Goal: Information Seeking & Learning: Check status

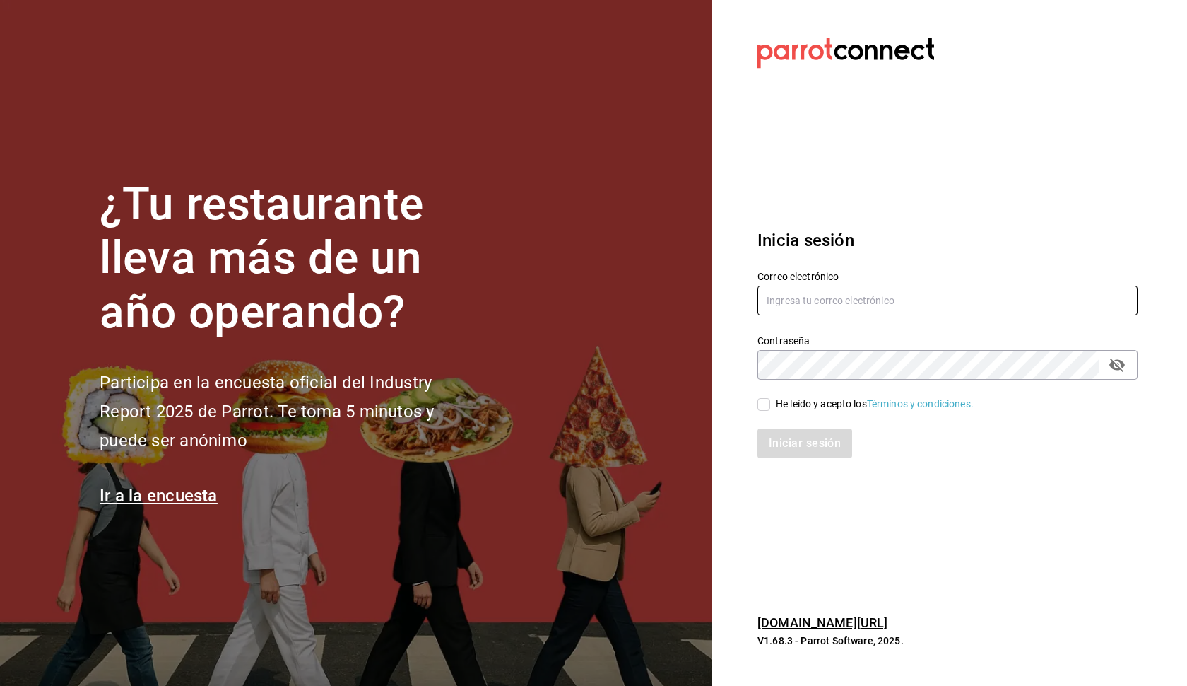
type input "[EMAIL_ADDRESS][DOMAIN_NAME]"
click at [761, 402] on input "He leído y acepto los Términos y condiciones." at bounding box center [764, 404] width 13 height 13
checkbox input "true"
click at [794, 442] on button "Iniciar sesión" at bounding box center [805, 443] width 95 height 30
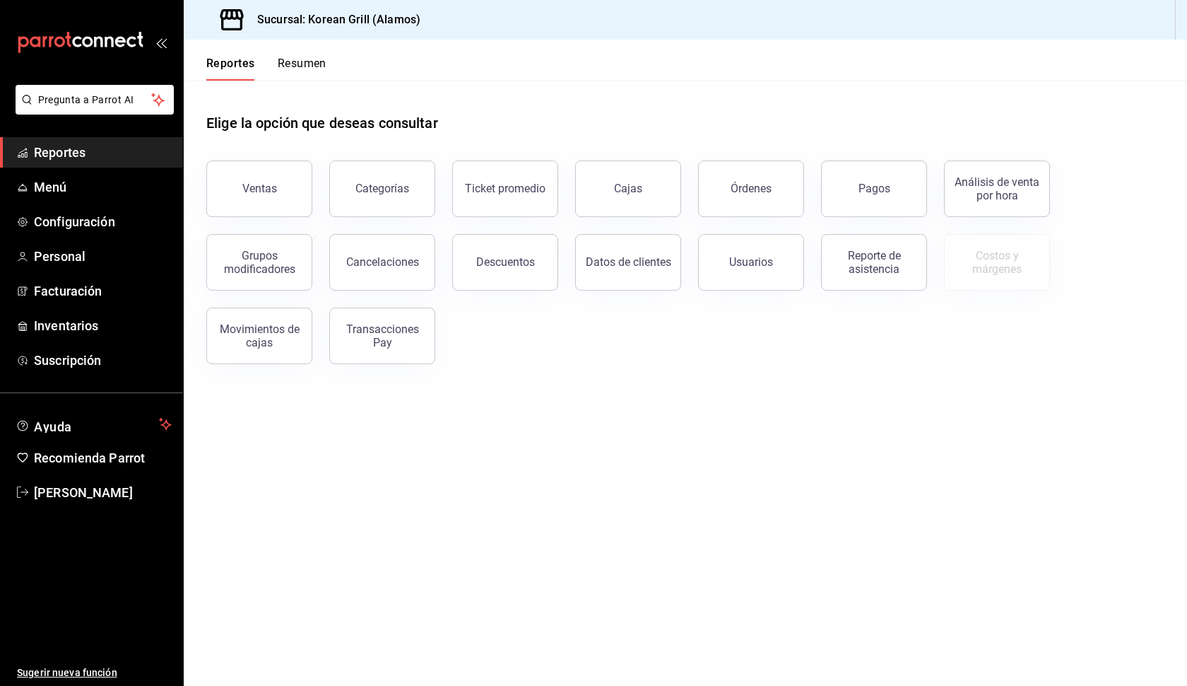
click at [309, 69] on button "Resumen" at bounding box center [302, 69] width 49 height 24
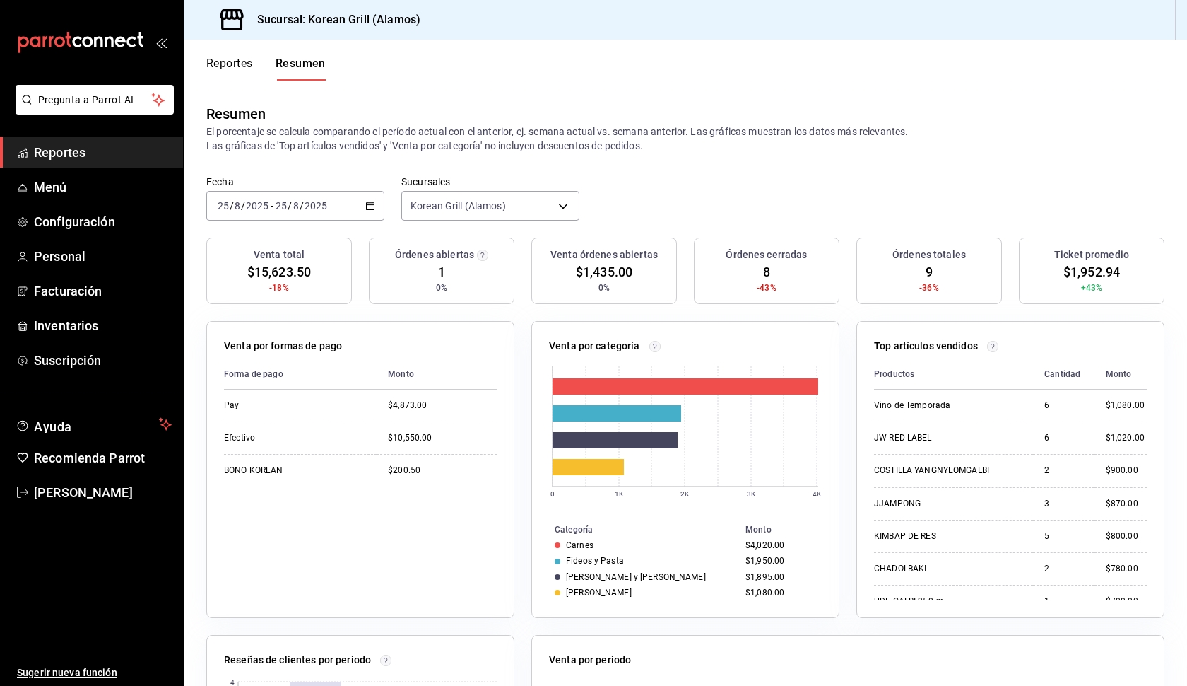
click at [246, 60] on button "Reportes" at bounding box center [229, 69] width 47 height 24
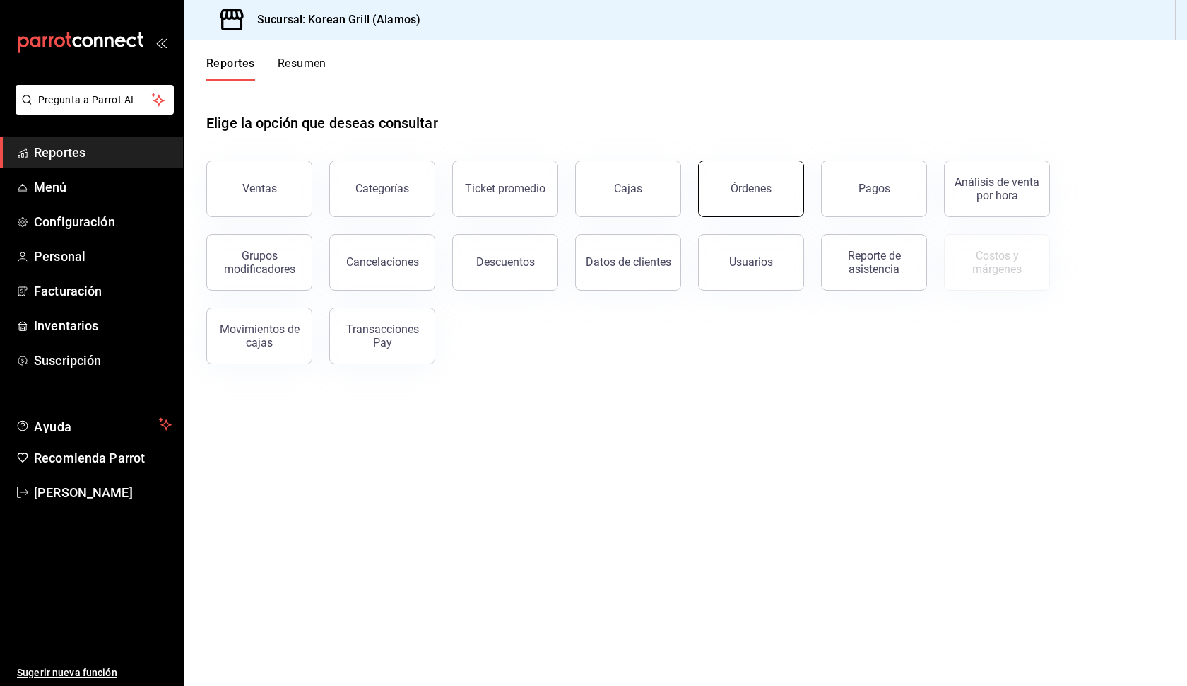
click at [765, 208] on button "Órdenes" at bounding box center [751, 188] width 106 height 57
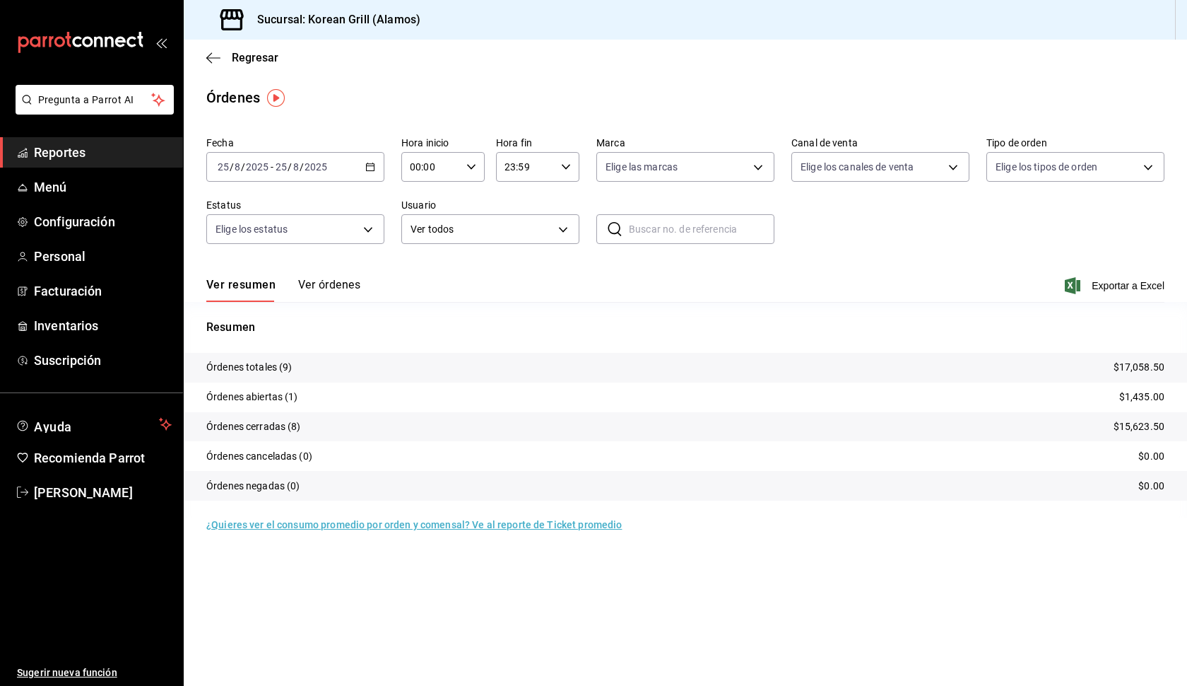
click at [372, 165] on icon "button" at bounding box center [370, 167] width 10 height 10
click at [279, 369] on span "Rango de fechas" at bounding box center [273, 368] width 110 height 15
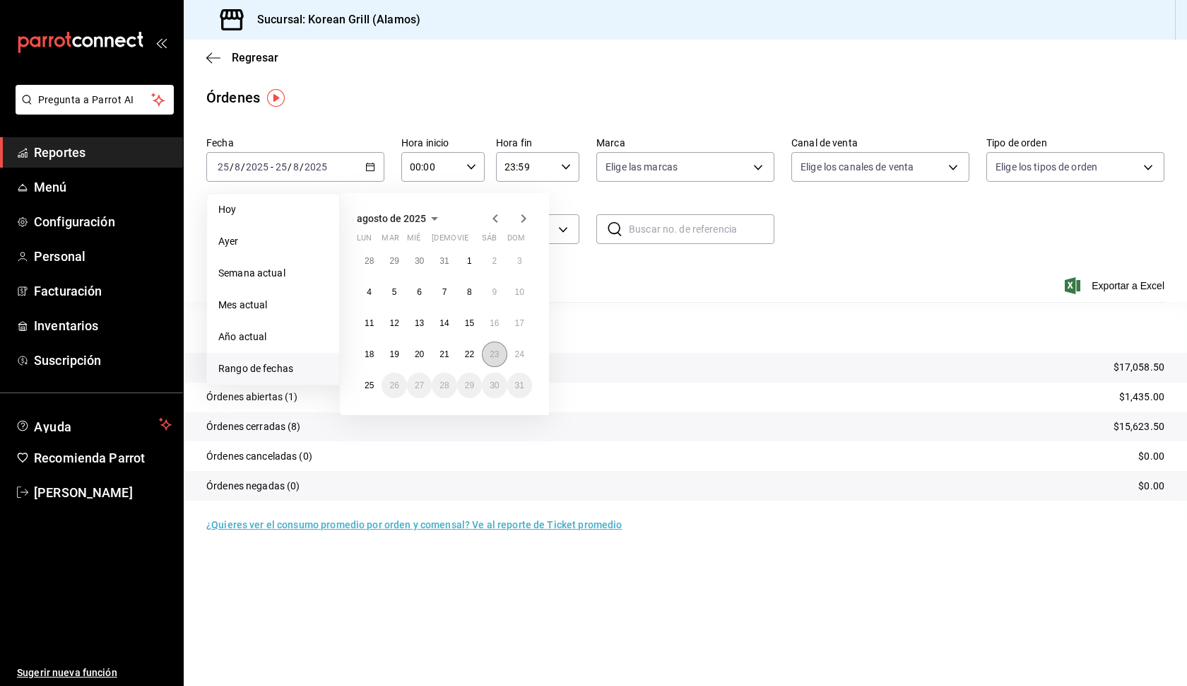
click at [495, 353] on abbr "23" at bounding box center [494, 354] width 9 height 10
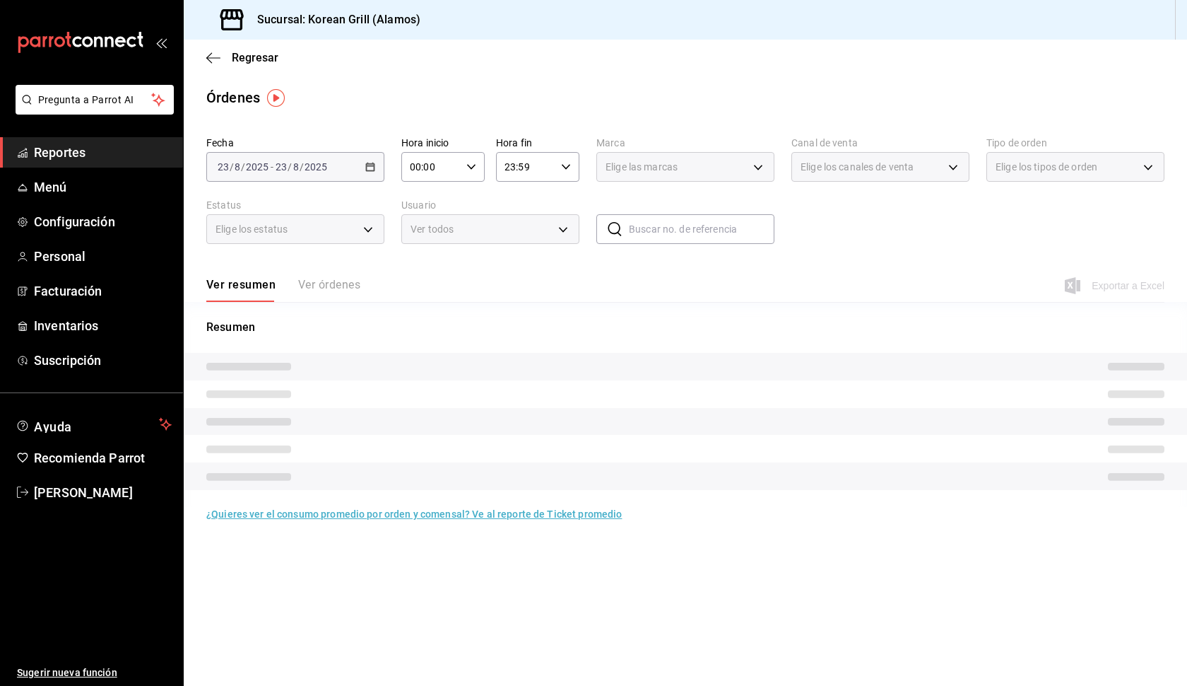
click at [495, 353] on tr at bounding box center [686, 367] width 1004 height 28
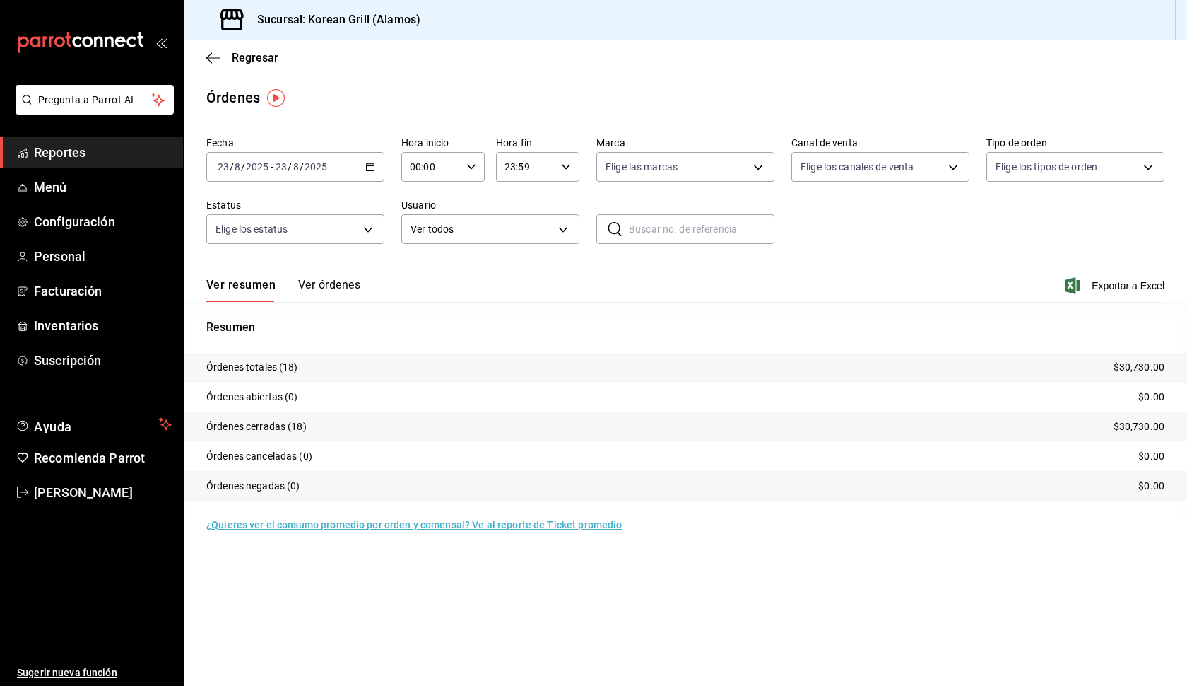
click at [353, 283] on button "Ver órdenes" at bounding box center [329, 290] width 62 height 24
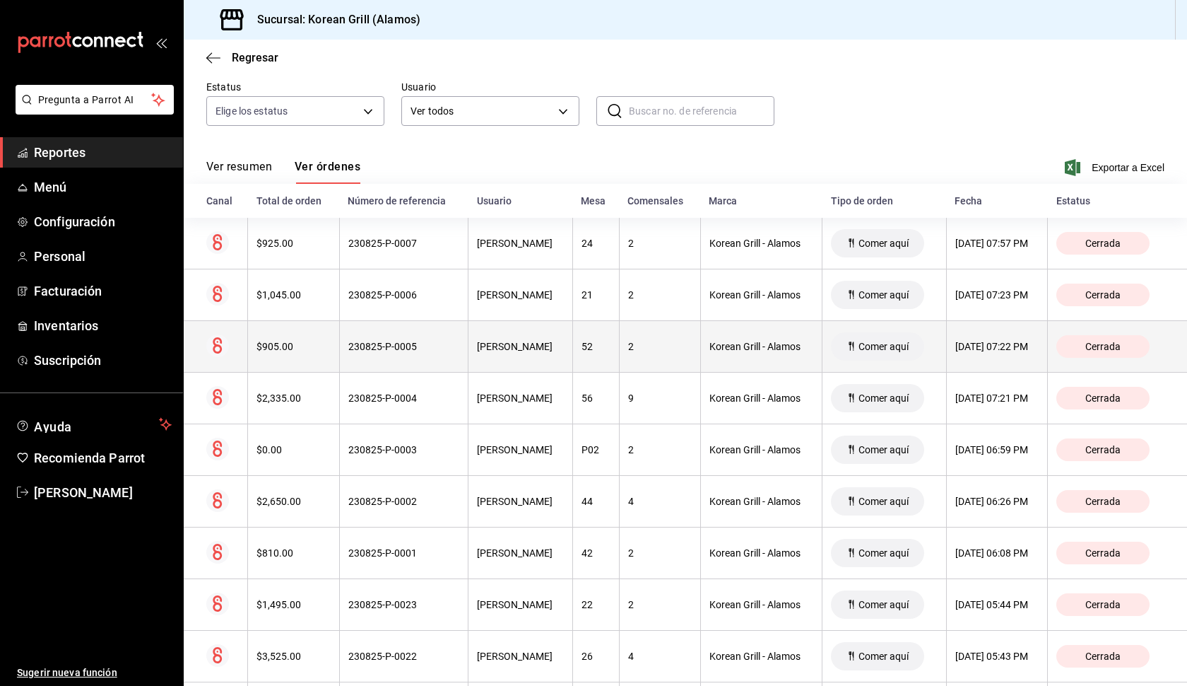
scroll to position [122, 0]
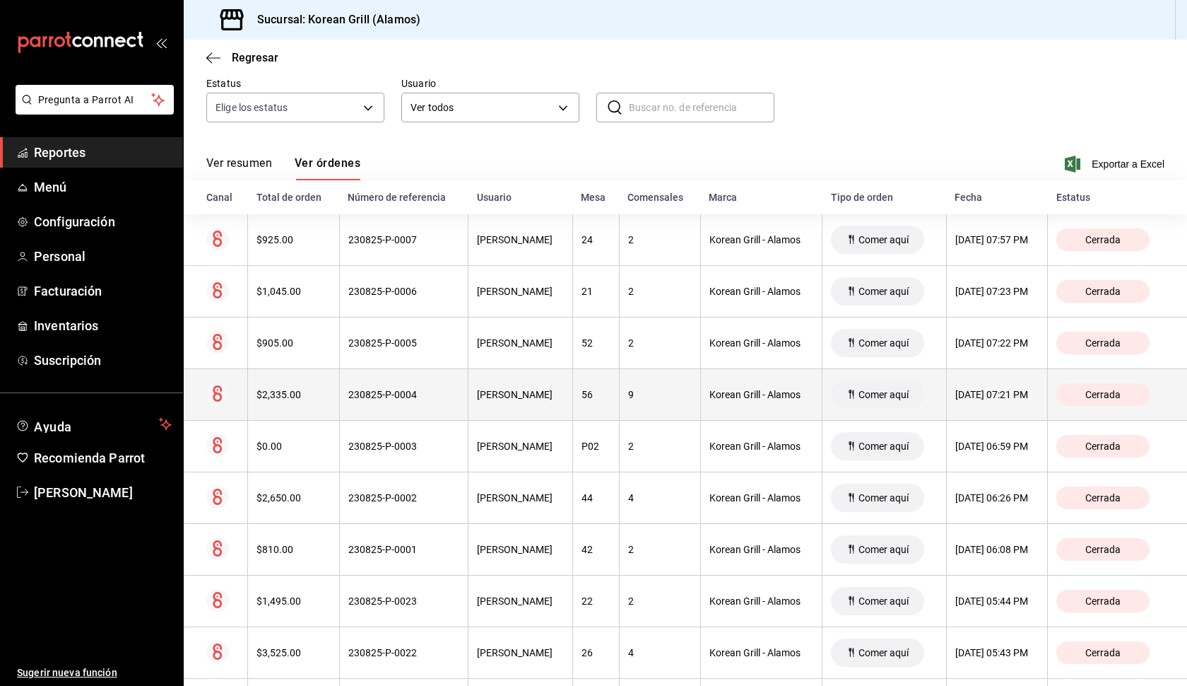
click at [505, 399] on div "[PERSON_NAME]" at bounding box center [520, 394] width 87 height 11
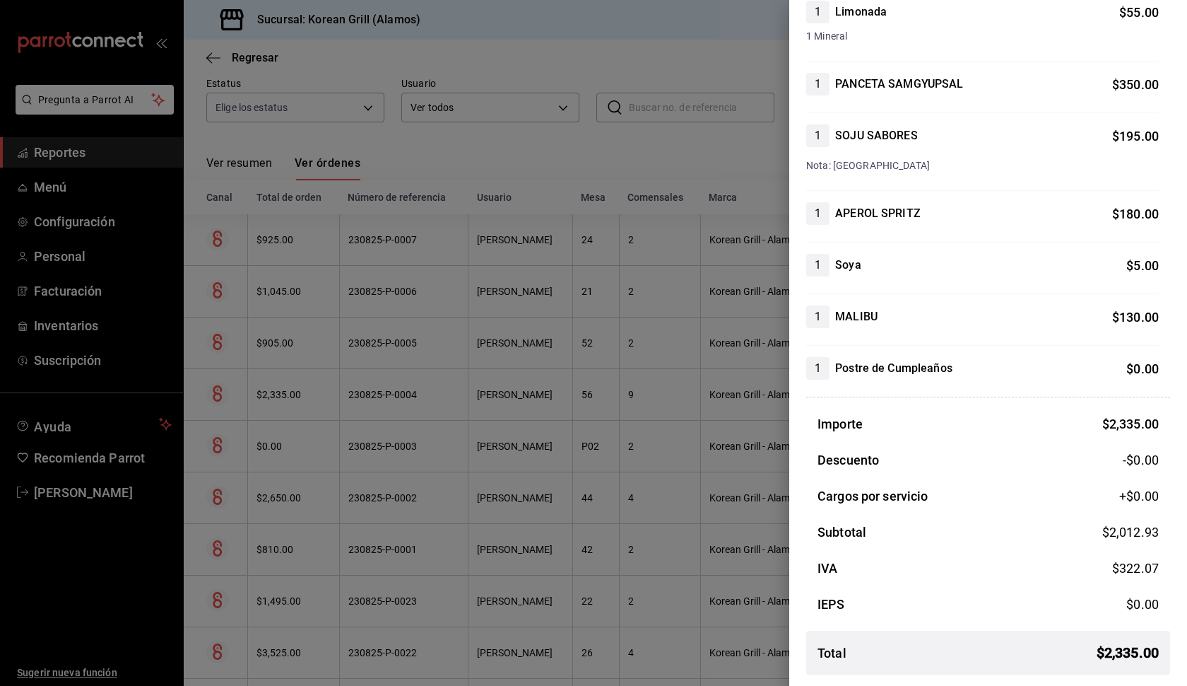
scroll to position [599, 0]
click at [523, 151] on div at bounding box center [593, 343] width 1187 height 686
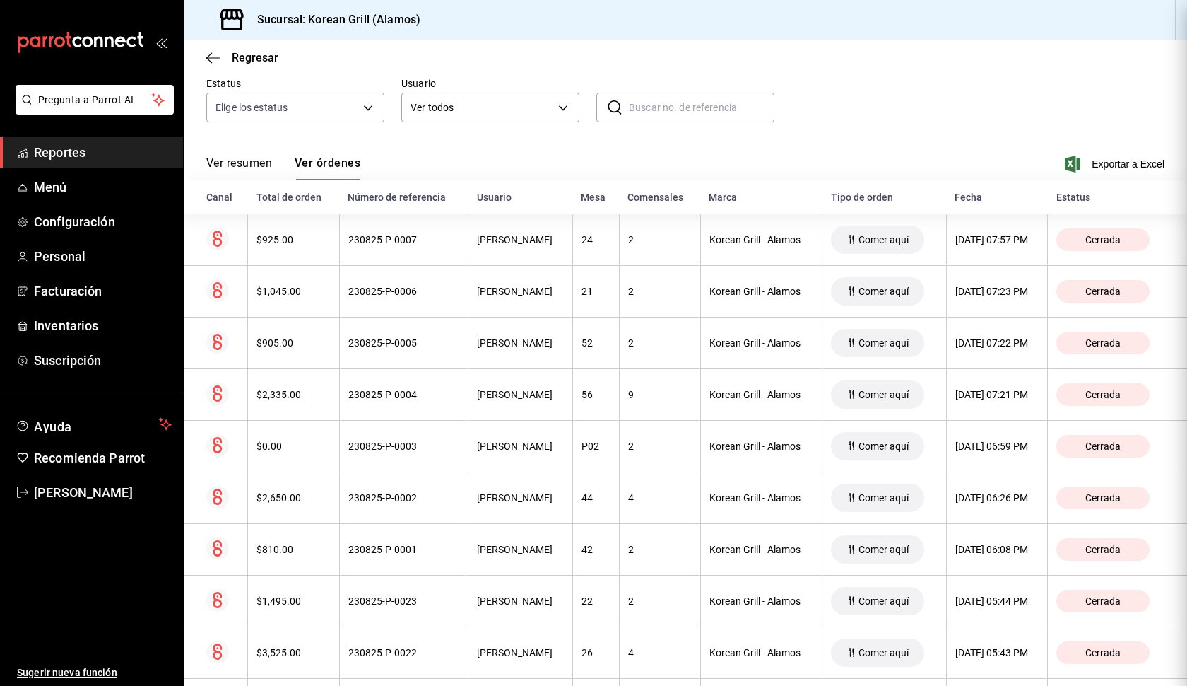
scroll to position [0, 0]
click at [213, 59] on icon "button" at bounding box center [213, 58] width 14 height 13
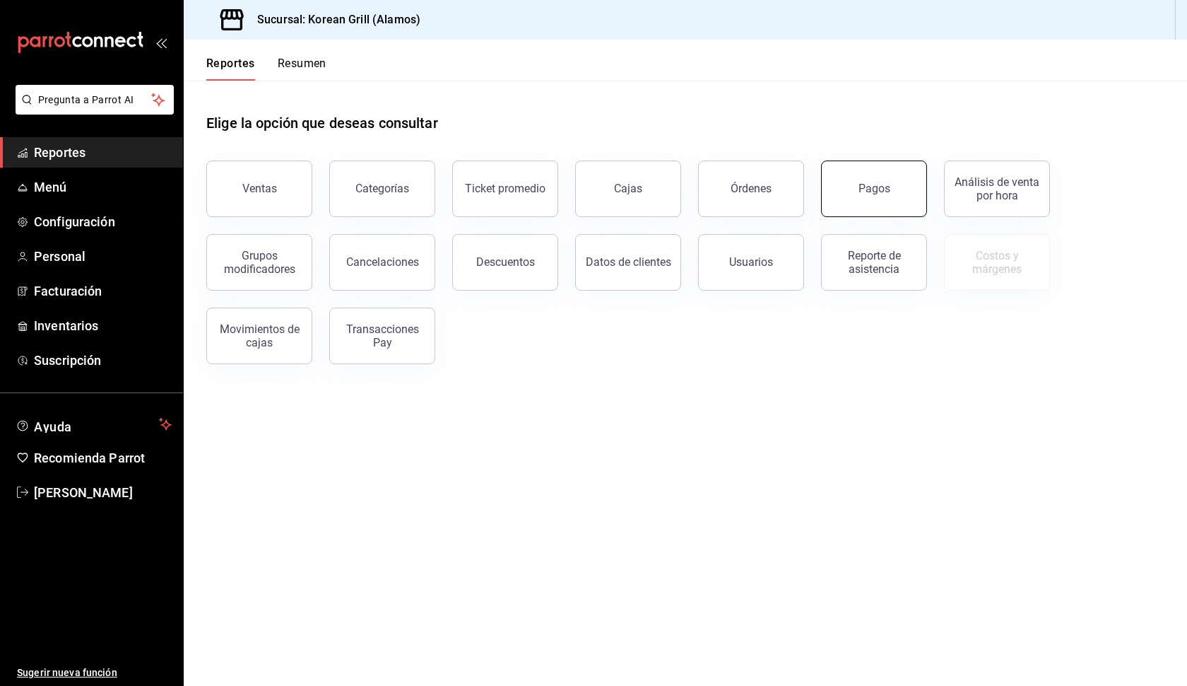
click at [858, 206] on button "Pagos" at bounding box center [874, 188] width 106 height 57
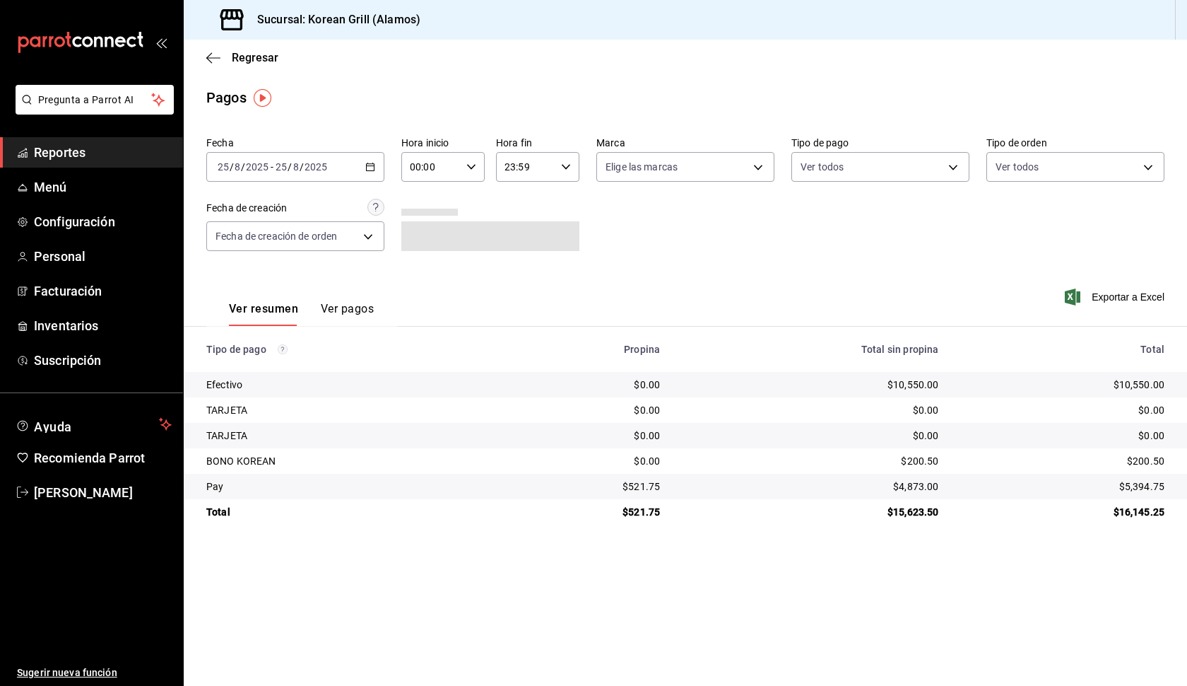
click at [375, 170] on icon "button" at bounding box center [370, 167] width 10 height 10
click at [272, 365] on span "Rango de fechas" at bounding box center [273, 368] width 110 height 15
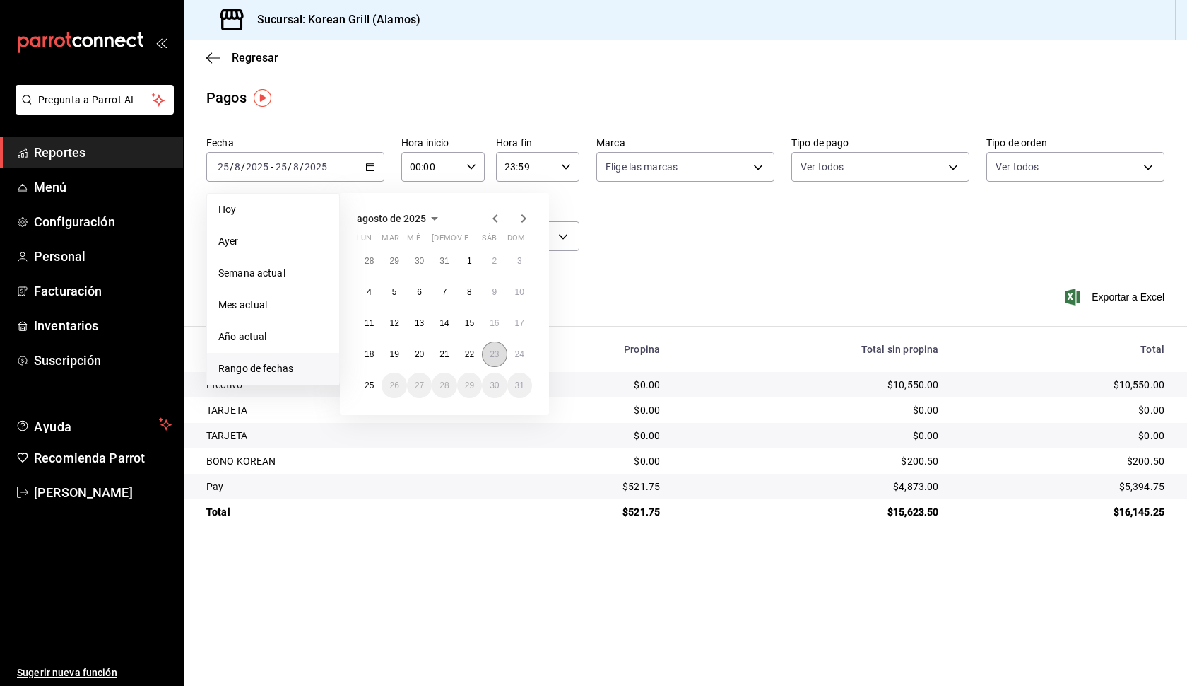
click at [489, 352] on button "23" at bounding box center [494, 353] width 25 height 25
click at [495, 352] on abbr "23" at bounding box center [494, 354] width 9 height 10
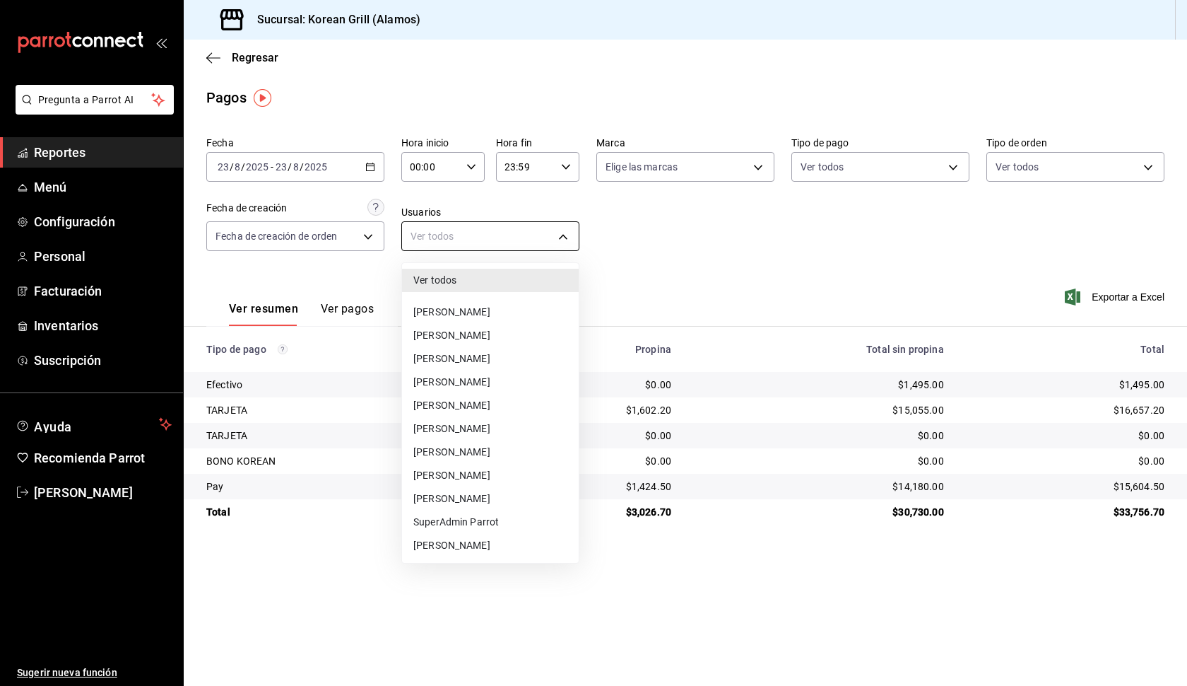
click at [565, 235] on body "Pregunta a Parrot AI Reportes Menú Configuración Personal Facturación Inventari…" at bounding box center [593, 343] width 1187 height 686
click at [516, 339] on li "[PERSON_NAME]" at bounding box center [490, 335] width 177 height 23
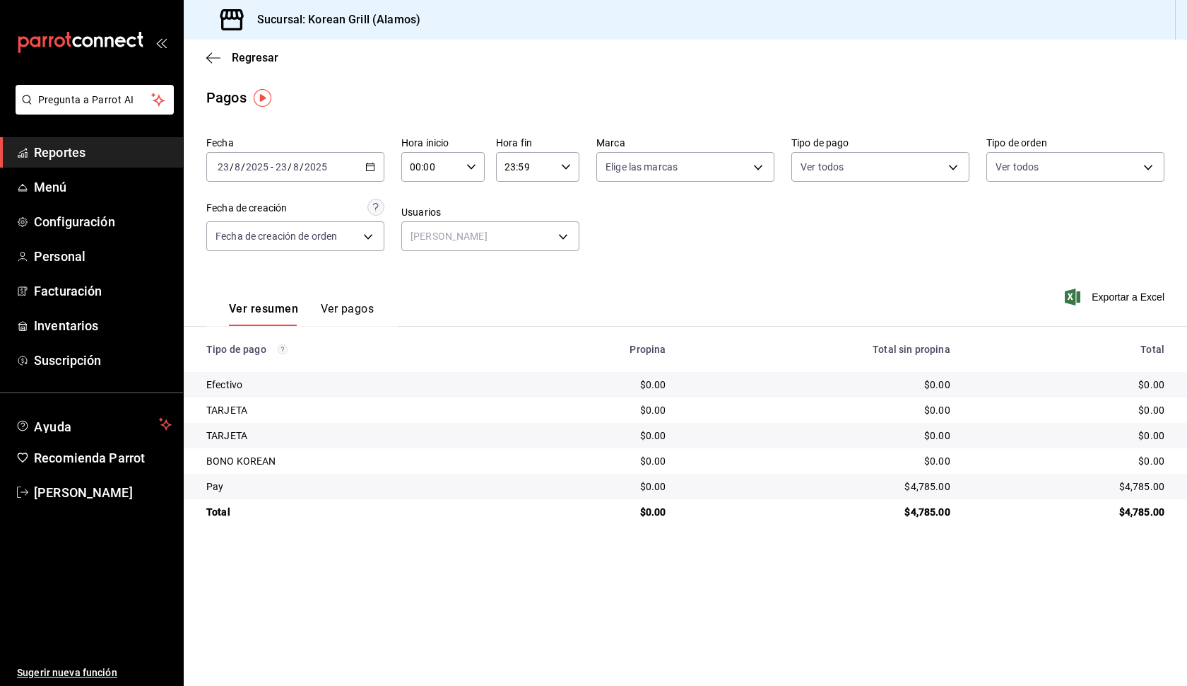
click at [372, 168] on icon "button" at bounding box center [370, 167] width 10 height 10
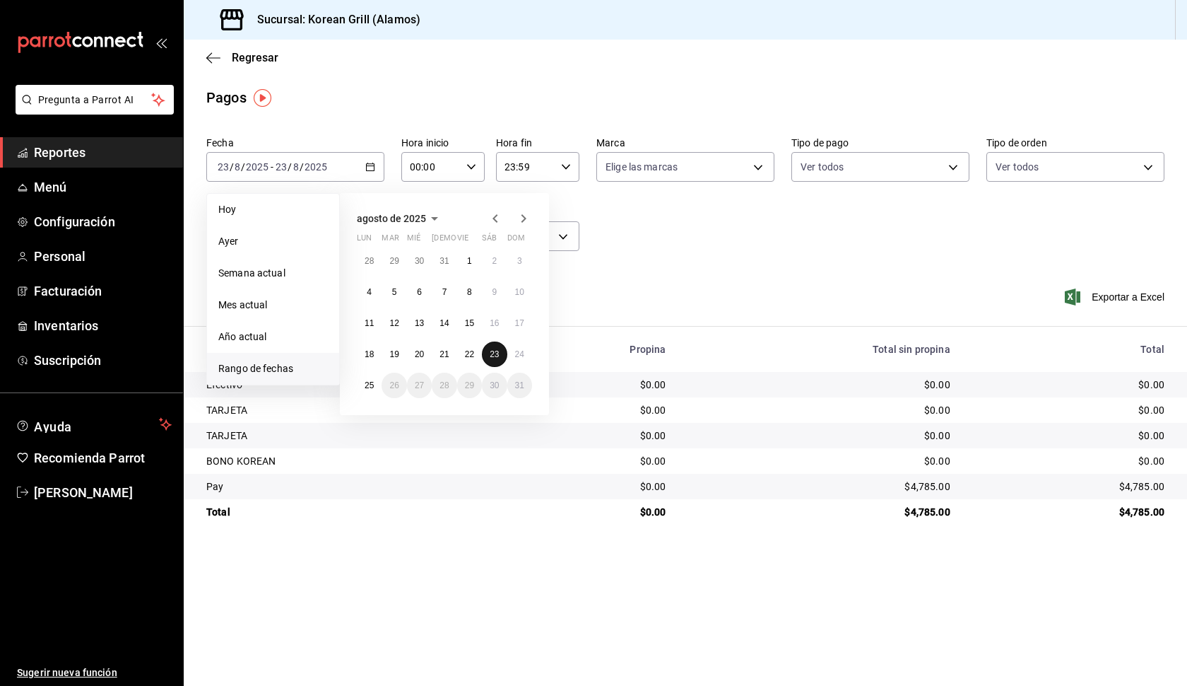
click at [494, 352] on abbr "23" at bounding box center [494, 354] width 9 height 10
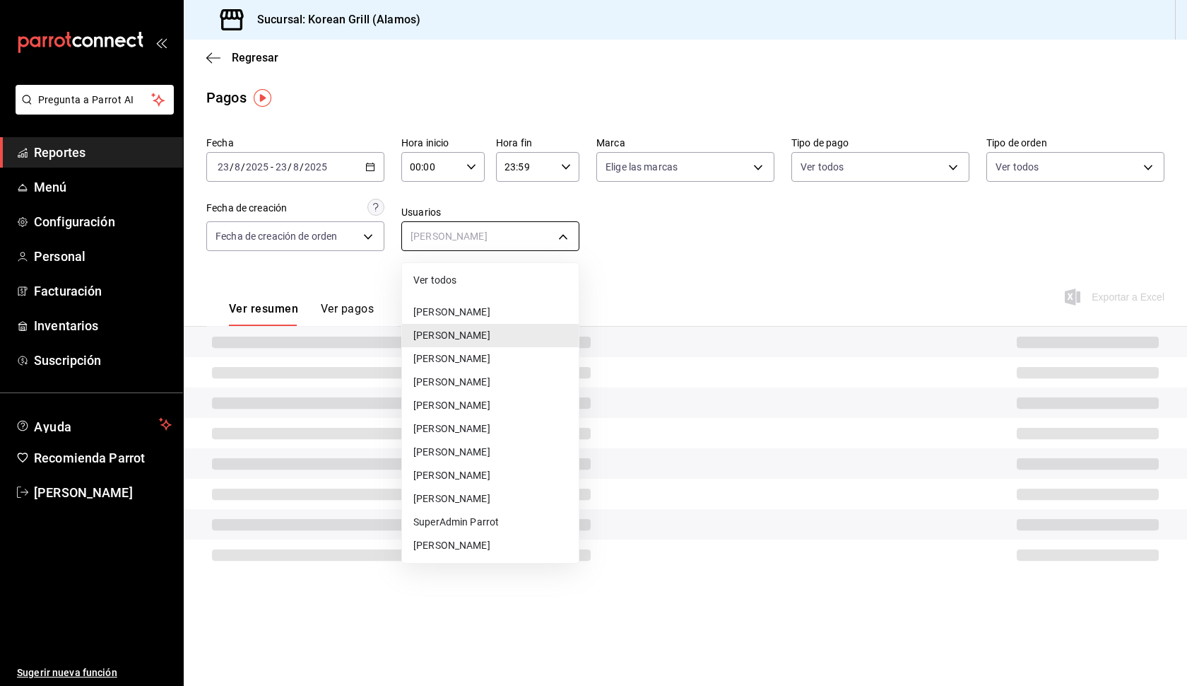
click at [567, 237] on body "Pregunta a Parrot AI Reportes Menú Configuración Personal Facturación Inventari…" at bounding box center [593, 343] width 1187 height 686
click at [497, 334] on li "[PERSON_NAME]" at bounding box center [490, 335] width 177 height 23
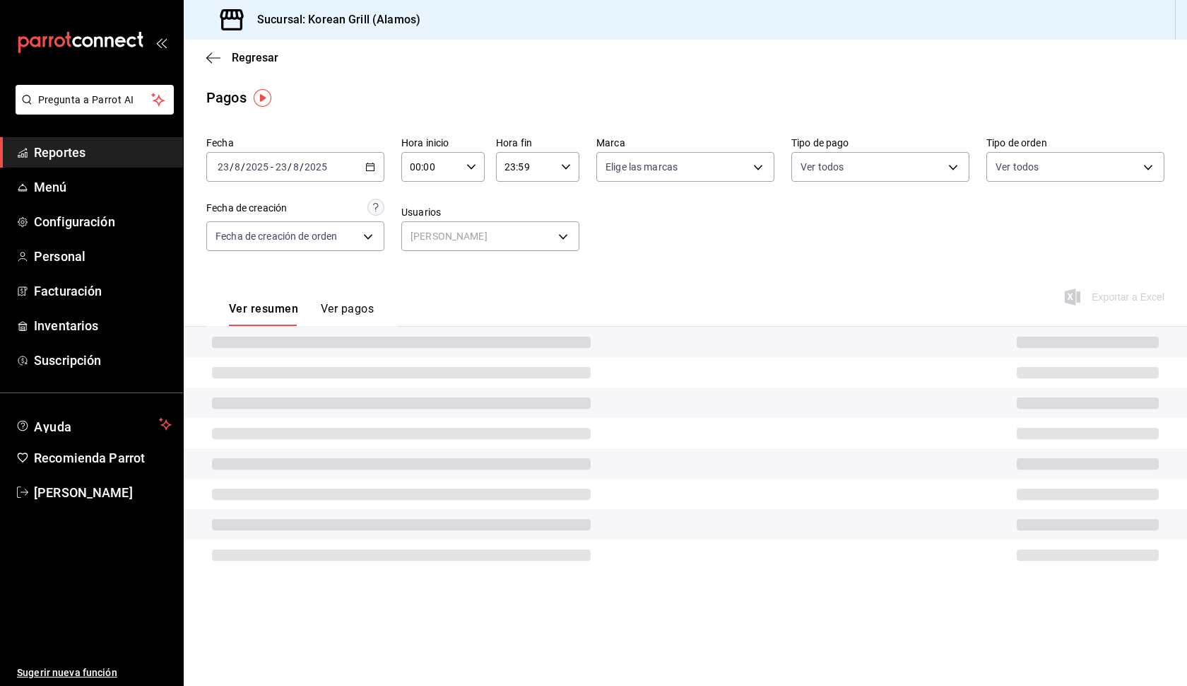
click at [372, 165] on icon "button" at bounding box center [370, 167] width 10 height 10
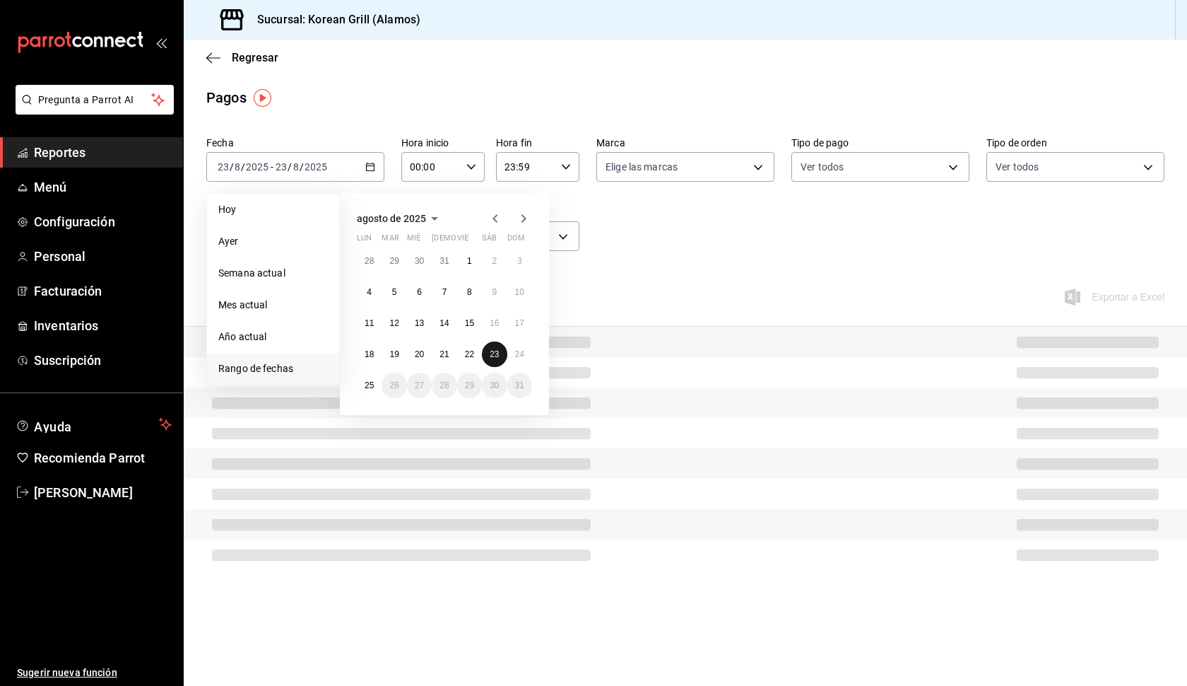
click at [502, 354] on button "23" at bounding box center [494, 353] width 25 height 25
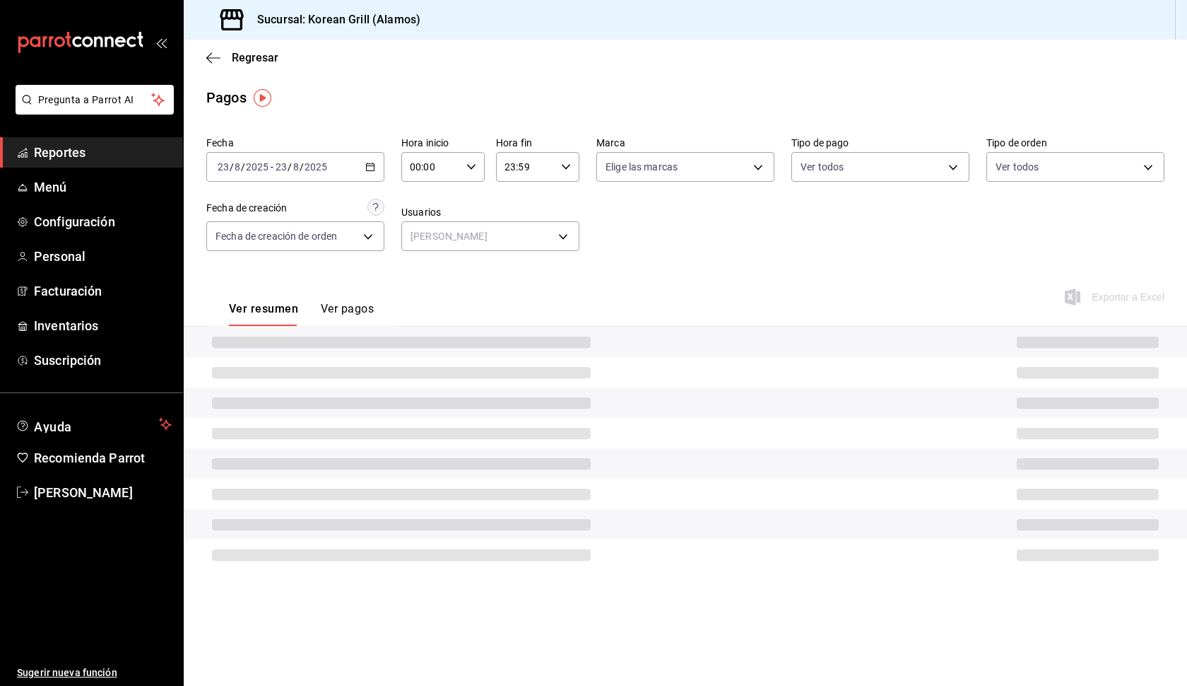
click at [358, 303] on button "Ver pagos" at bounding box center [347, 314] width 53 height 24
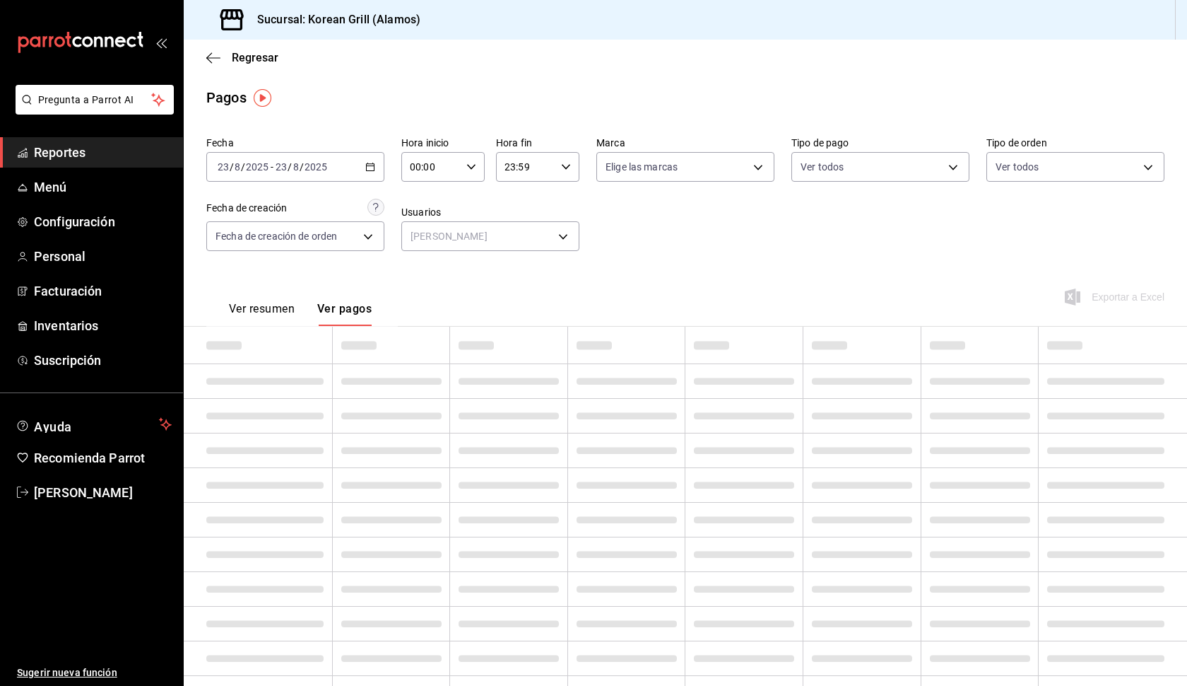
click at [372, 167] on icon "button" at bounding box center [370, 167] width 10 height 10
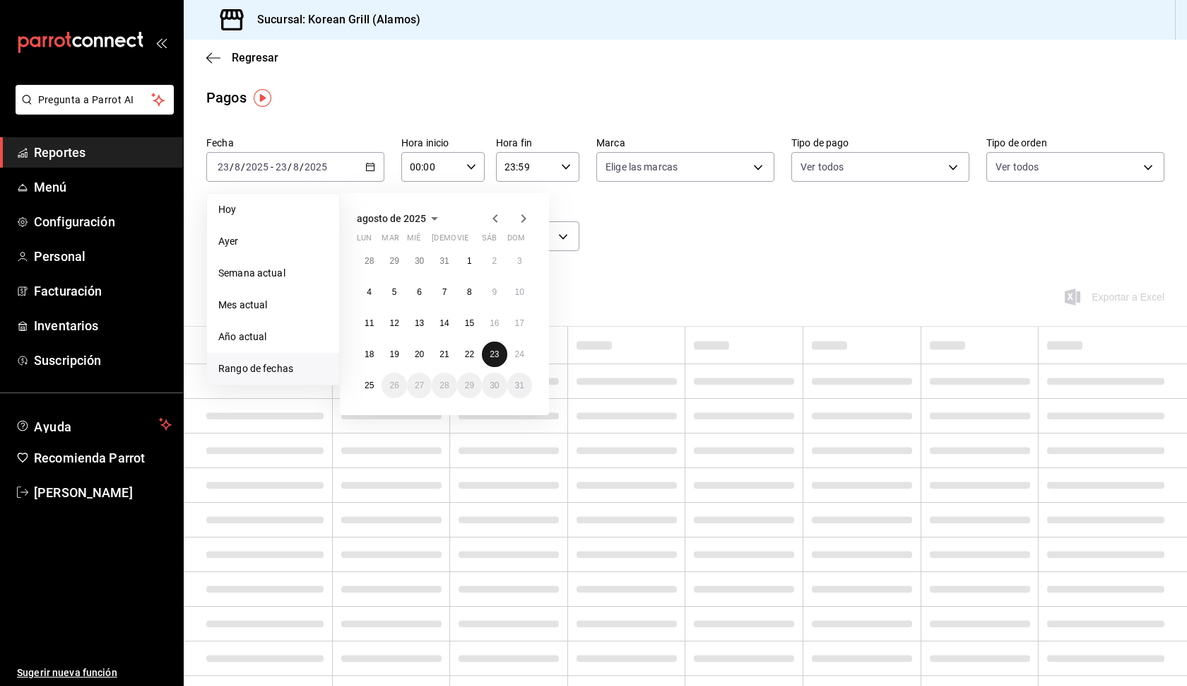
click at [494, 349] on abbr "23" at bounding box center [494, 354] width 9 height 10
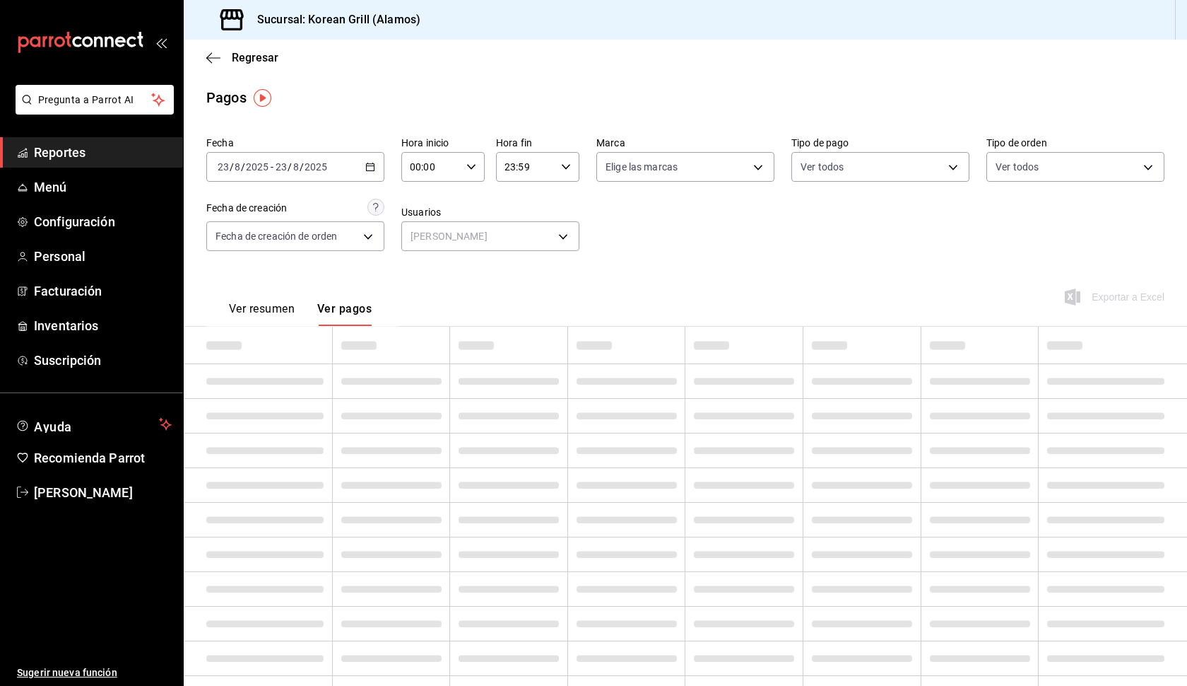
click at [642, 249] on div "Fecha [DATE] [DATE] - [DATE] [DATE] Hora inicio 00:00 Hora inicio Hora fin 23:5…" at bounding box center [685, 199] width 958 height 137
click at [760, 163] on body "Pregunta a Parrot AI Reportes Menú Configuración Personal Facturación Inventari…" at bounding box center [593, 343] width 1187 height 686
click at [801, 189] on div at bounding box center [593, 343] width 1187 height 686
click at [373, 167] on icon "button" at bounding box center [370, 167] width 10 height 10
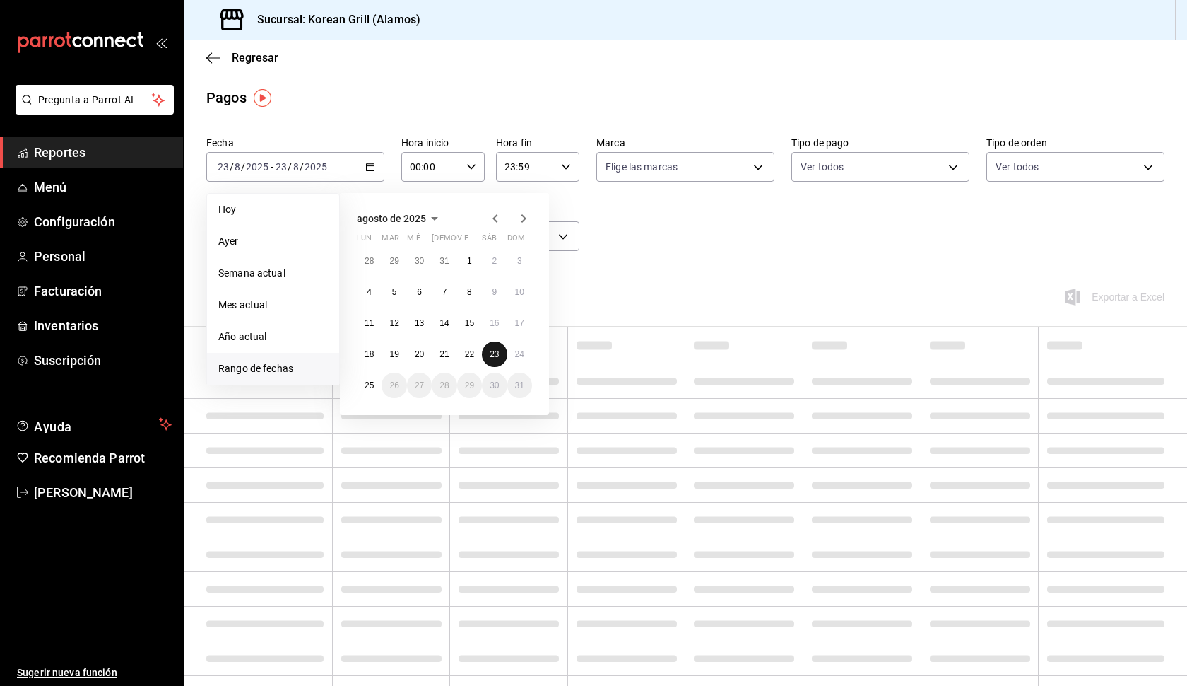
click at [501, 353] on button "23" at bounding box center [494, 353] width 25 height 25
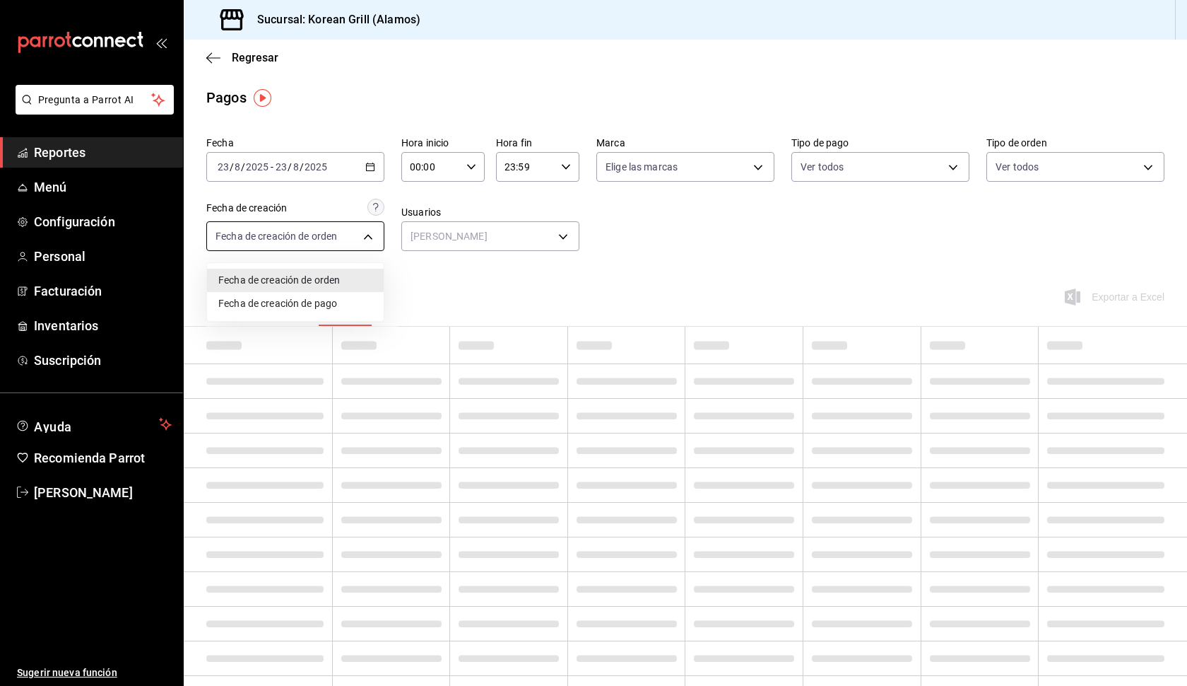
click at [370, 235] on body "Pregunta a Parrot AI Reportes Menú Configuración Personal Facturación Inventari…" at bounding box center [593, 343] width 1187 height 686
click at [354, 281] on li "Fecha de creación de orden" at bounding box center [295, 280] width 177 height 23
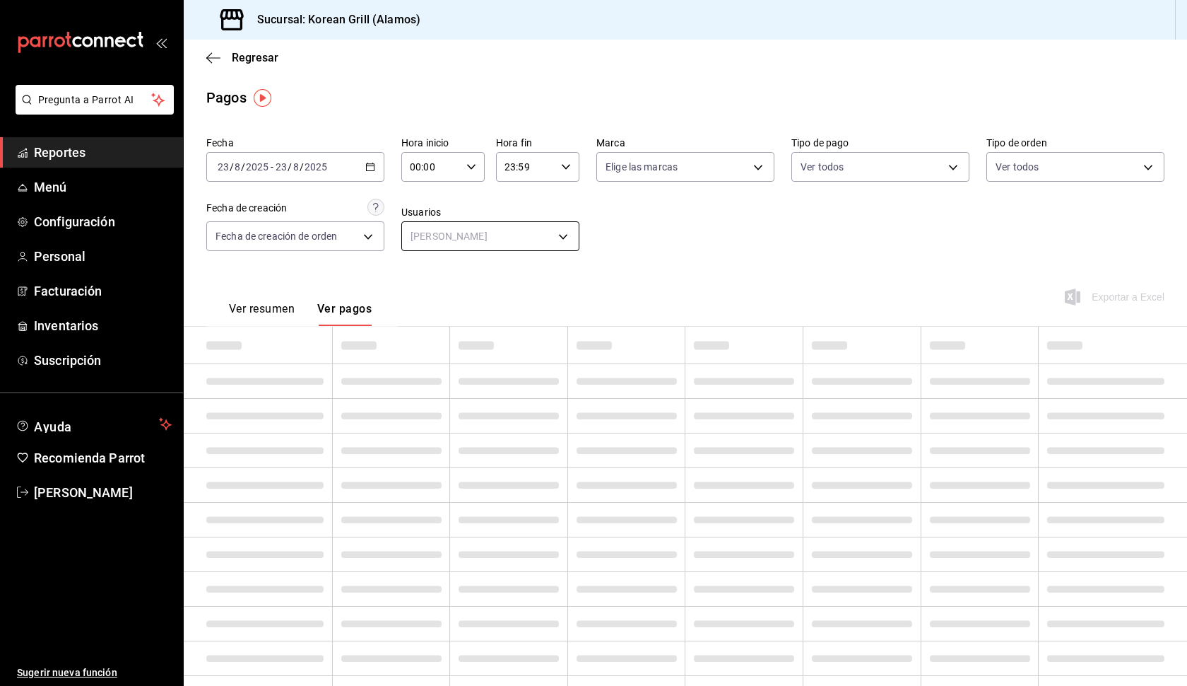
click at [567, 233] on body "Pregunta a Parrot AI Reportes Menú Configuración Personal Facturación Inventari…" at bounding box center [593, 343] width 1187 height 686
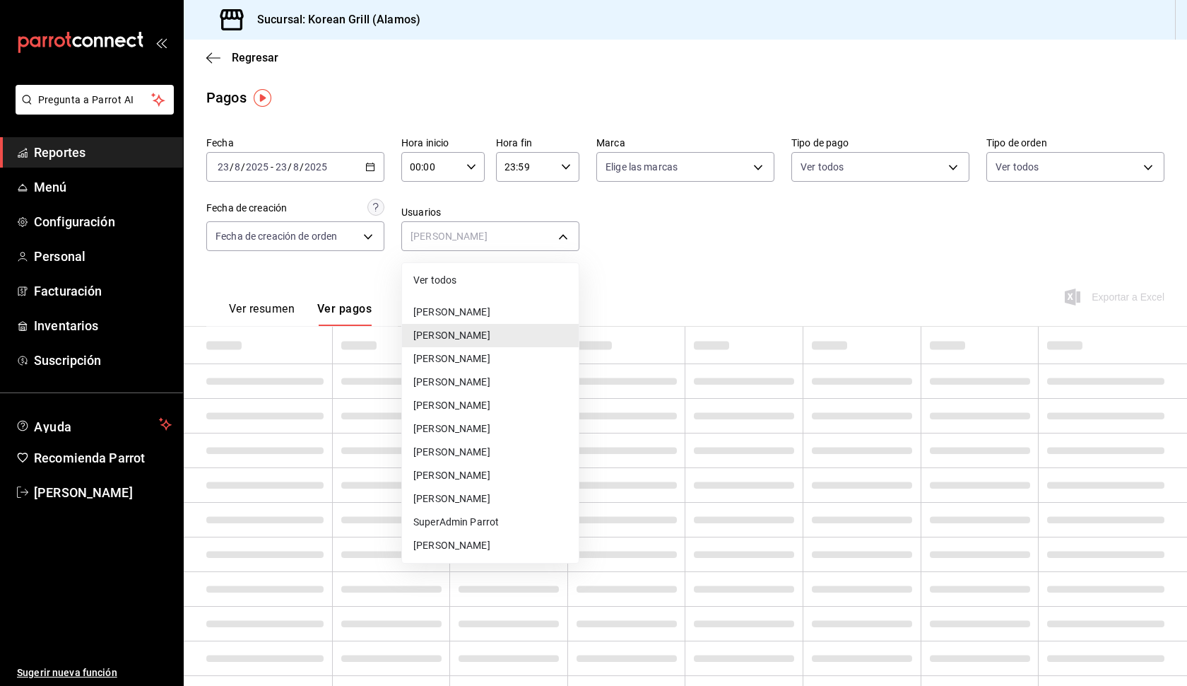
click at [493, 282] on li "Ver todos" at bounding box center [490, 280] width 177 height 23
type input "null"
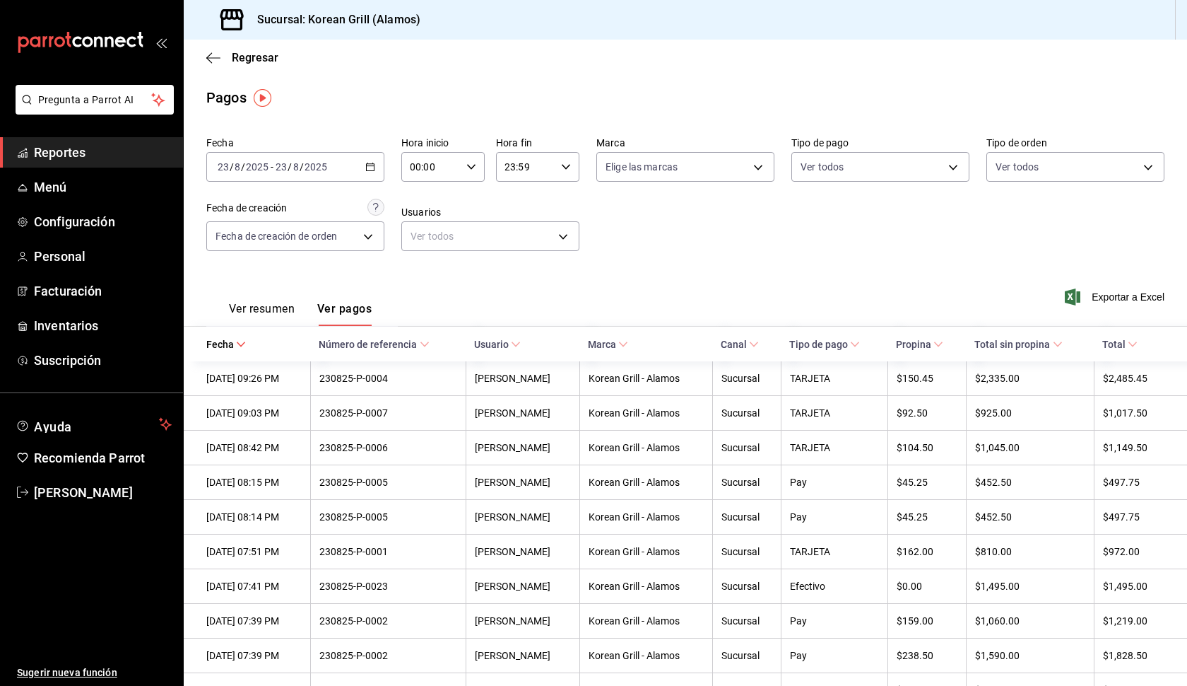
click at [453, 377] on div "230825-P-0004" at bounding box center [388, 377] width 138 height 11
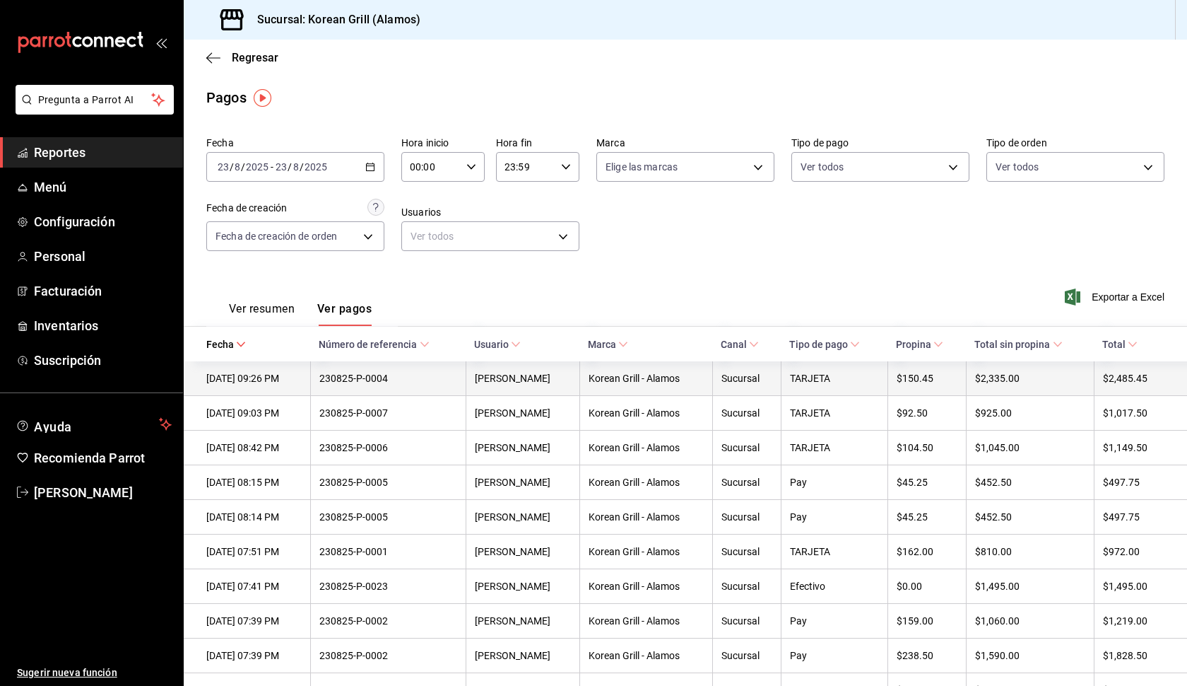
click at [453, 377] on div "230825-P-0004" at bounding box center [388, 377] width 138 height 11
click at [409, 379] on div "230825-P-0004" at bounding box center [388, 377] width 138 height 11
click at [300, 380] on div "[DATE] 09:26 PM" at bounding box center [253, 377] width 95 height 11
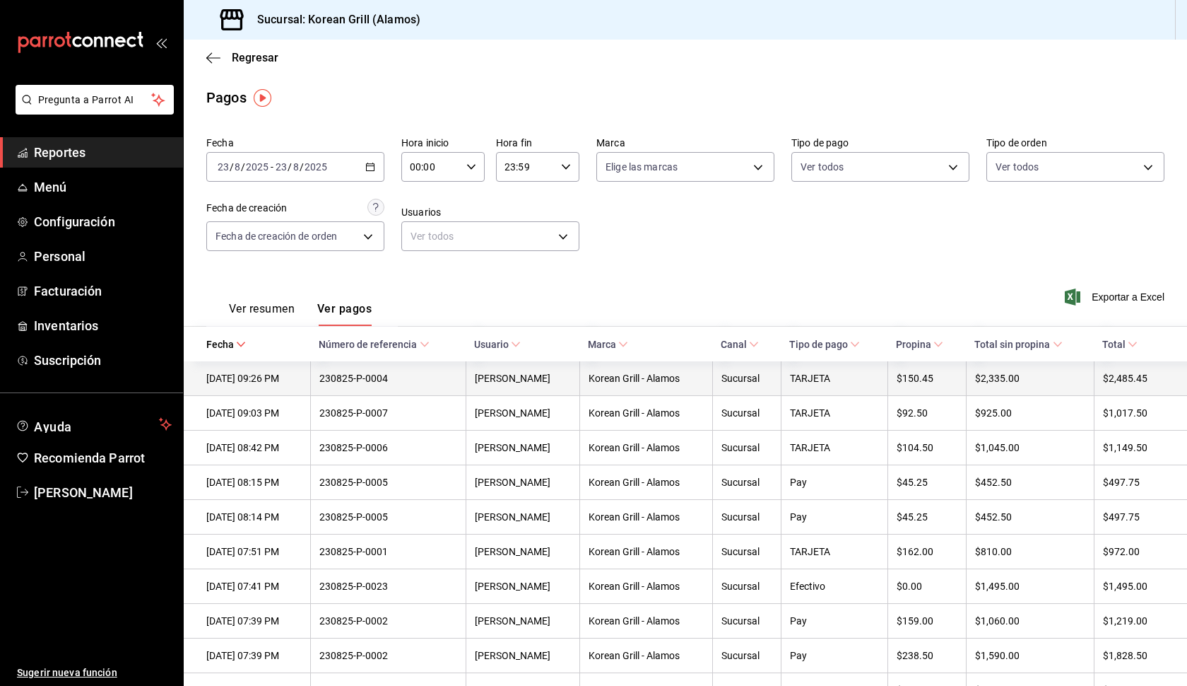
click at [300, 379] on div "[DATE] 09:26 PM" at bounding box center [253, 377] width 95 height 11
click at [888, 384] on th "TARJETA" at bounding box center [834, 378] width 107 height 35
click at [375, 377] on div "230825-P-0004" at bounding box center [388, 377] width 138 height 11
click at [676, 380] on div "Korean Grill - Alamos" at bounding box center [646, 377] width 115 height 11
click at [525, 387] on th "[PERSON_NAME]" at bounding box center [523, 378] width 114 height 35
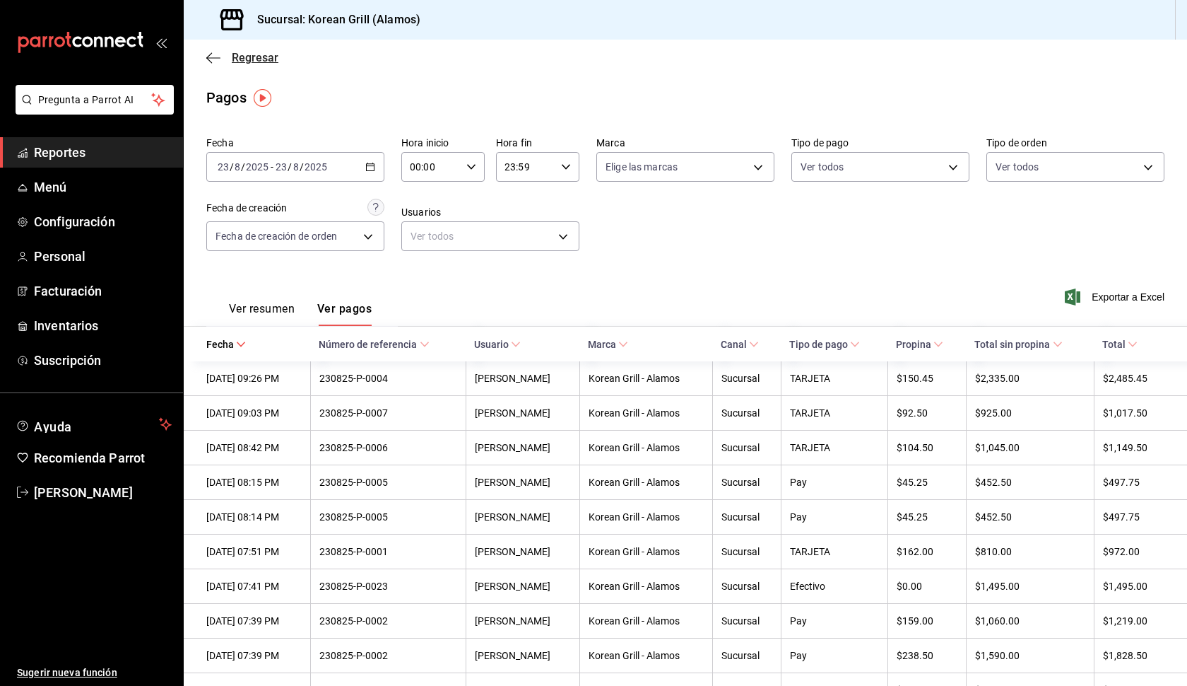
click at [247, 59] on span "Regresar" at bounding box center [255, 57] width 47 height 13
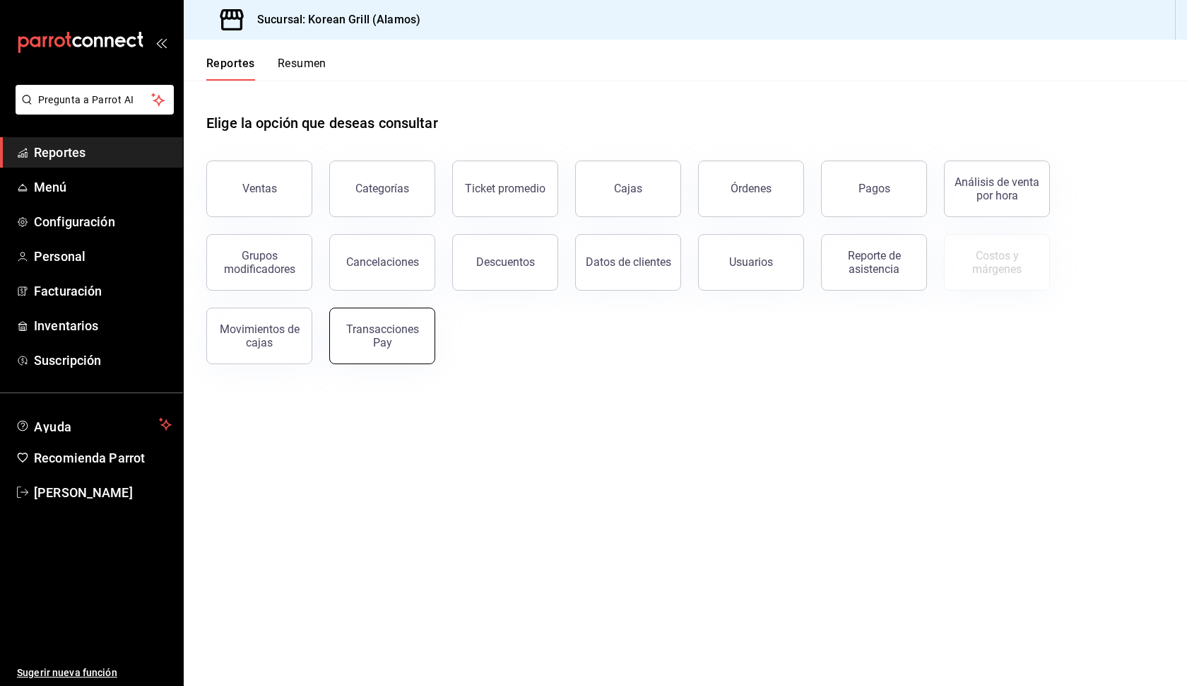
click at [404, 344] on div "Transacciones Pay" at bounding box center [383, 335] width 88 height 27
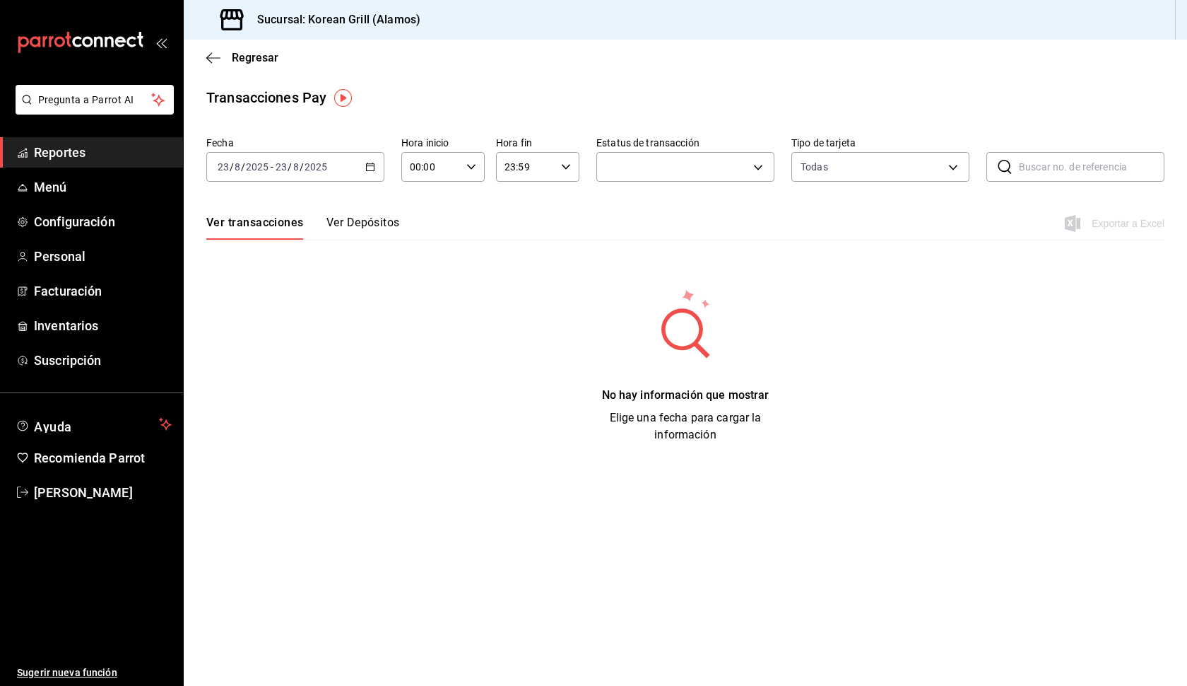
click at [375, 170] on icon "button" at bounding box center [370, 167] width 10 height 10
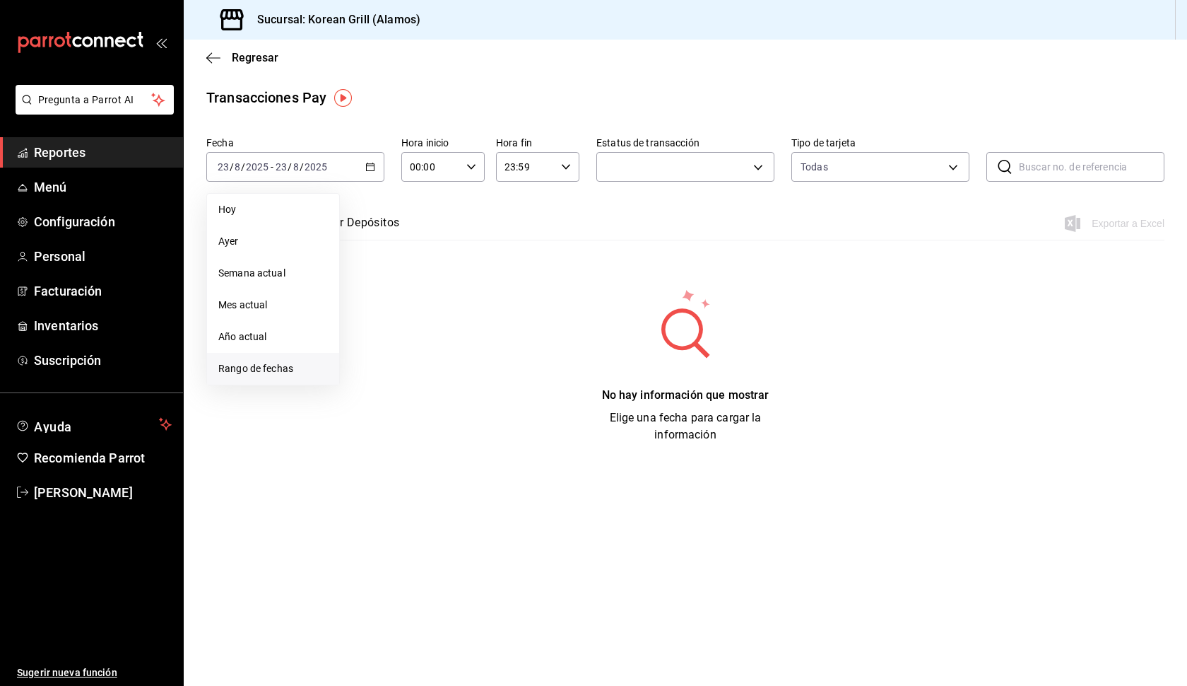
click at [280, 362] on span "Rango de fechas" at bounding box center [273, 368] width 110 height 15
click at [498, 354] on abbr "23" at bounding box center [494, 354] width 9 height 10
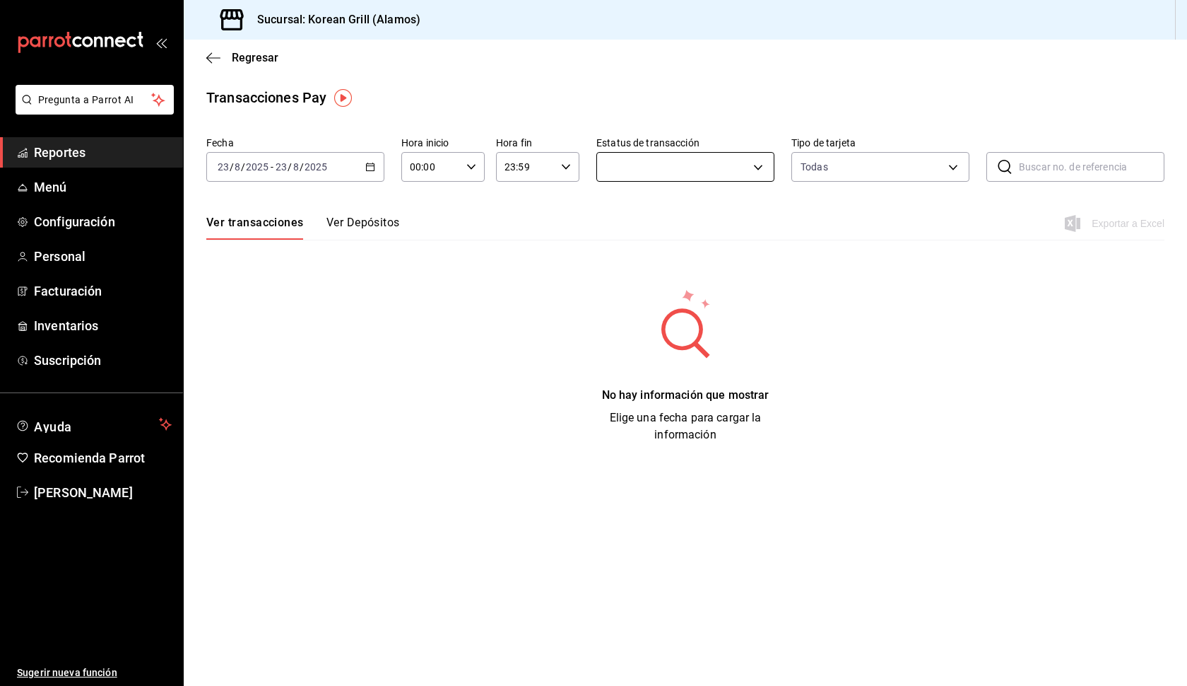
click at [761, 168] on body "Pregunta a Parrot AI Reportes Menú Configuración Personal Facturación Inventari…" at bounding box center [593, 343] width 1187 height 686
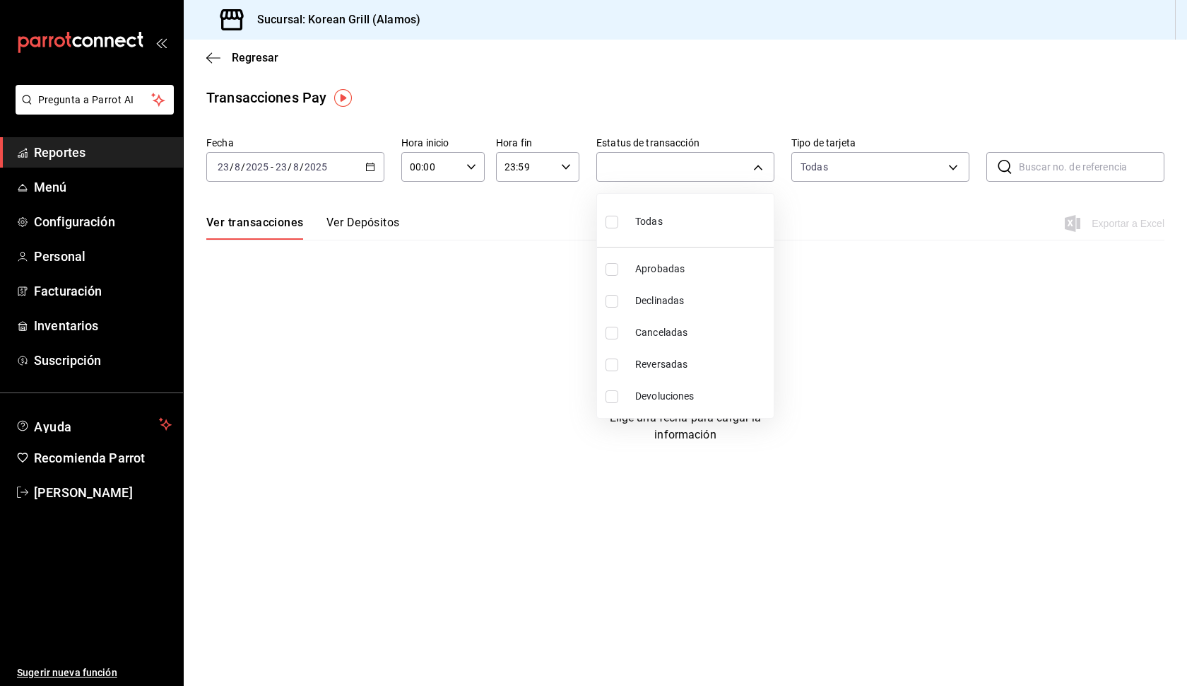
click at [618, 268] on input "checkbox" at bounding box center [612, 269] width 13 height 13
checkbox input "true"
type input "undefined,approved"
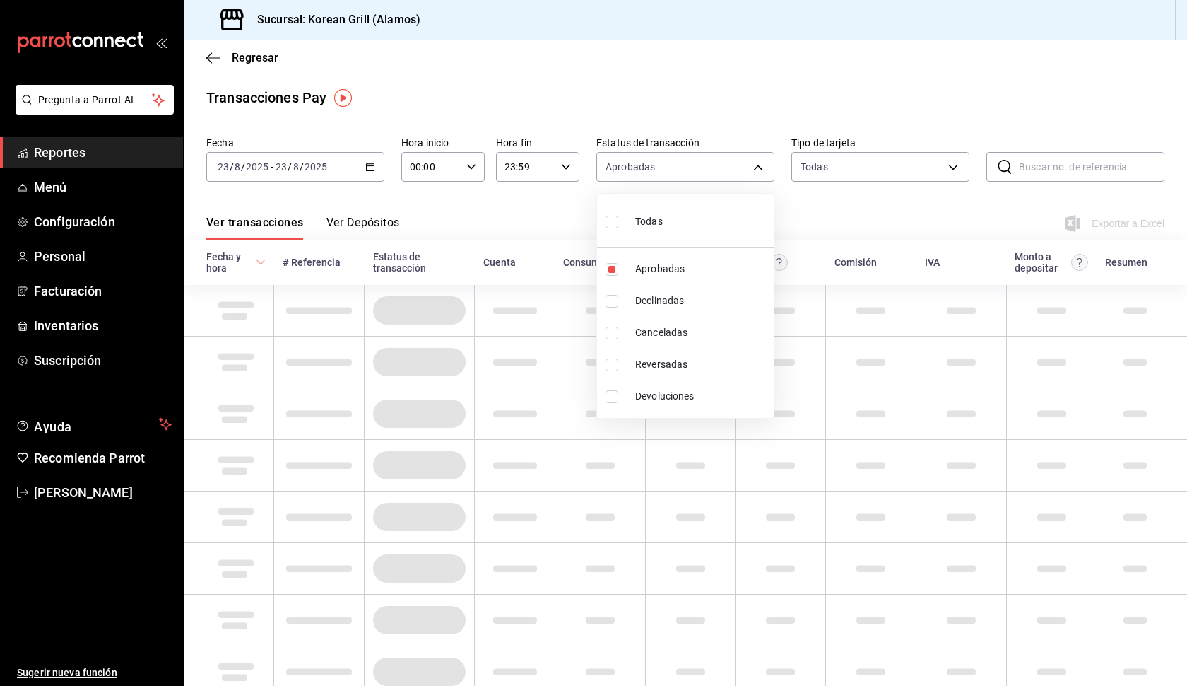
click at [955, 167] on div at bounding box center [593, 343] width 1187 height 686
click at [956, 165] on body "Pregunta a Parrot AI Reportes Menú Configuración Personal Facturación Inventari…" at bounding box center [593, 343] width 1187 height 686
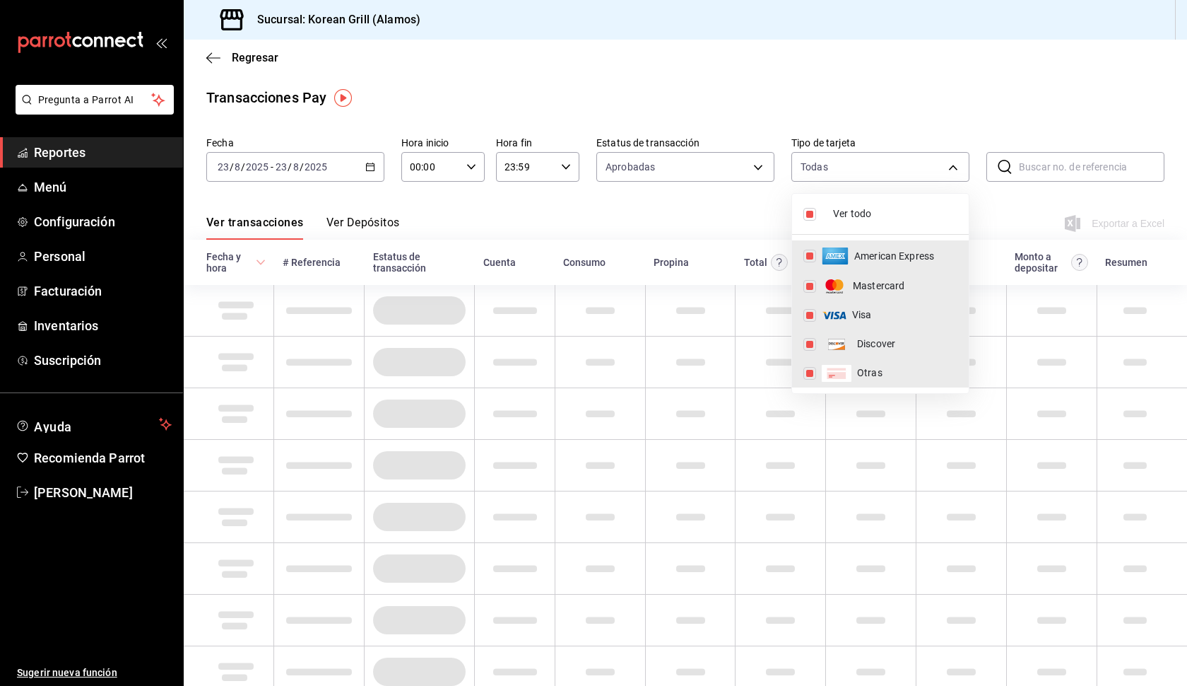
click at [966, 105] on div at bounding box center [593, 343] width 1187 height 686
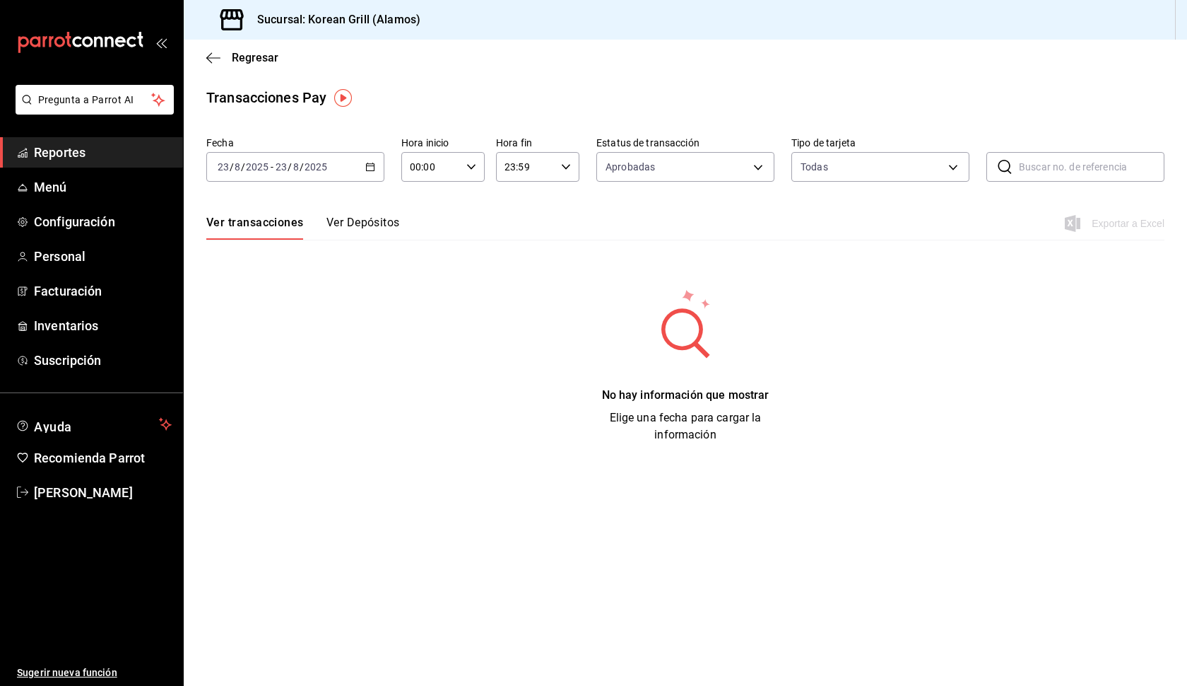
click at [377, 224] on button "Ver Depósitos" at bounding box center [364, 228] width 74 height 24
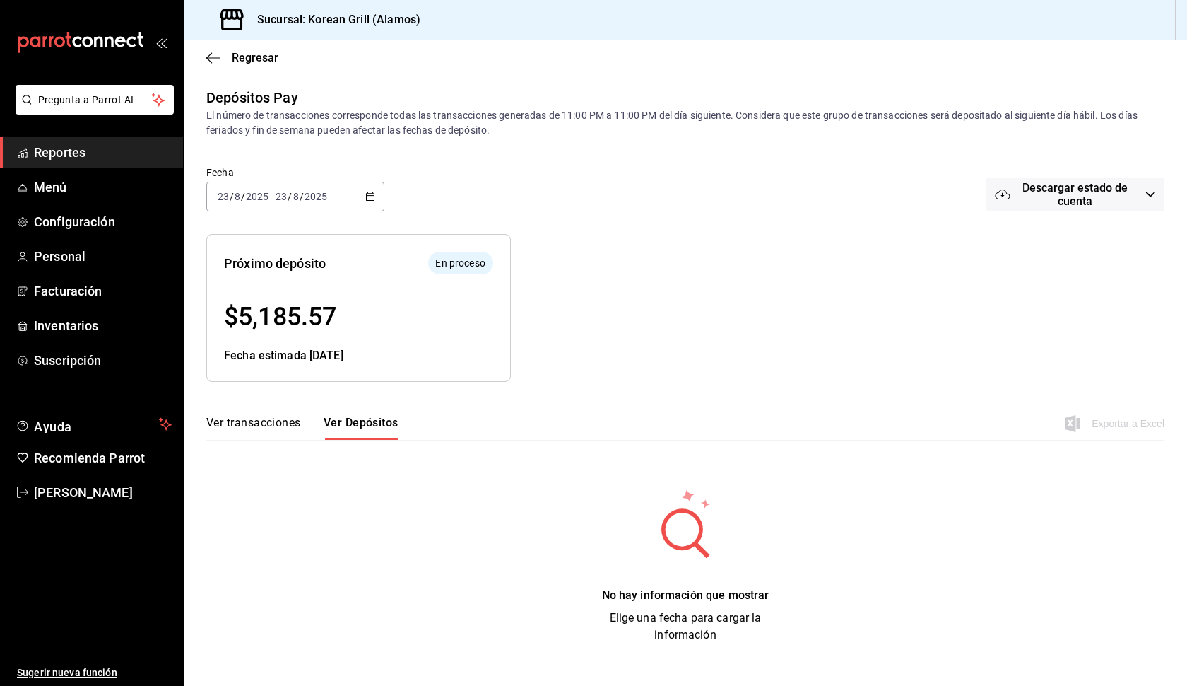
click at [257, 423] on button "Ver transacciones" at bounding box center [253, 428] width 95 height 24
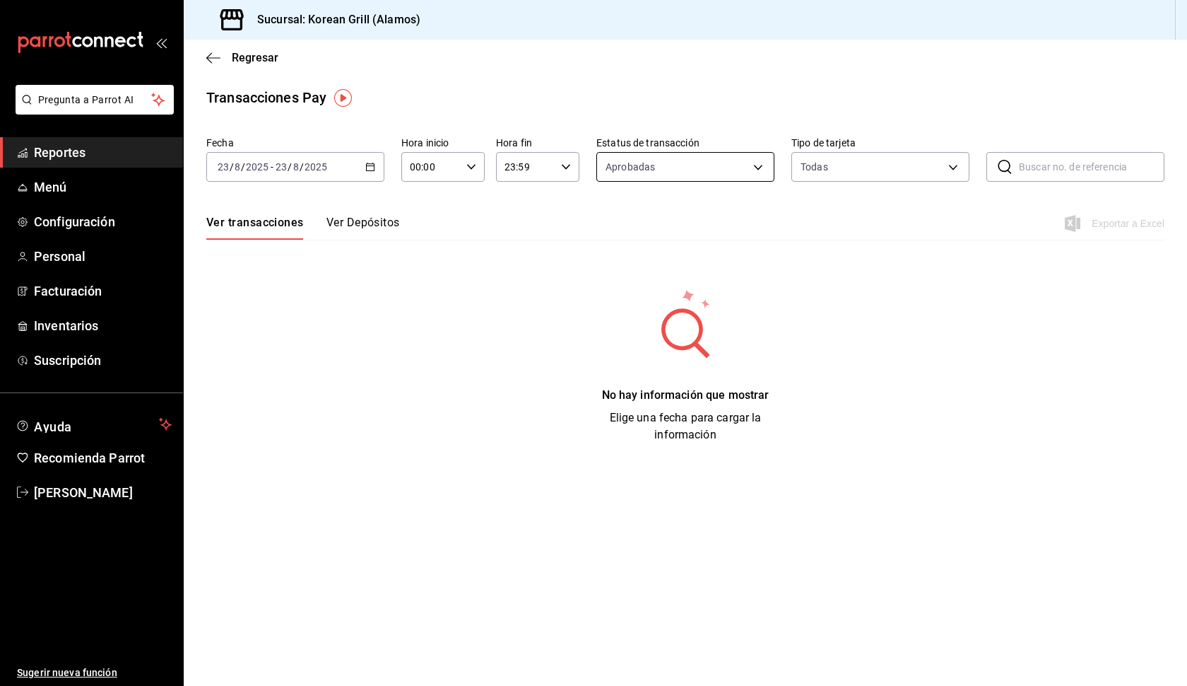
click at [760, 168] on body "Pregunta a Parrot AI Reportes Menú Configuración Personal Facturación Inventari…" at bounding box center [593, 343] width 1187 height 686
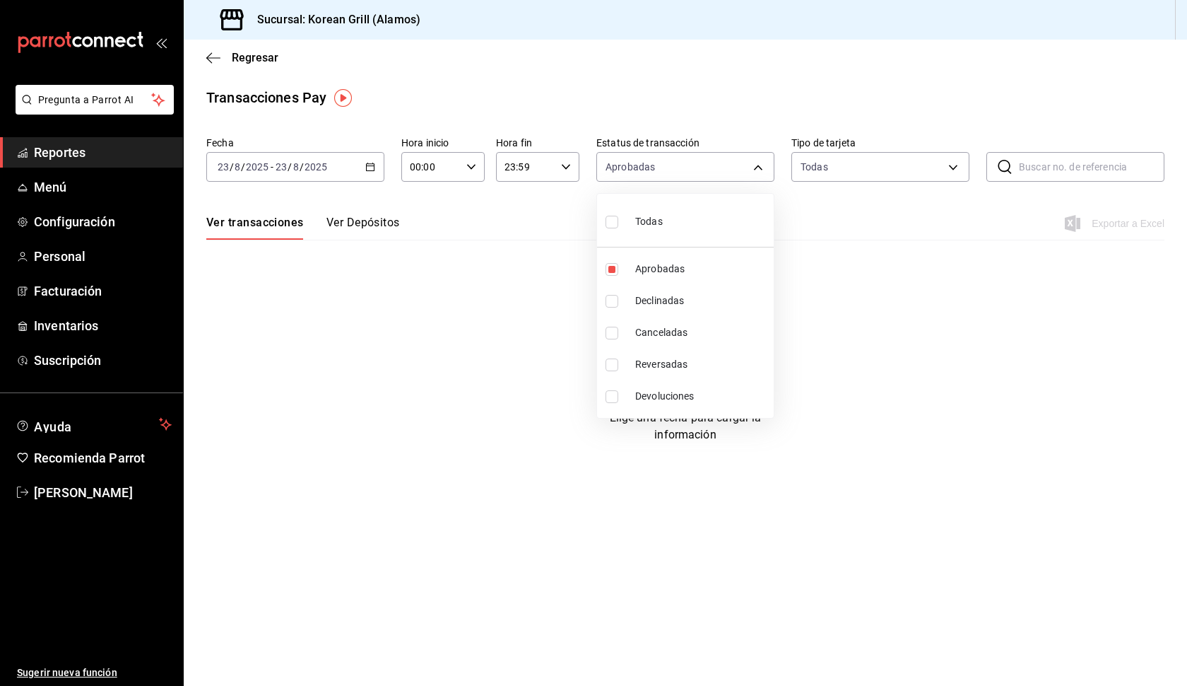
click at [693, 223] on li "Todas" at bounding box center [685, 220] width 177 height 42
type input "approved,failed,canceled,reversed,refunded"
checkbox input "true"
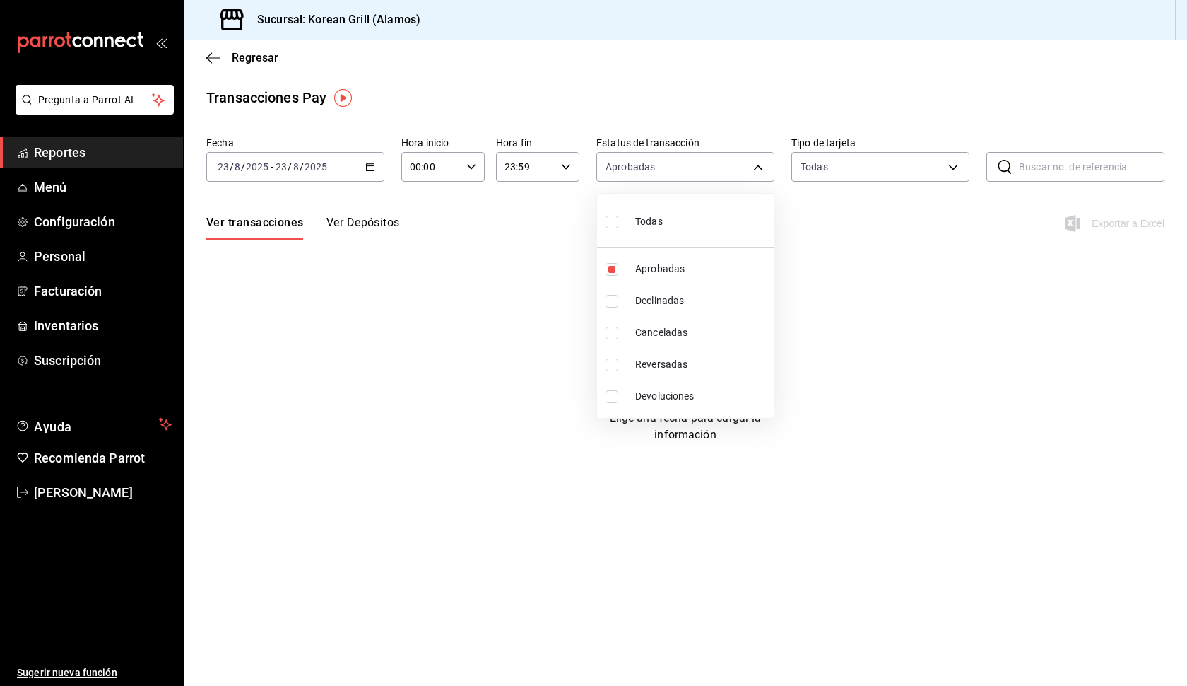
checkbox input "true"
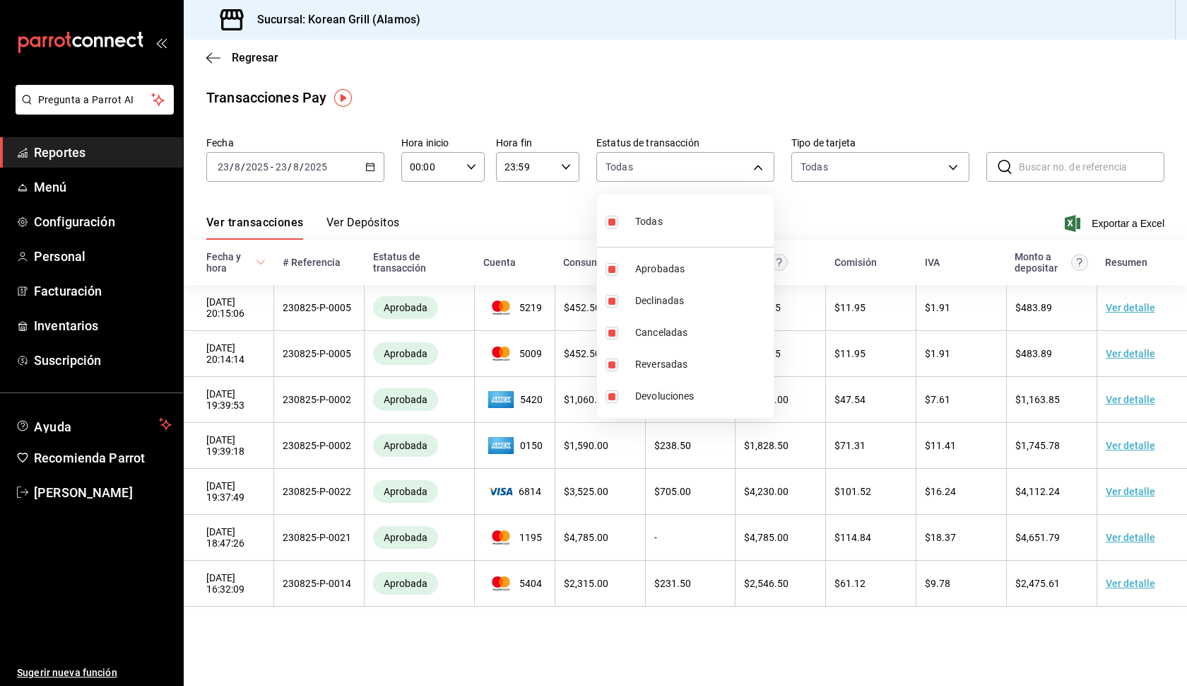
click at [592, 663] on div at bounding box center [593, 343] width 1187 height 686
click at [568, 165] on icon "button" at bounding box center [566, 167] width 10 height 10
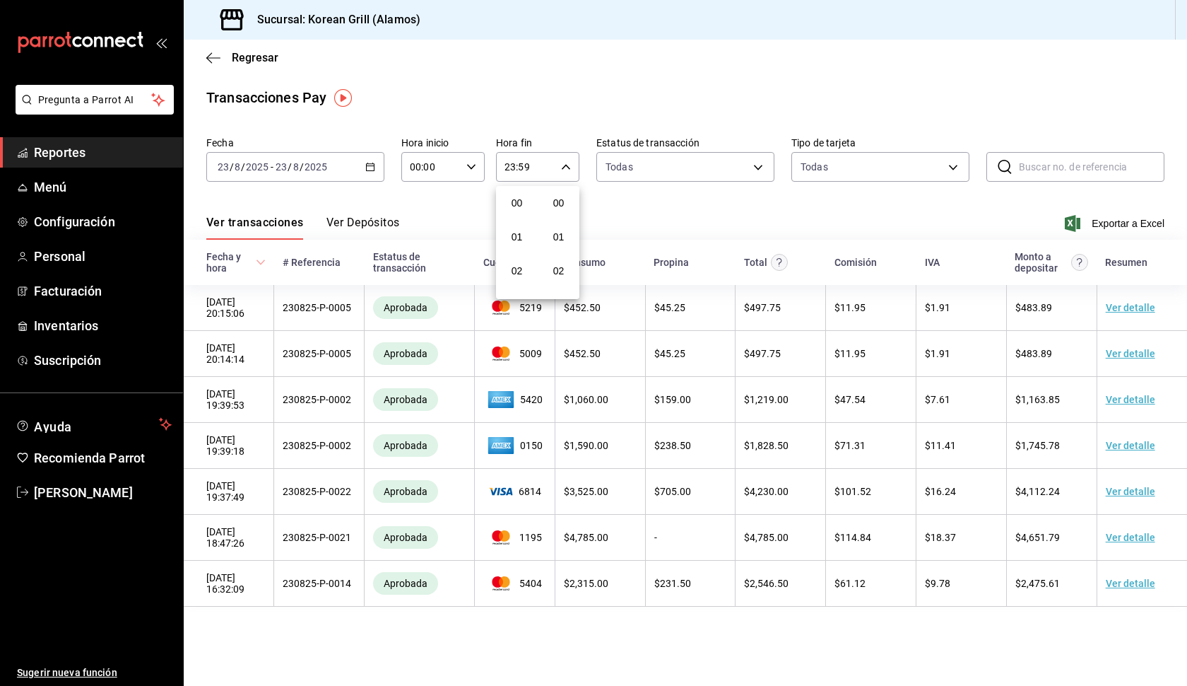
scroll to position [1965, 0]
click at [568, 166] on div at bounding box center [593, 343] width 1187 height 686
click at [570, 165] on \(Stroke\) "button" at bounding box center [566, 166] width 8 height 5
click at [614, 199] on div at bounding box center [593, 343] width 1187 height 686
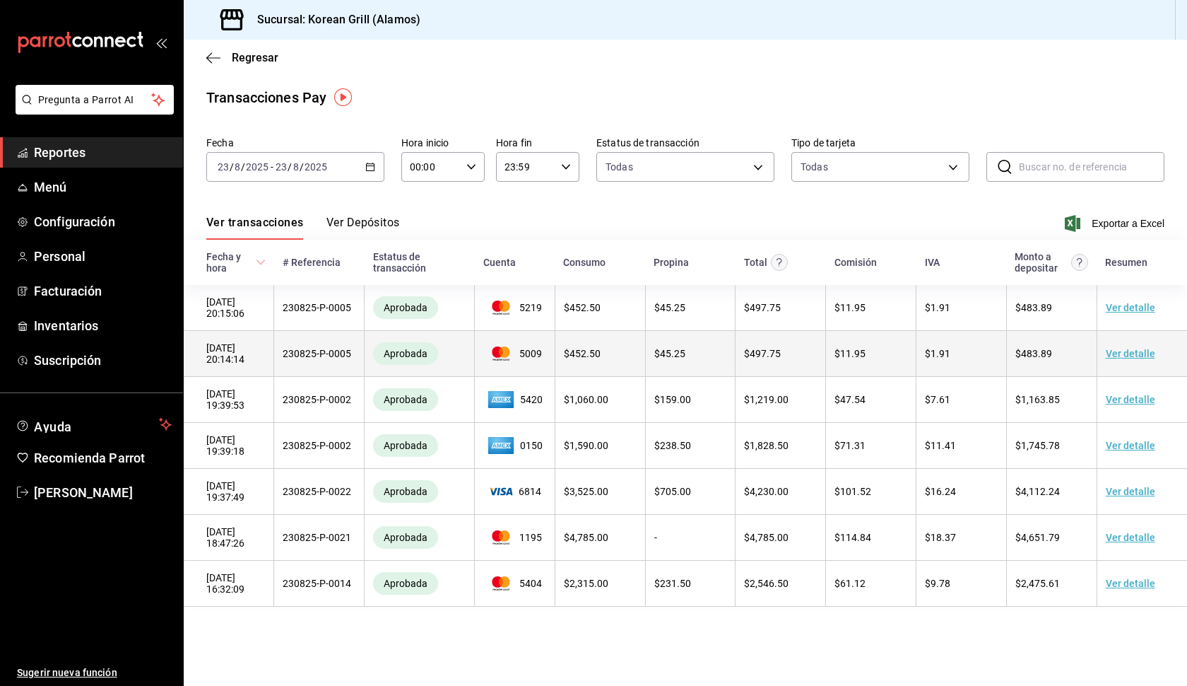
scroll to position [0, 0]
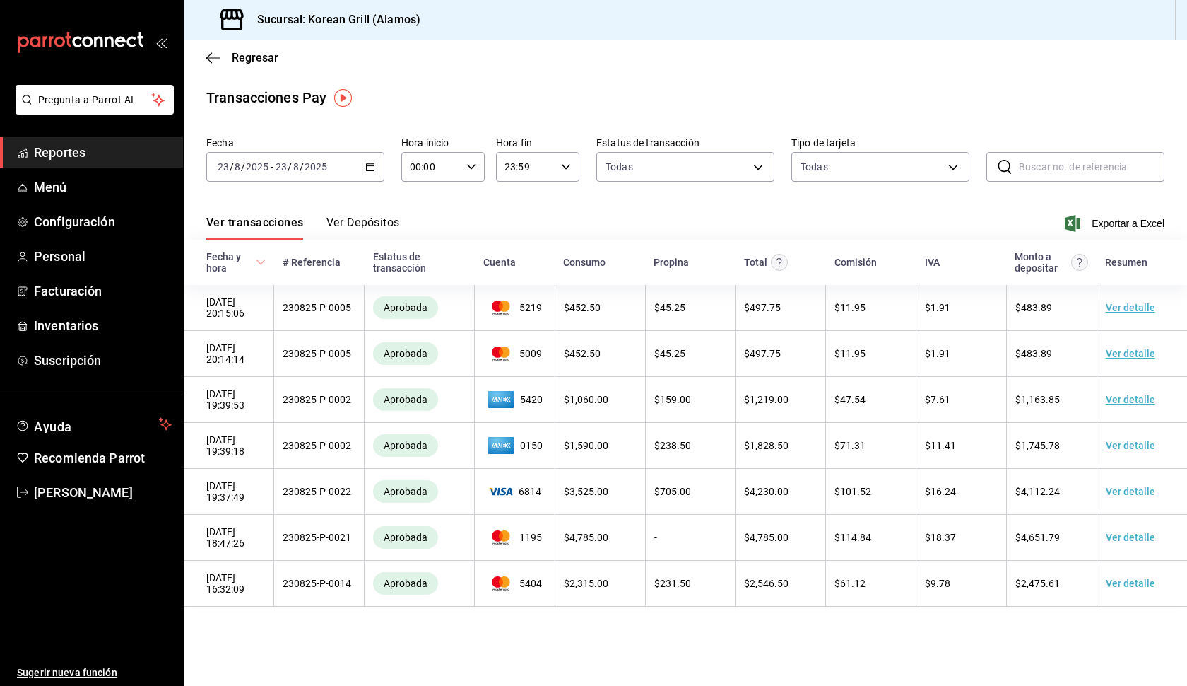
click at [370, 223] on button "Ver Depósitos" at bounding box center [364, 228] width 74 height 24
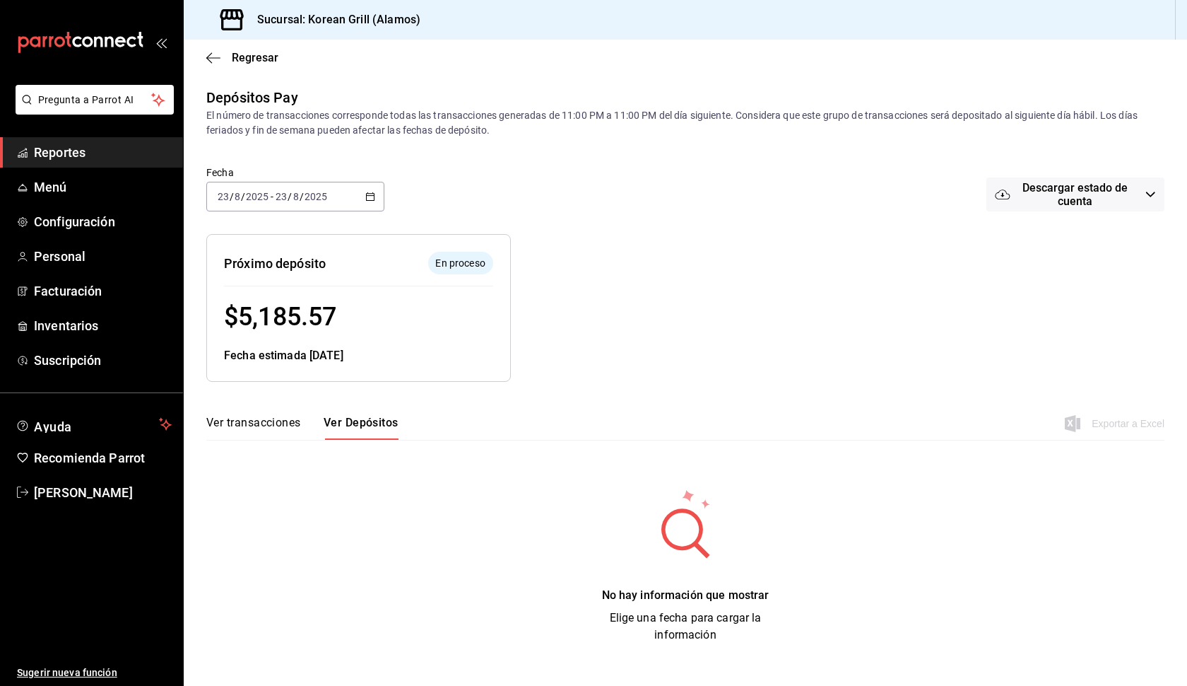
click at [375, 199] on div "[DATE] [DATE] - [DATE] [DATE]" at bounding box center [295, 197] width 178 height 30
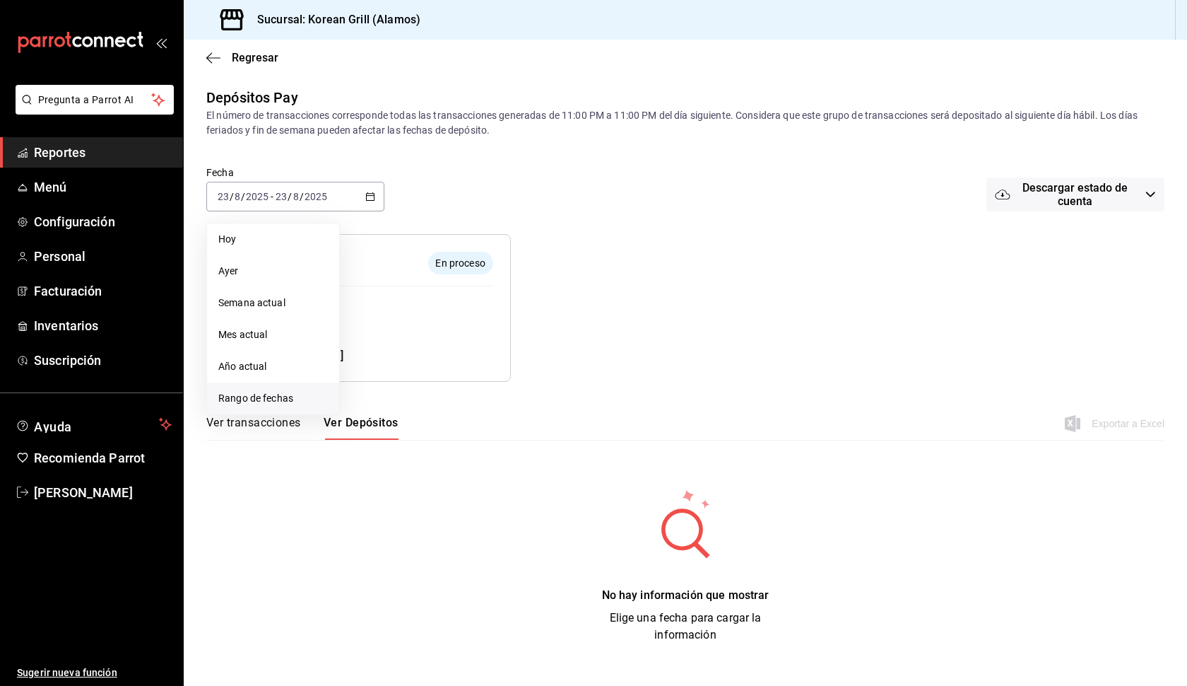
click at [284, 398] on span "Rango de fechas" at bounding box center [273, 398] width 110 height 15
click at [492, 384] on abbr "23" at bounding box center [494, 384] width 9 height 10
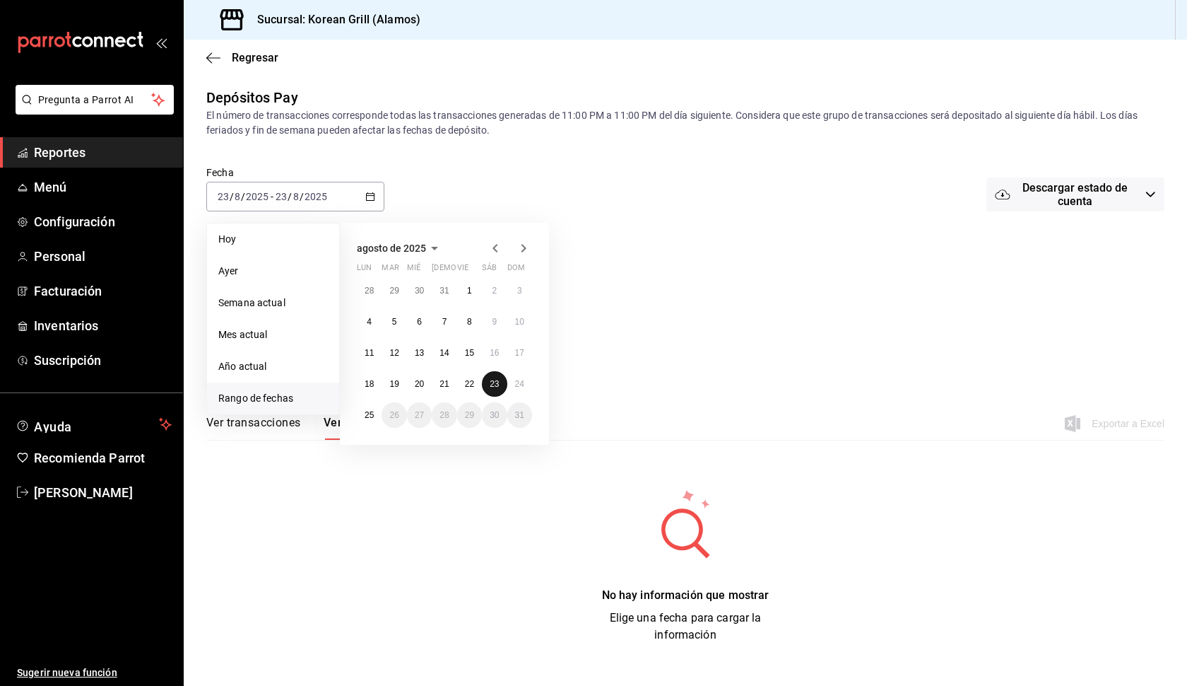
click at [492, 384] on abbr "23" at bounding box center [494, 384] width 9 height 10
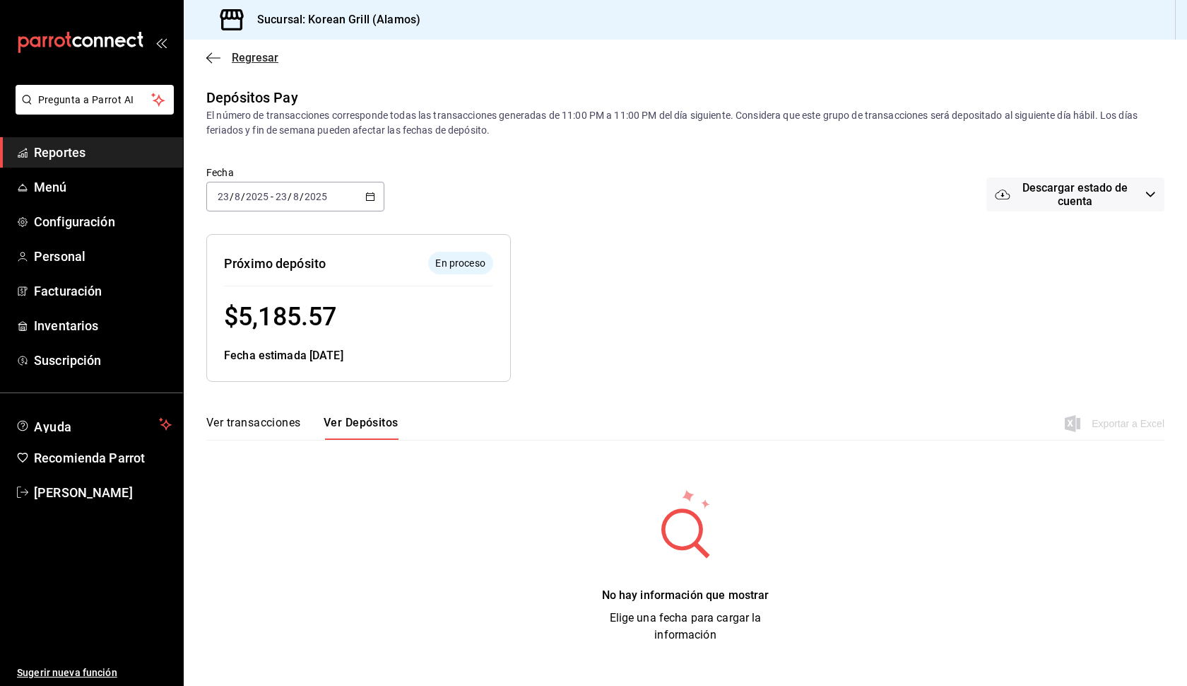
click at [247, 57] on span "Regresar" at bounding box center [255, 57] width 47 height 13
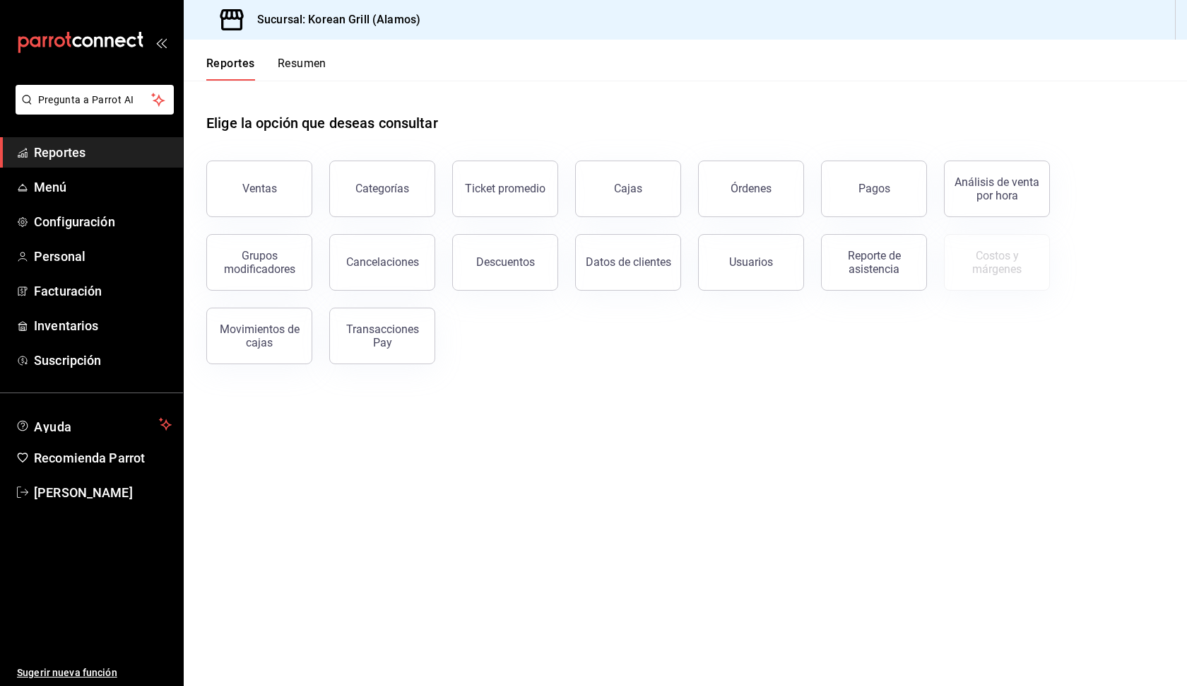
click at [309, 64] on button "Resumen" at bounding box center [302, 69] width 49 height 24
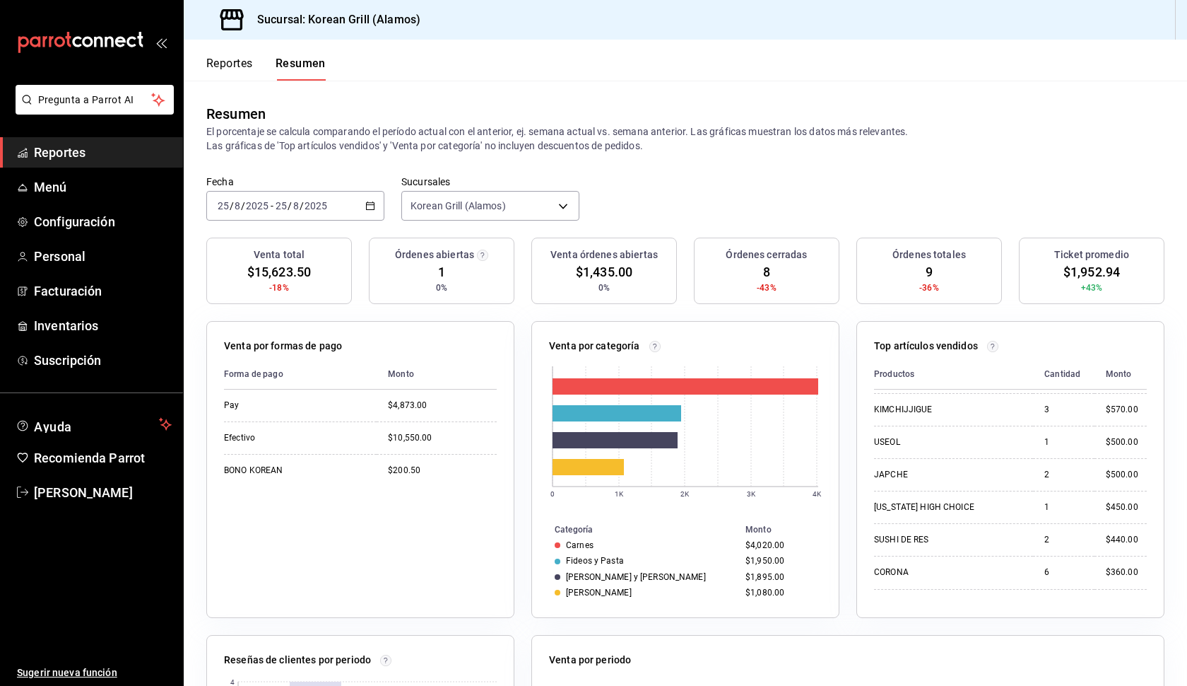
click at [369, 204] on icon "button" at bounding box center [370, 206] width 10 height 10
click at [264, 256] on li "Hoy" at bounding box center [273, 249] width 132 height 32
click at [375, 205] on icon "button" at bounding box center [370, 206] width 10 height 10
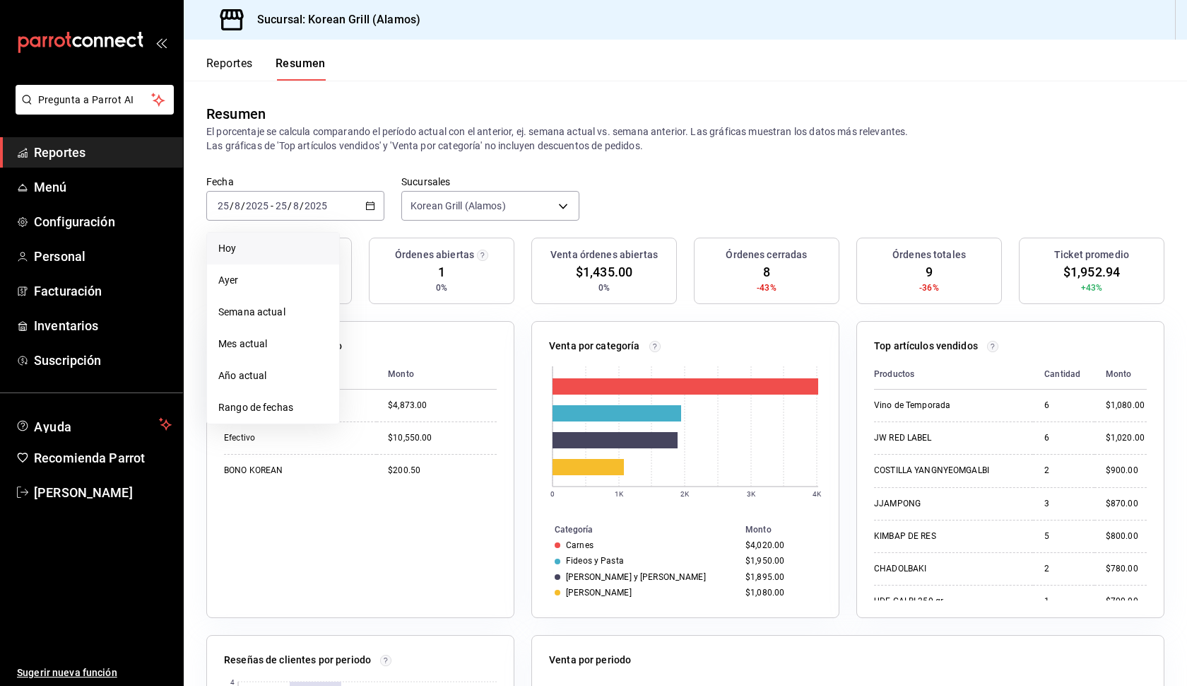
click at [302, 254] on span "Hoy" at bounding box center [273, 248] width 110 height 15
click at [374, 207] on \(Stroke\) "button" at bounding box center [370, 206] width 8 height 8
click at [233, 59] on button "Reportes" at bounding box center [229, 69] width 47 height 24
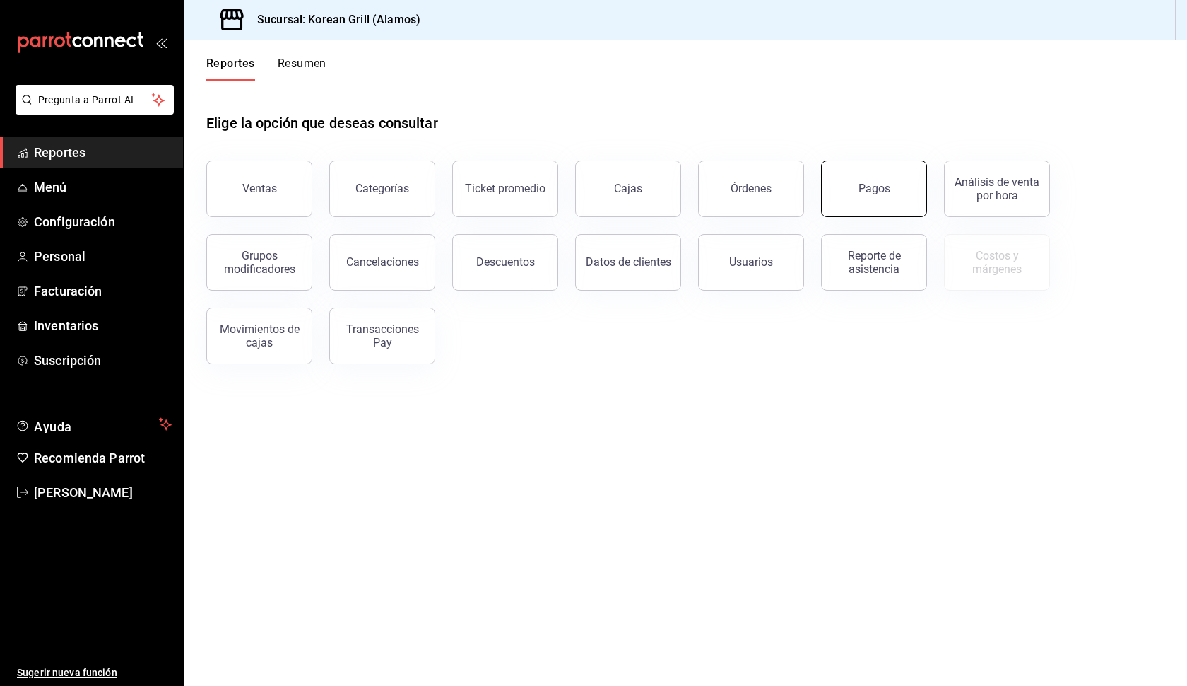
click at [869, 194] on div "Pagos" at bounding box center [875, 188] width 32 height 13
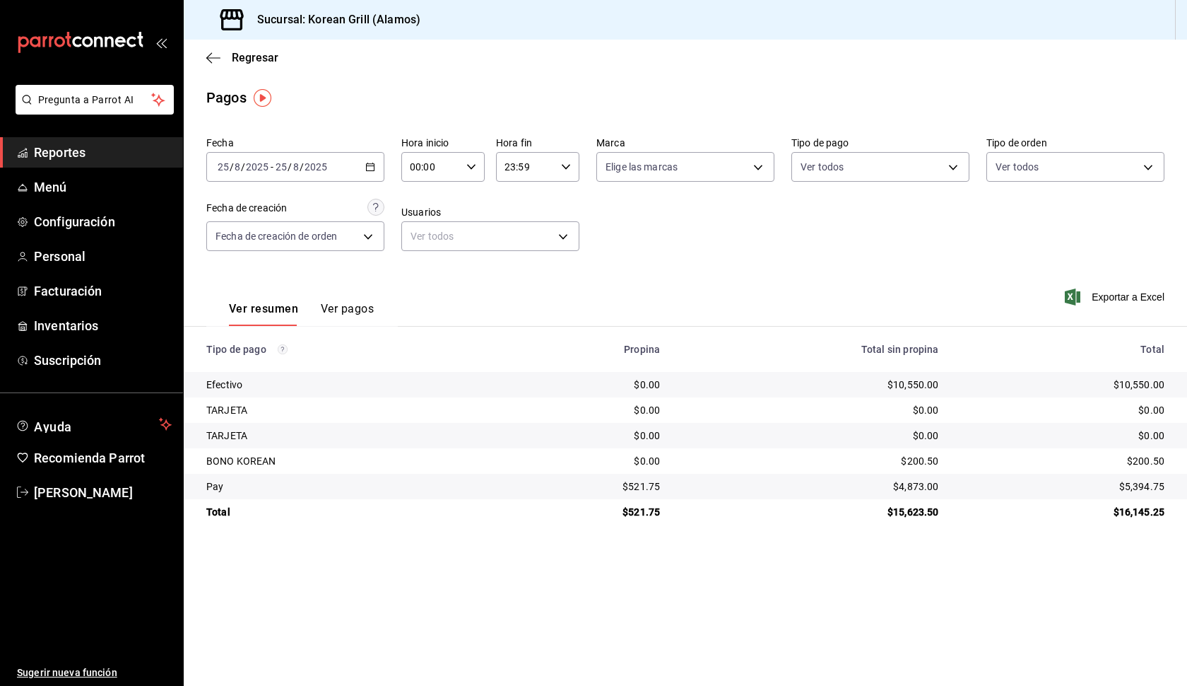
click at [375, 171] on div "[DATE] [DATE] - [DATE] [DATE]" at bounding box center [295, 167] width 178 height 30
click at [294, 367] on span "Rango de fechas" at bounding box center [273, 368] width 110 height 15
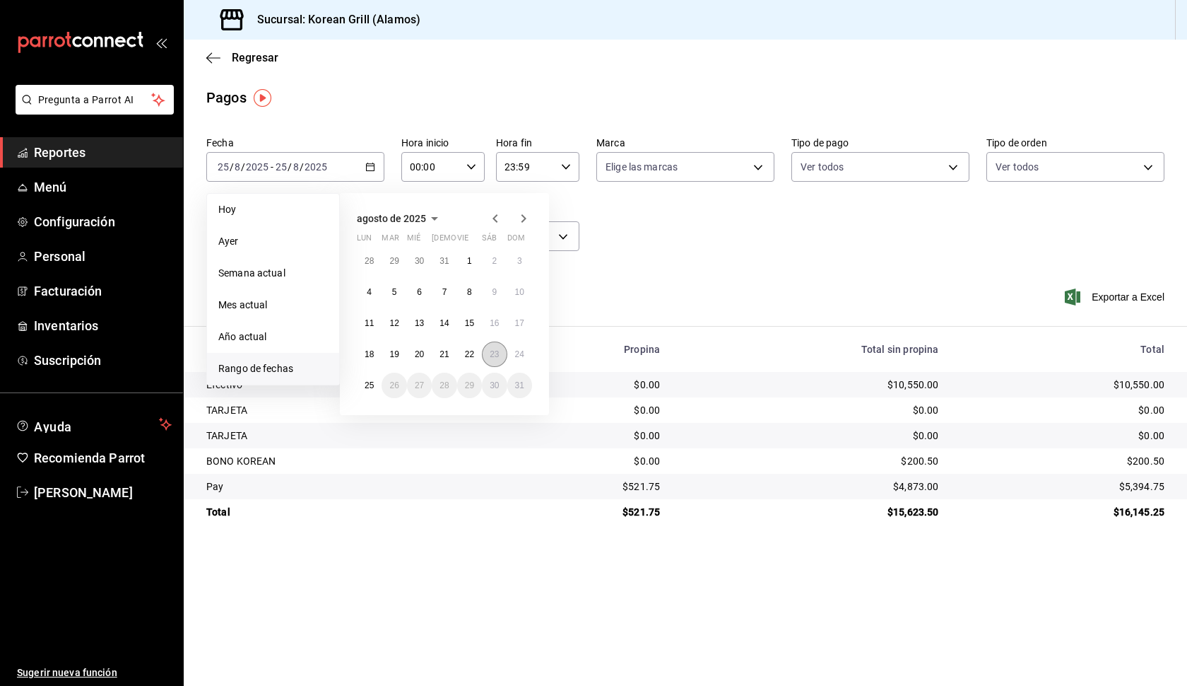
click at [497, 358] on abbr "23" at bounding box center [494, 354] width 9 height 10
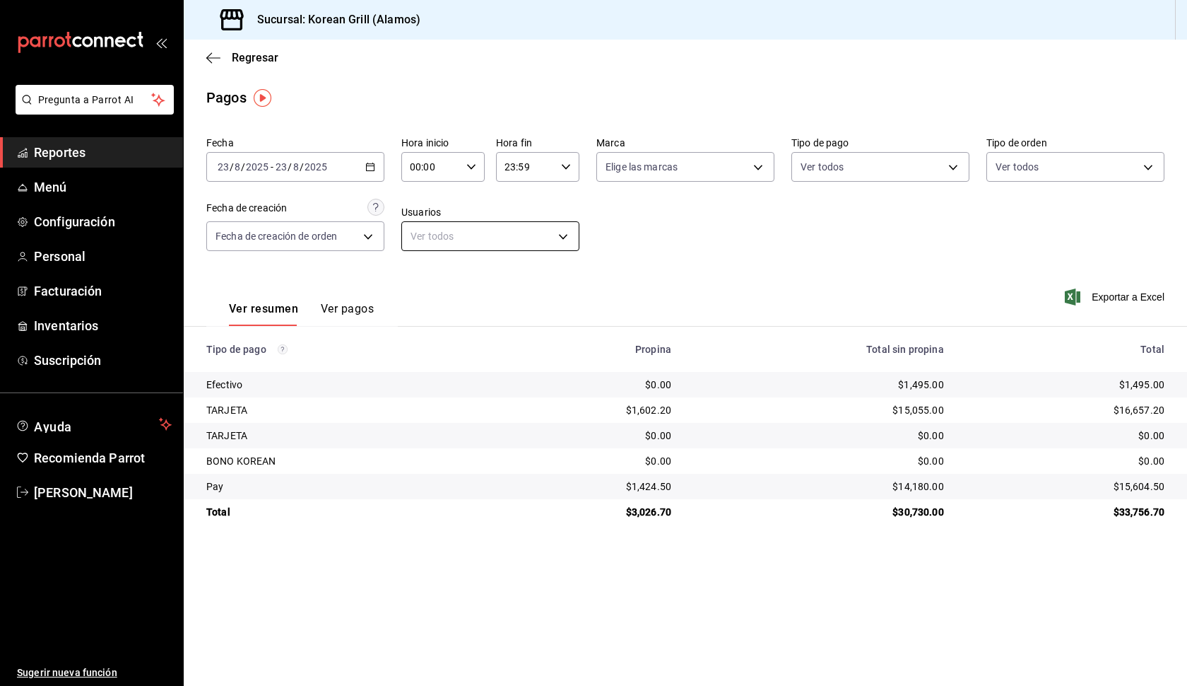
click at [565, 234] on body "Pregunta a Parrot AI Reportes Menú Configuración Personal Facturación Inventari…" at bounding box center [593, 343] width 1187 height 686
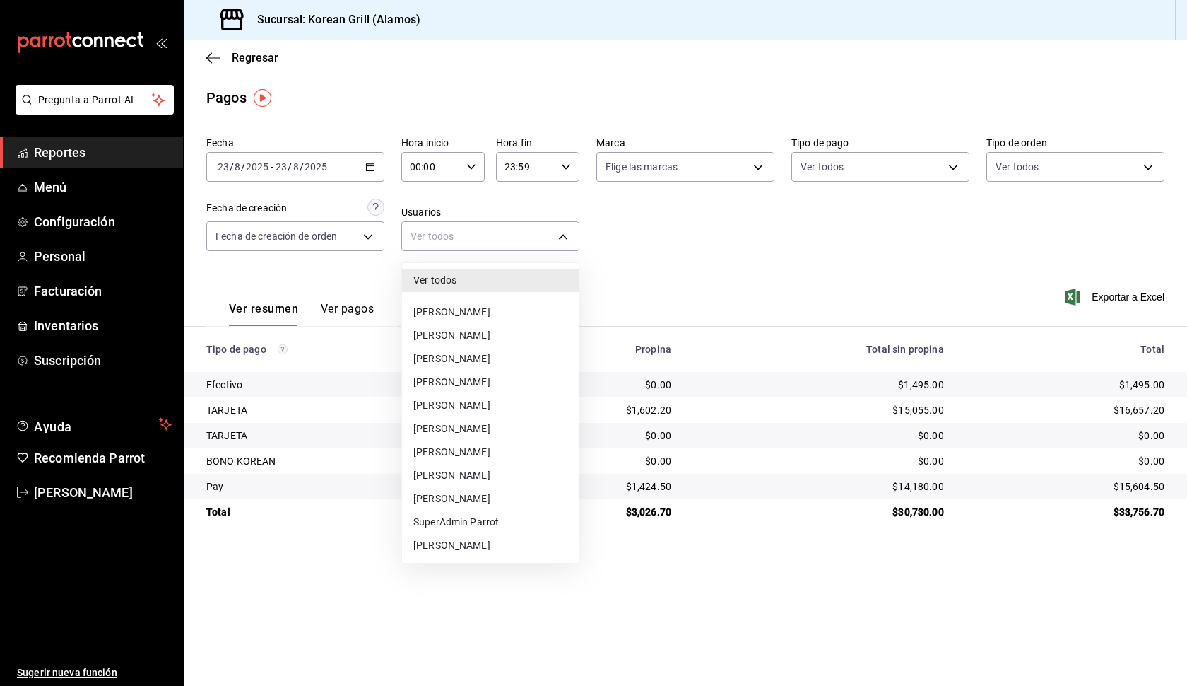
click at [530, 336] on li "[PERSON_NAME]" at bounding box center [490, 335] width 177 height 23
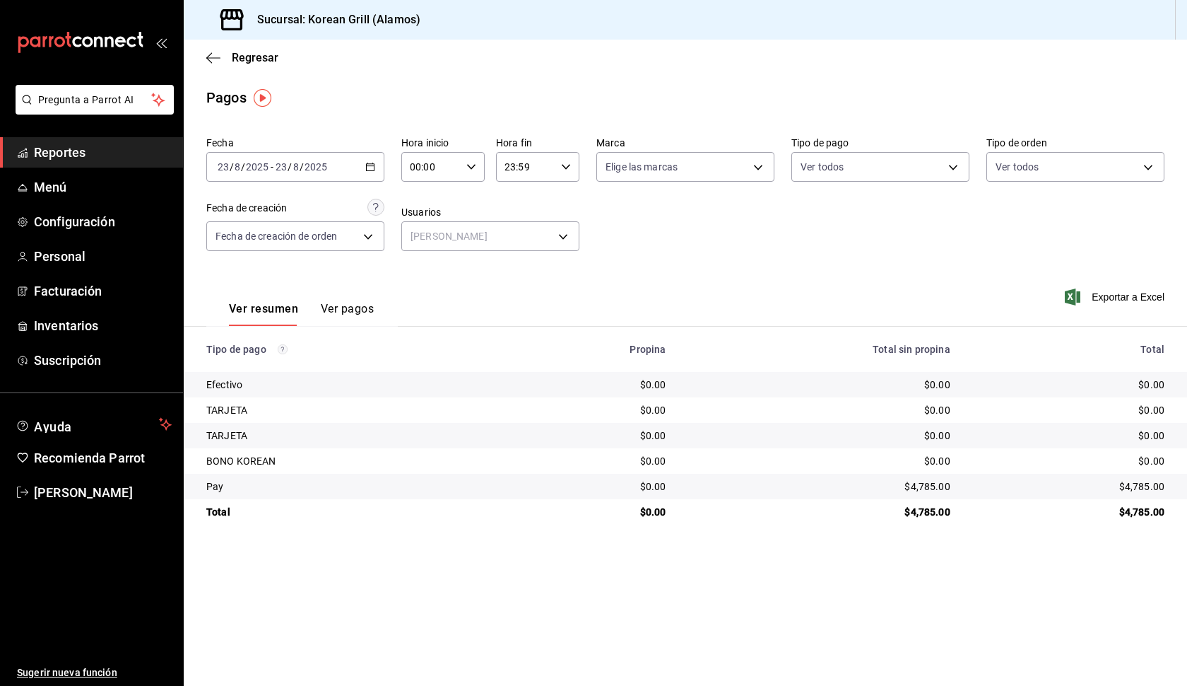
click at [356, 308] on button "Ver pagos" at bounding box center [347, 314] width 53 height 24
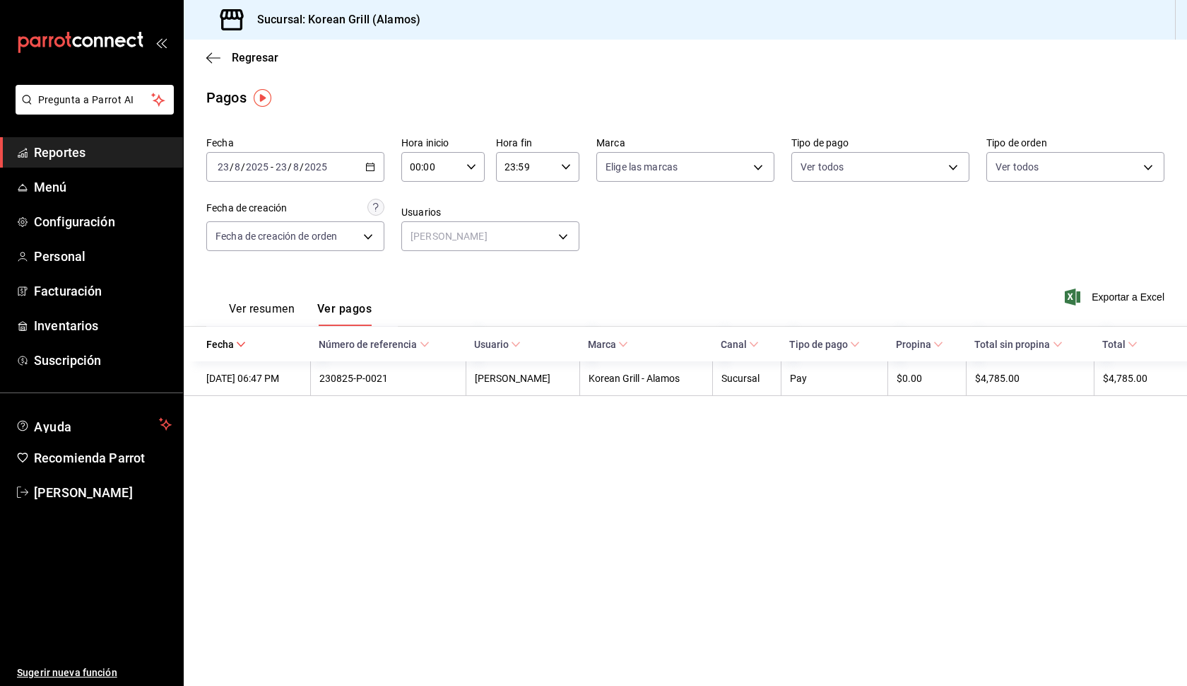
click at [266, 309] on button "Ver resumen" at bounding box center [262, 314] width 66 height 24
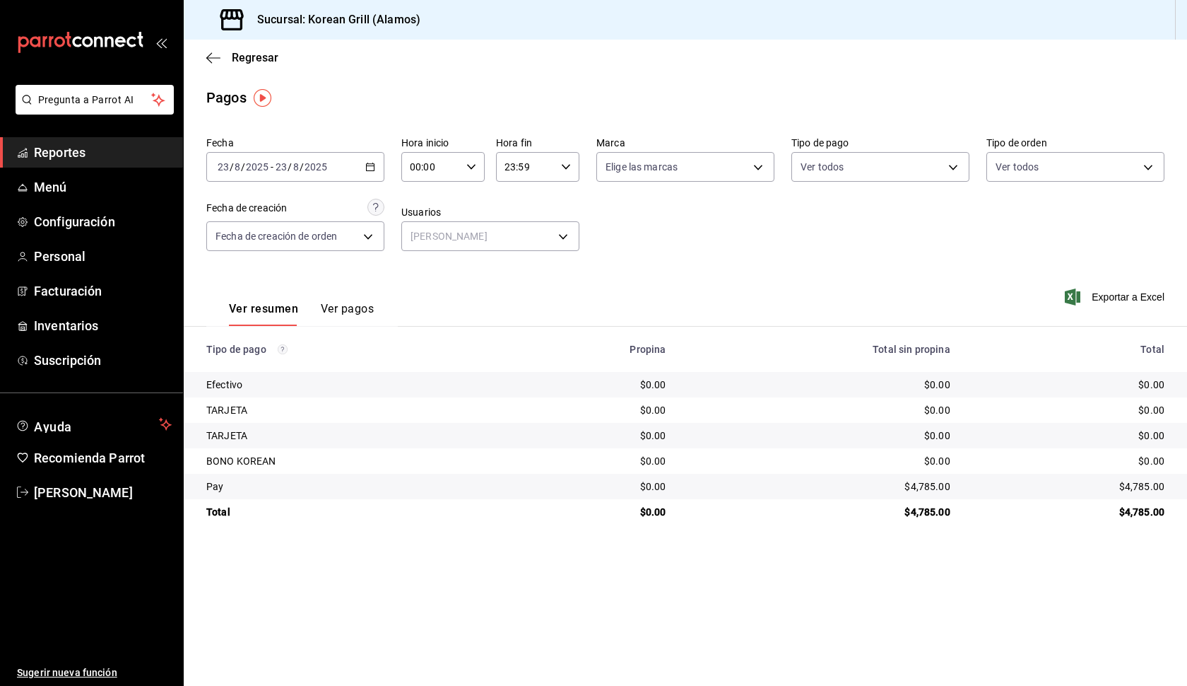
click at [359, 310] on button "Ver pagos" at bounding box center [347, 314] width 53 height 24
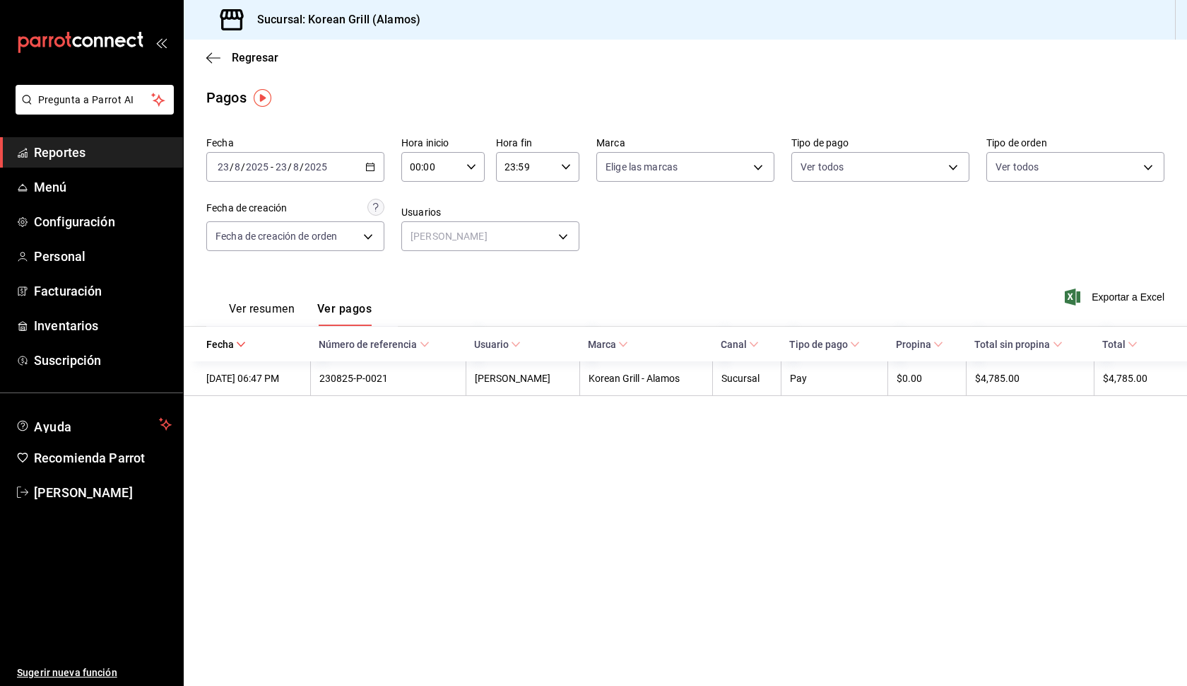
click at [373, 167] on icon "button" at bounding box center [370, 167] width 10 height 10
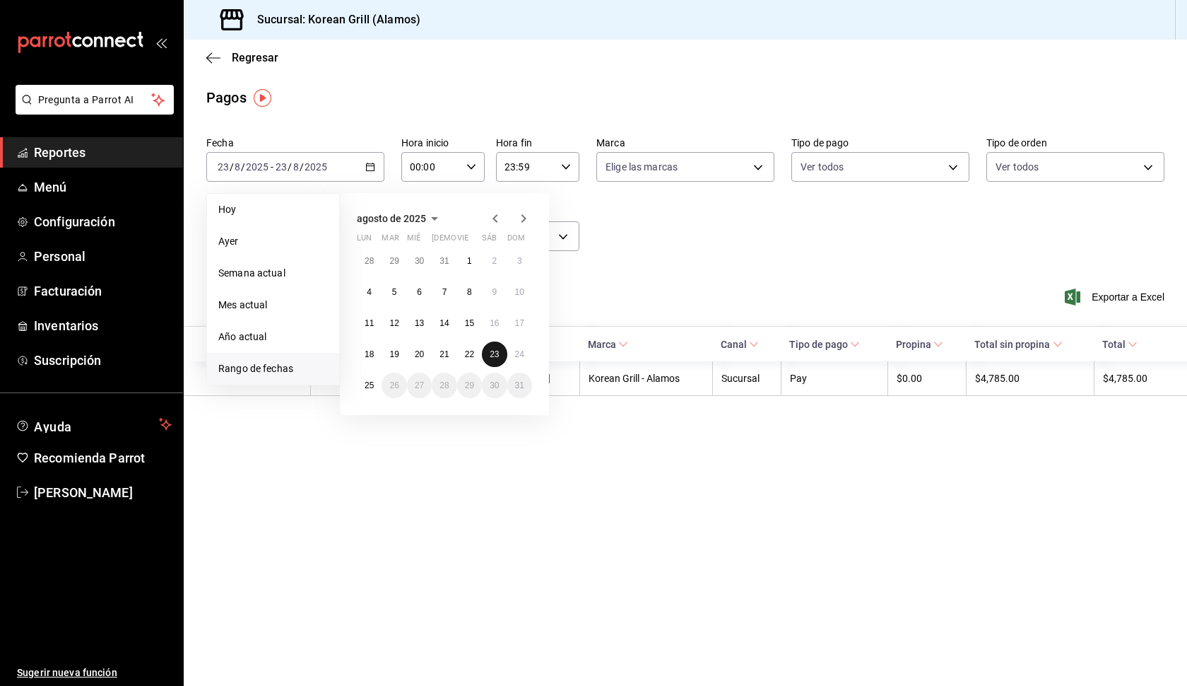
click at [499, 357] on abbr "23" at bounding box center [494, 354] width 9 height 10
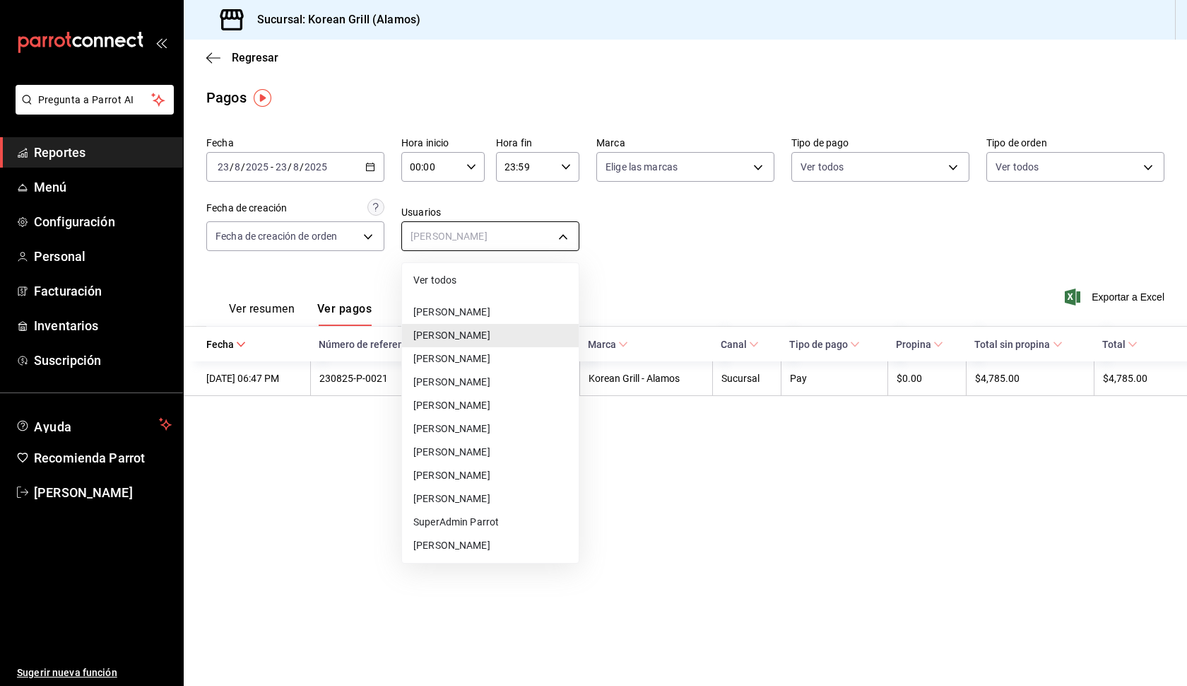
click at [568, 239] on body "Pregunta a Parrot AI Reportes Menú Configuración Personal Facturación Inventari…" at bounding box center [593, 343] width 1187 height 686
click at [510, 283] on li "Ver todos" at bounding box center [490, 280] width 177 height 23
type input "null"
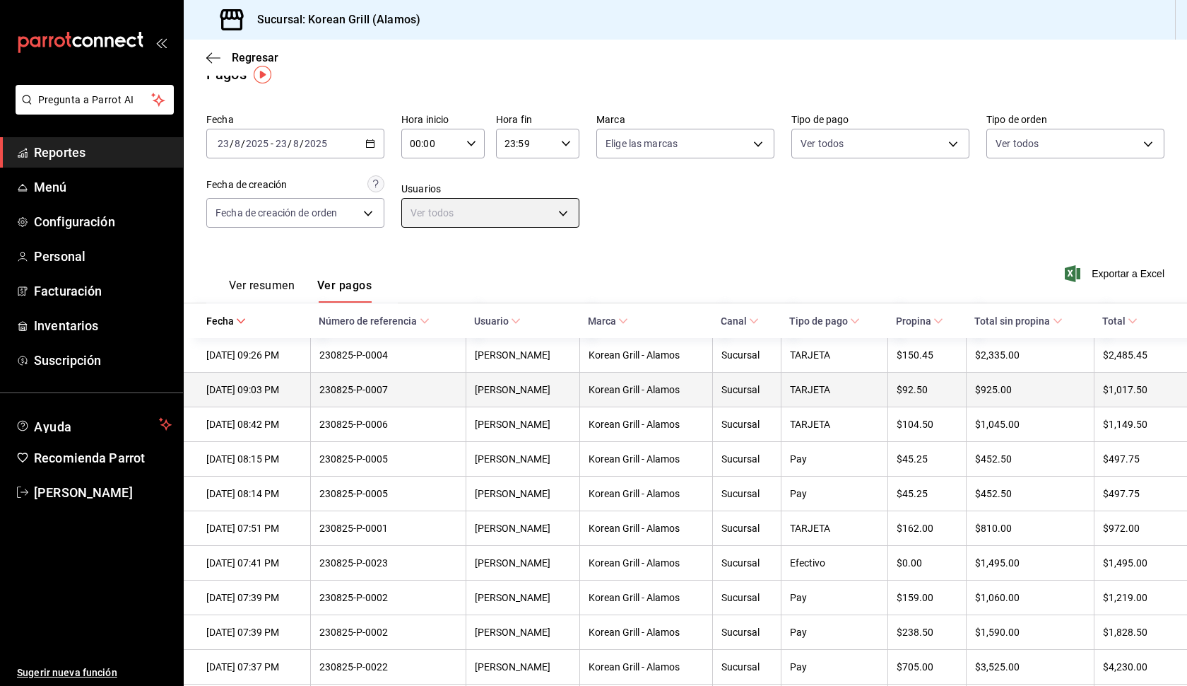
scroll to position [24, 0]
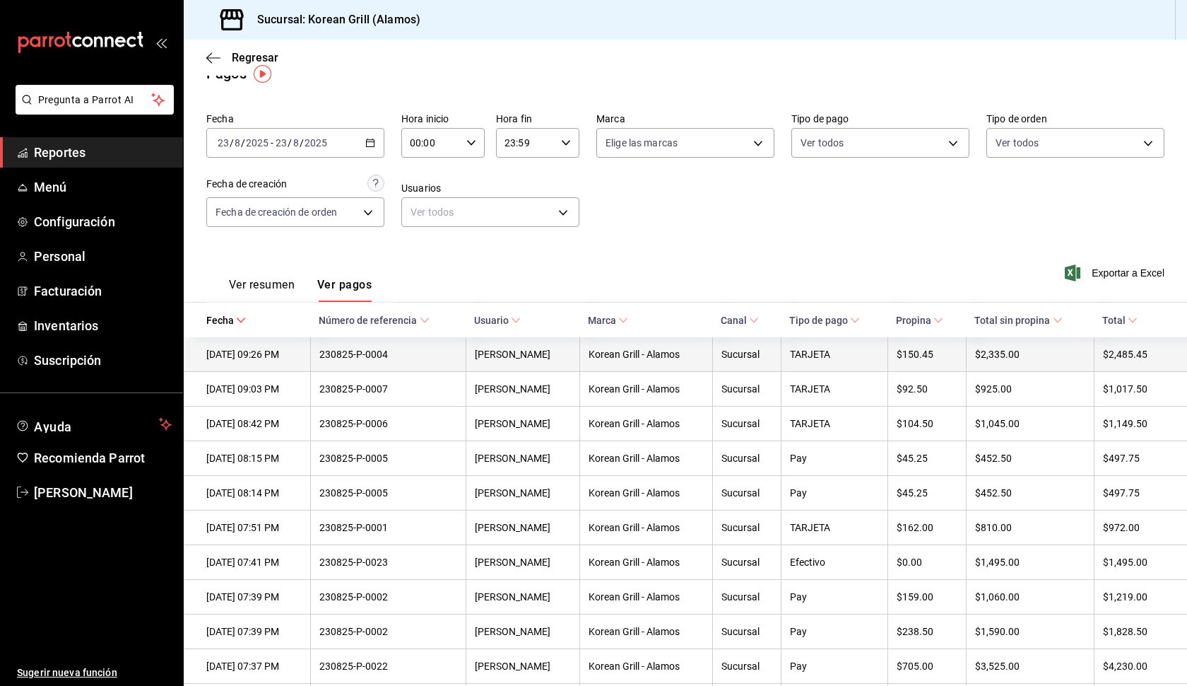
click at [574, 360] on th "[PERSON_NAME]" at bounding box center [523, 354] width 114 height 35
click at [571, 354] on div "[PERSON_NAME]" at bounding box center [523, 353] width 96 height 11
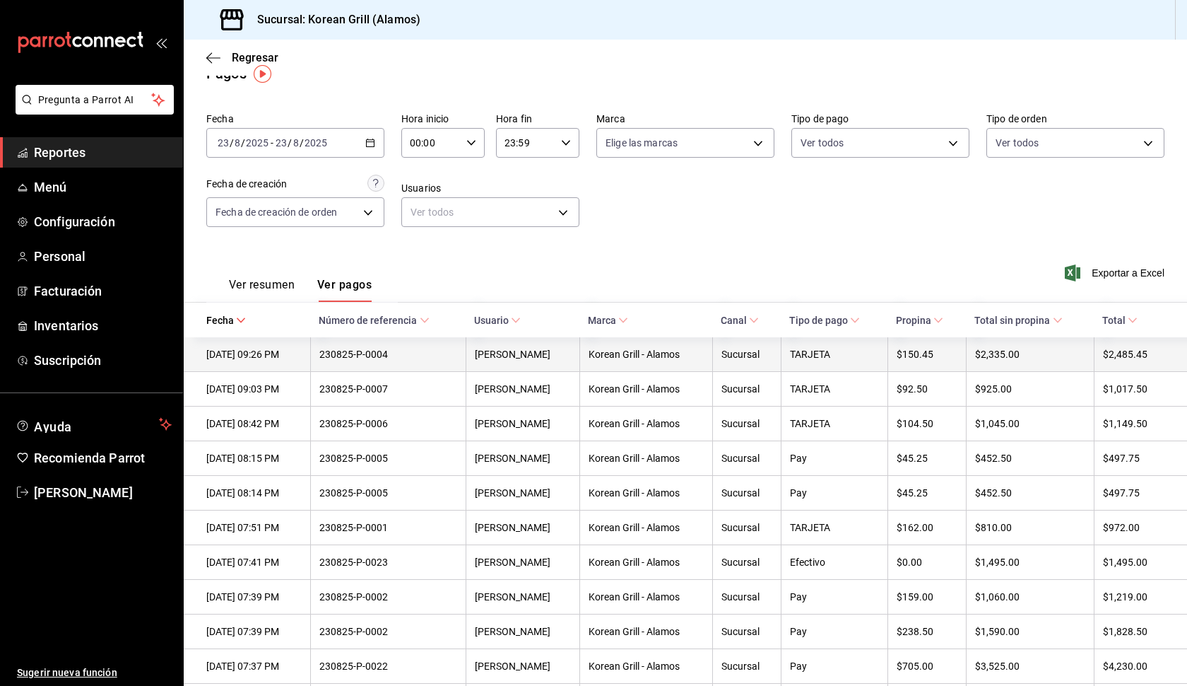
click at [300, 353] on div "[DATE] 09:26 PM" at bounding box center [253, 353] width 95 height 11
drag, startPoint x: 421, startPoint y: 357, endPoint x: 338, endPoint y: 353, distance: 82.8
click at [338, 353] on th "230825-P-0004" at bounding box center [388, 354] width 156 height 35
copy div "230825-P-0004"
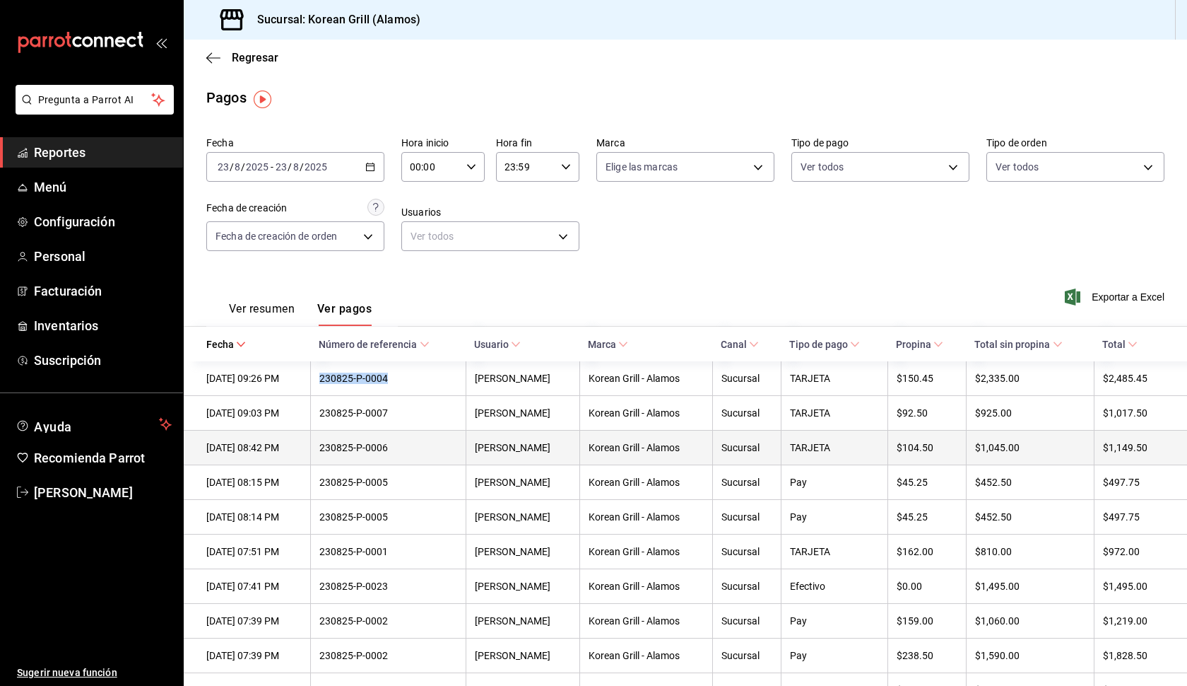
scroll to position [0, 0]
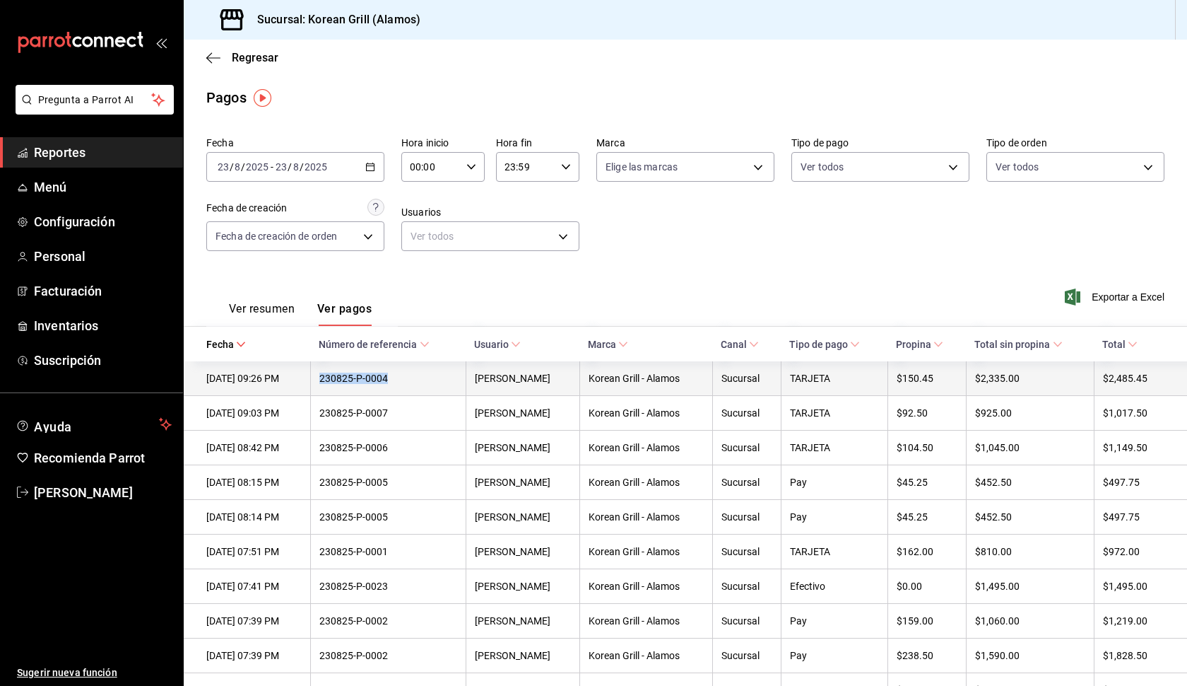
copy div "230825-P-0004"
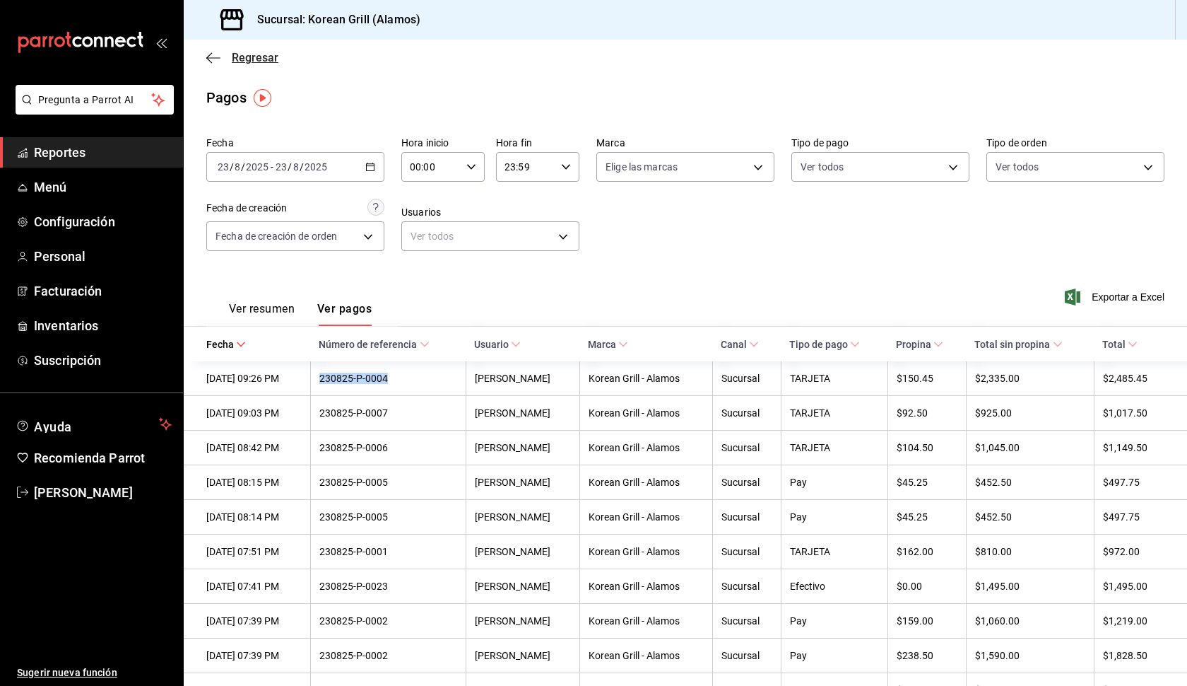
click at [211, 57] on icon "button" at bounding box center [213, 57] width 14 height 1
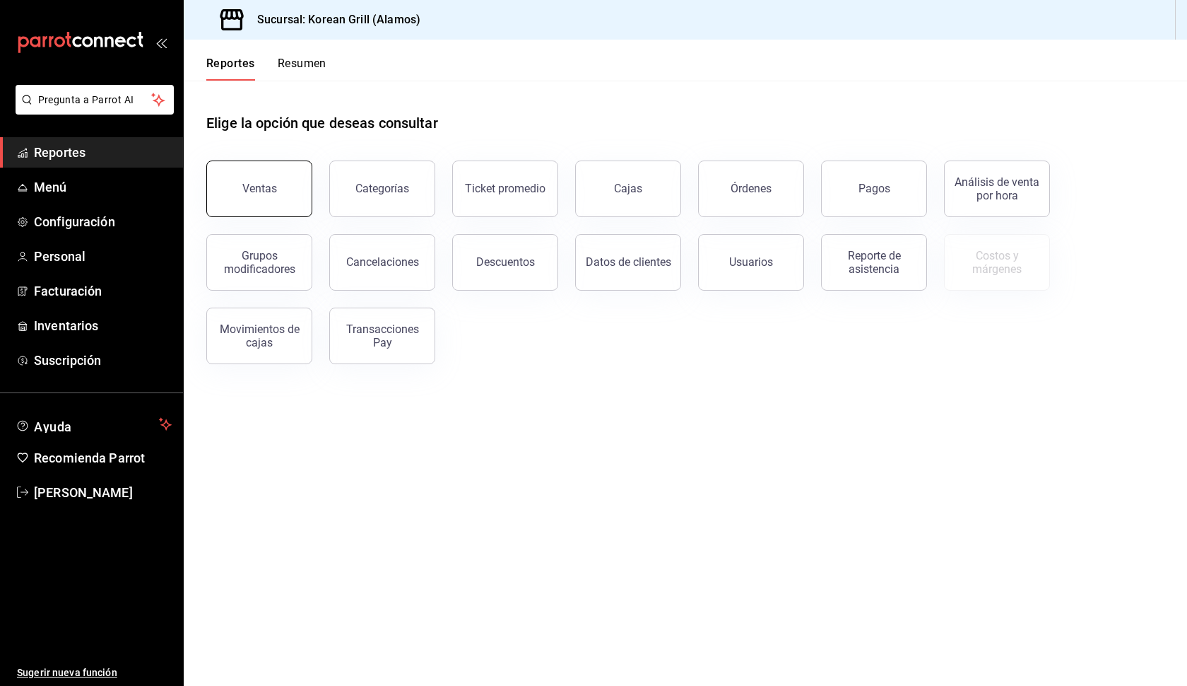
click at [271, 192] on div "Ventas" at bounding box center [259, 188] width 35 height 13
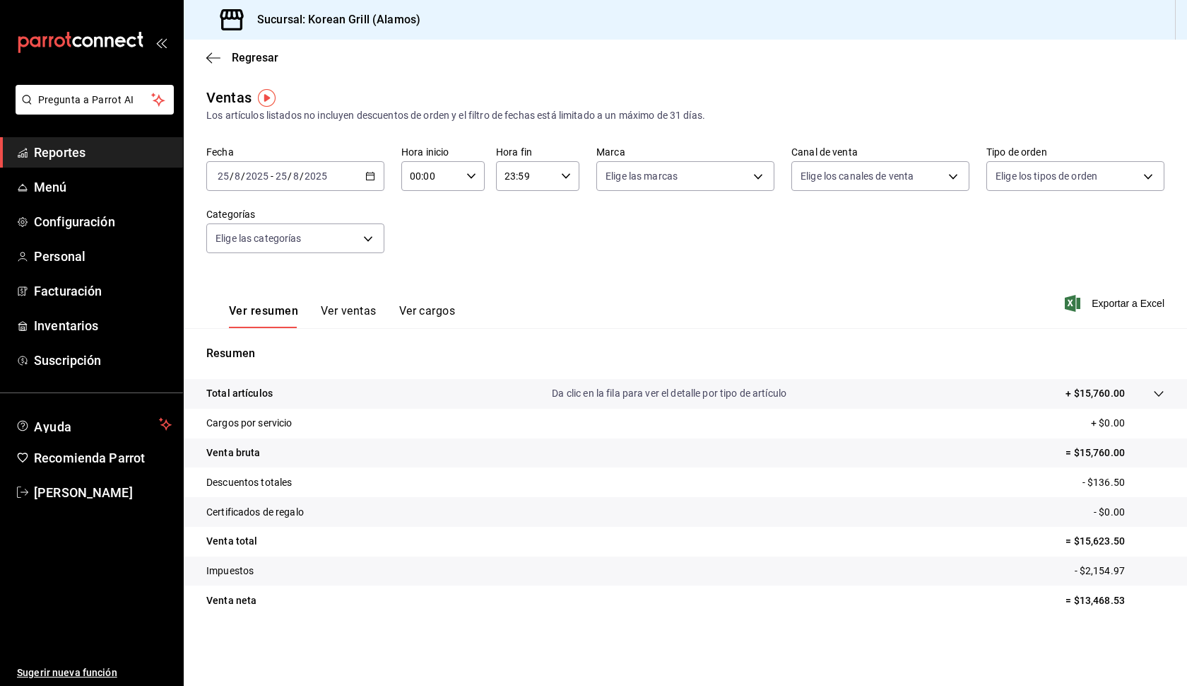
click at [372, 180] on \(Stroke\) "button" at bounding box center [370, 176] width 8 height 8
click at [280, 341] on span "Rango de fechas" at bounding box center [273, 346] width 110 height 15
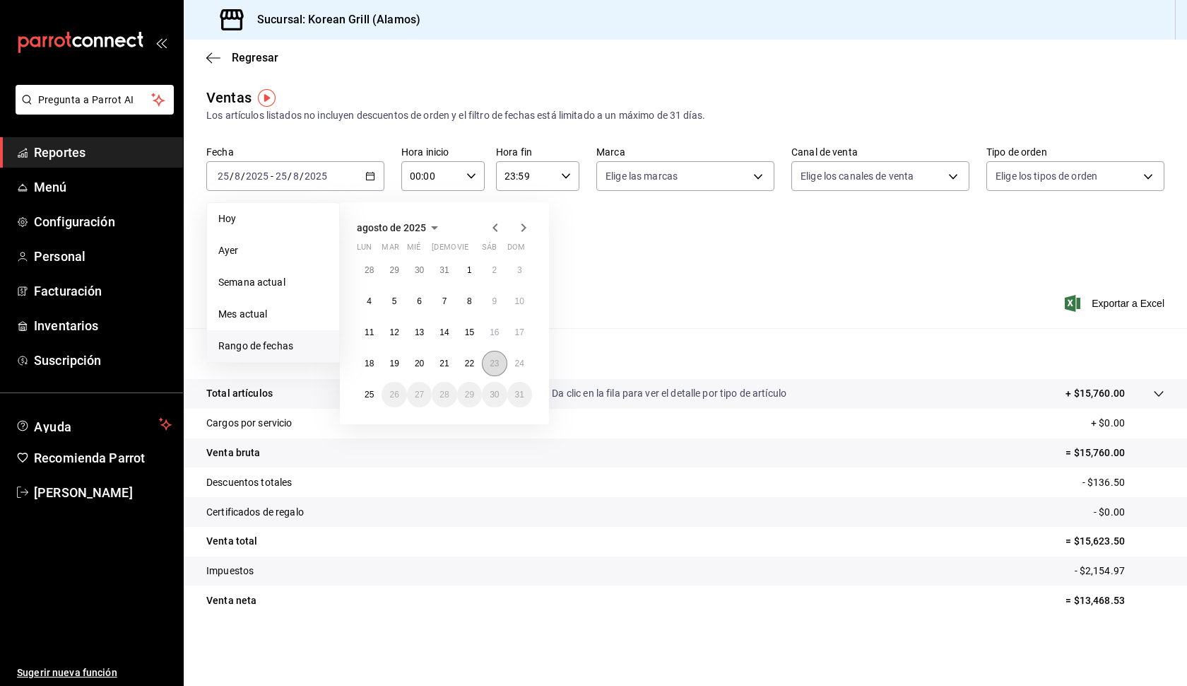
click at [496, 365] on abbr "23" at bounding box center [494, 363] width 9 height 10
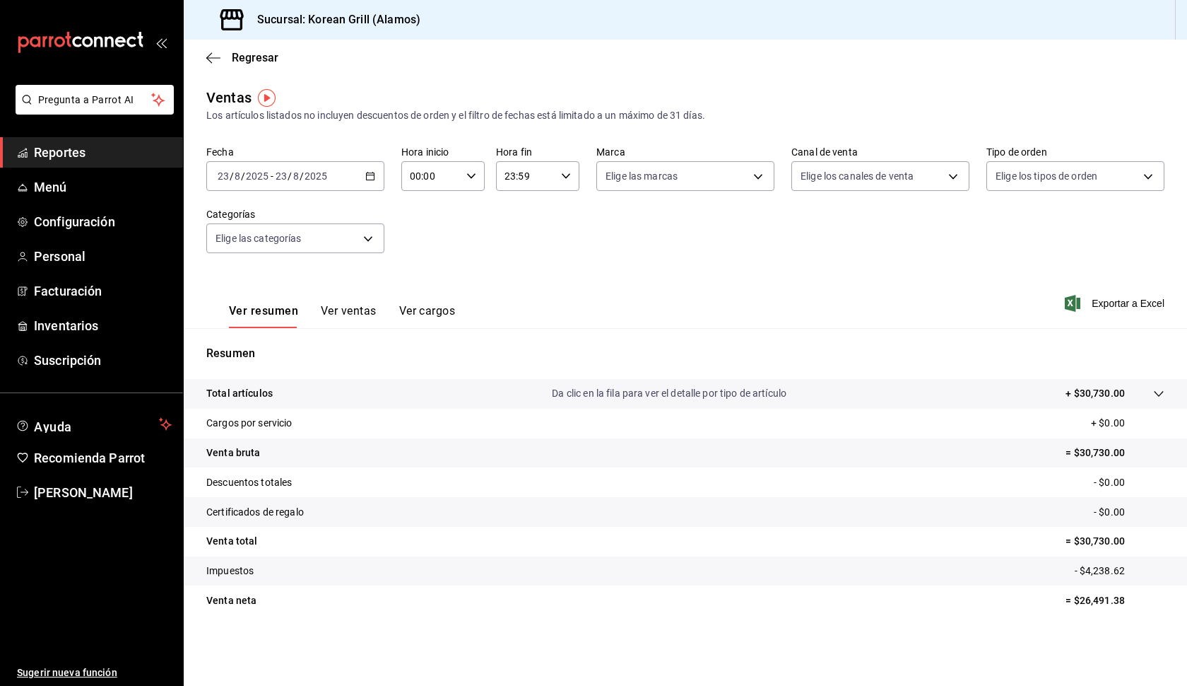
click at [364, 311] on button "Ver ventas" at bounding box center [349, 316] width 56 height 24
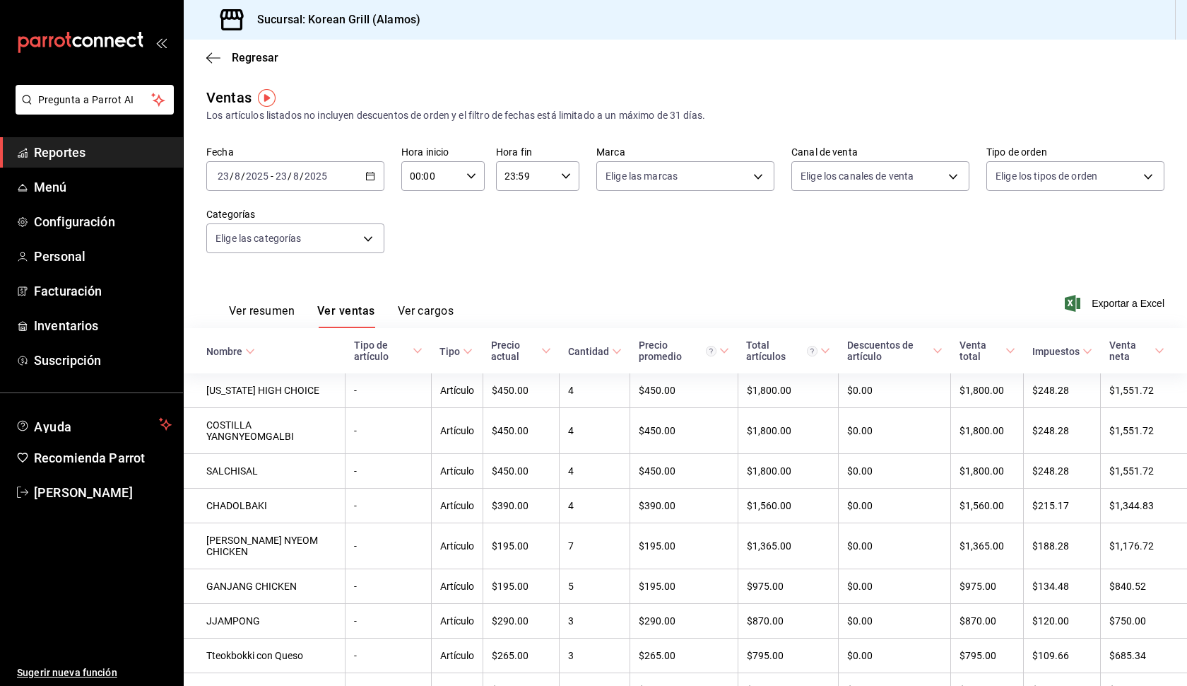
click at [442, 306] on button "Ver cargos" at bounding box center [426, 316] width 57 height 24
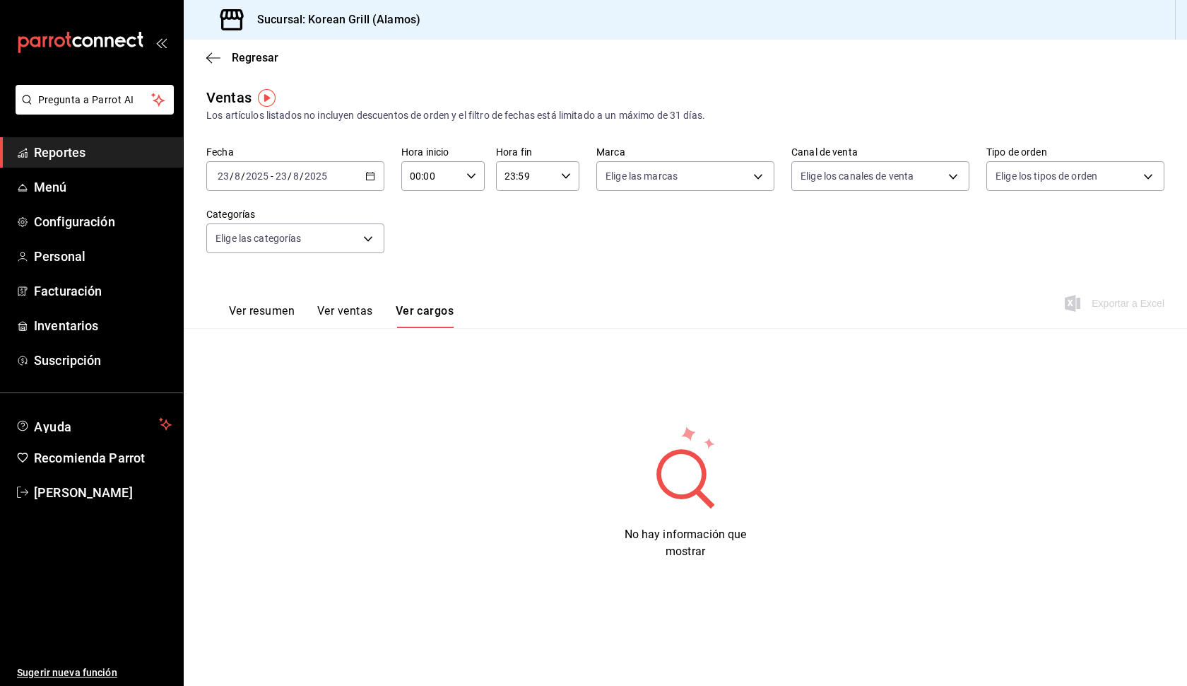
click at [336, 303] on div "Ver resumen Ver ventas Ver cargos" at bounding box center [329, 307] width 247 height 41
click at [339, 312] on button "Ver ventas" at bounding box center [345, 316] width 56 height 24
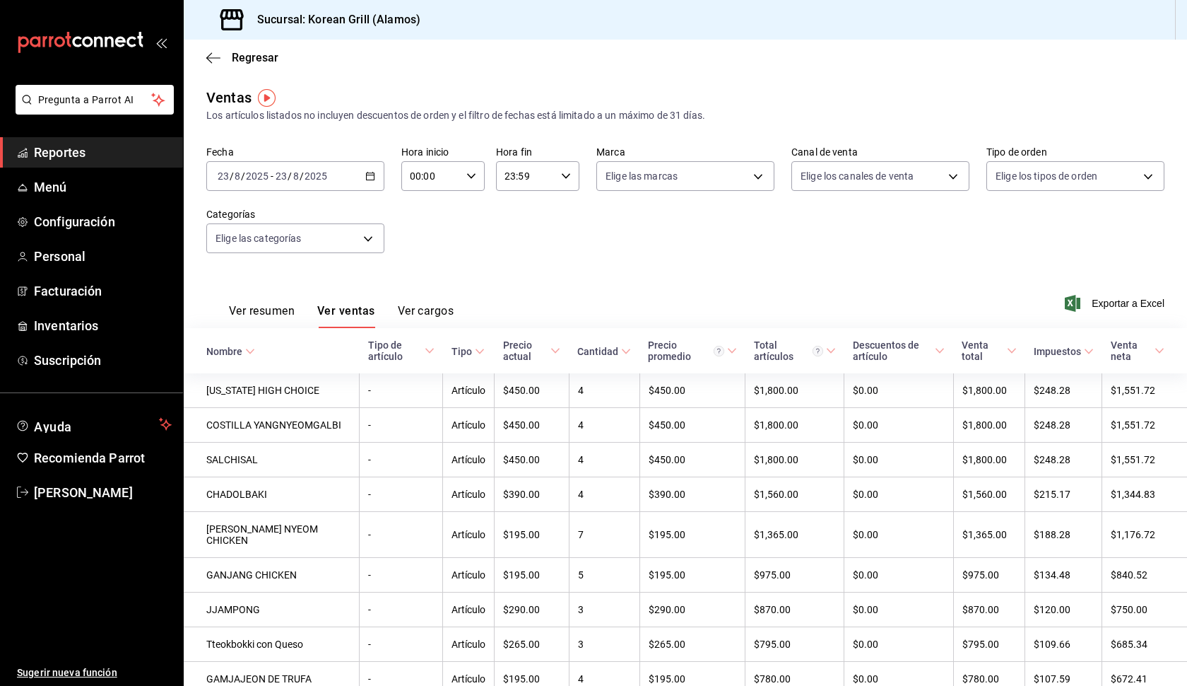
click at [435, 311] on button "Ver cargos" at bounding box center [426, 316] width 57 height 24
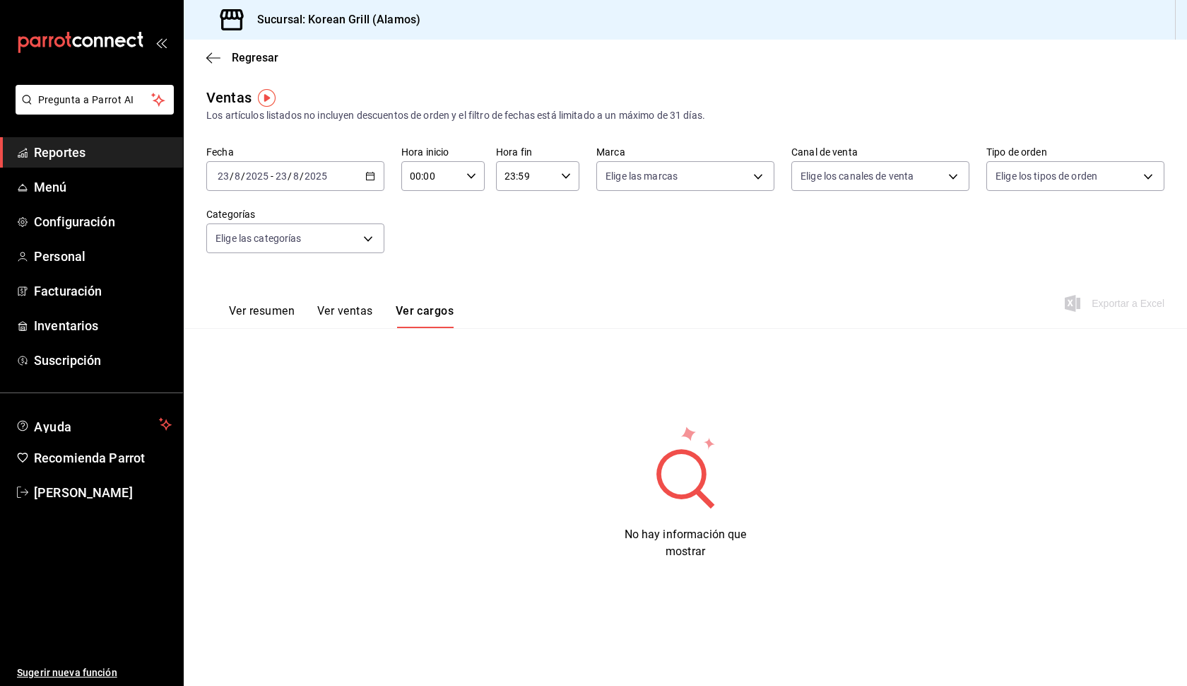
click at [355, 307] on button "Ver ventas" at bounding box center [345, 316] width 56 height 24
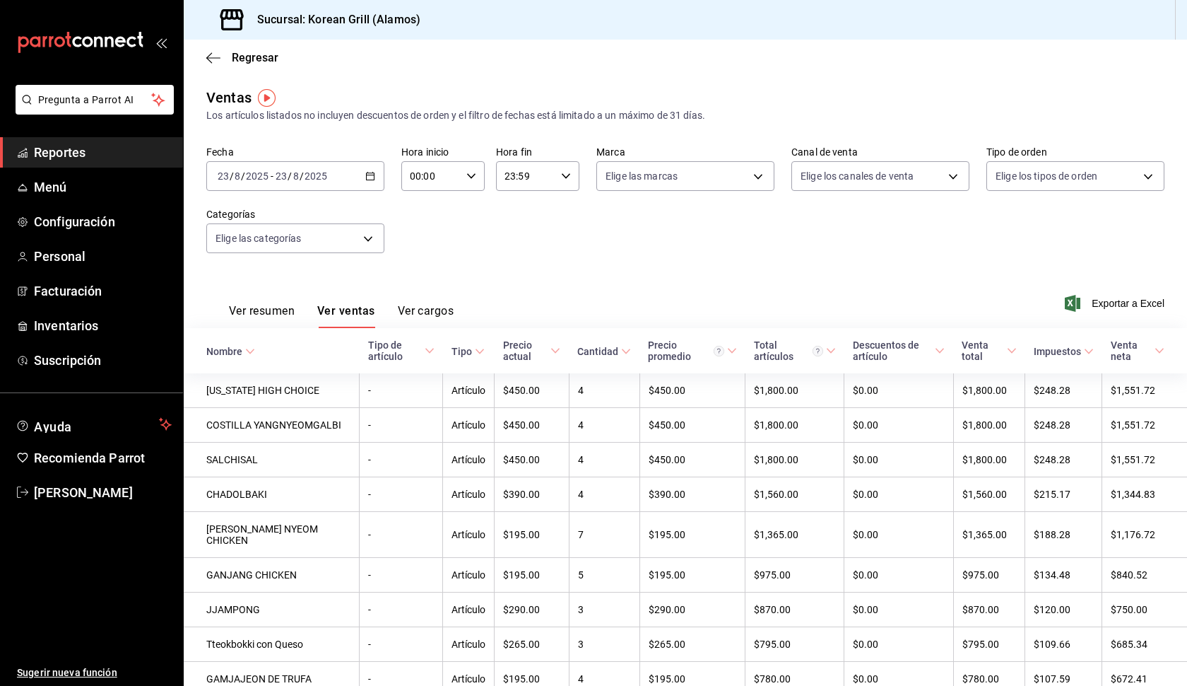
click at [445, 310] on button "Ver cargos" at bounding box center [426, 316] width 57 height 24
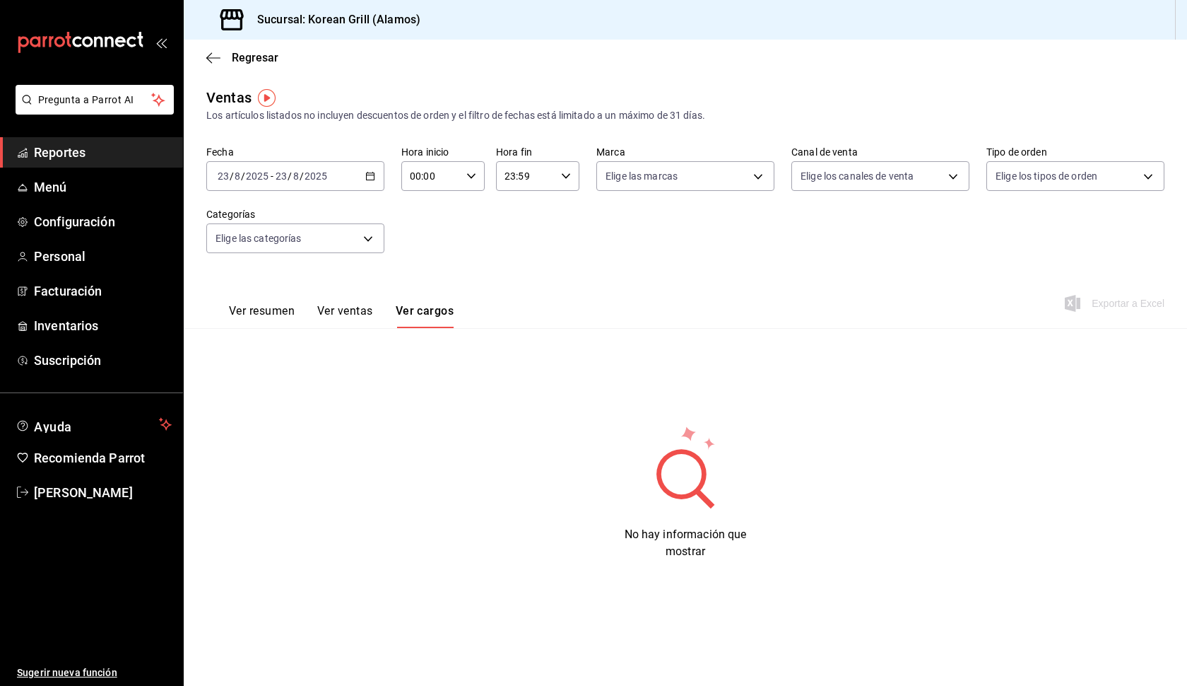
click at [355, 311] on button "Ver ventas" at bounding box center [345, 316] width 56 height 24
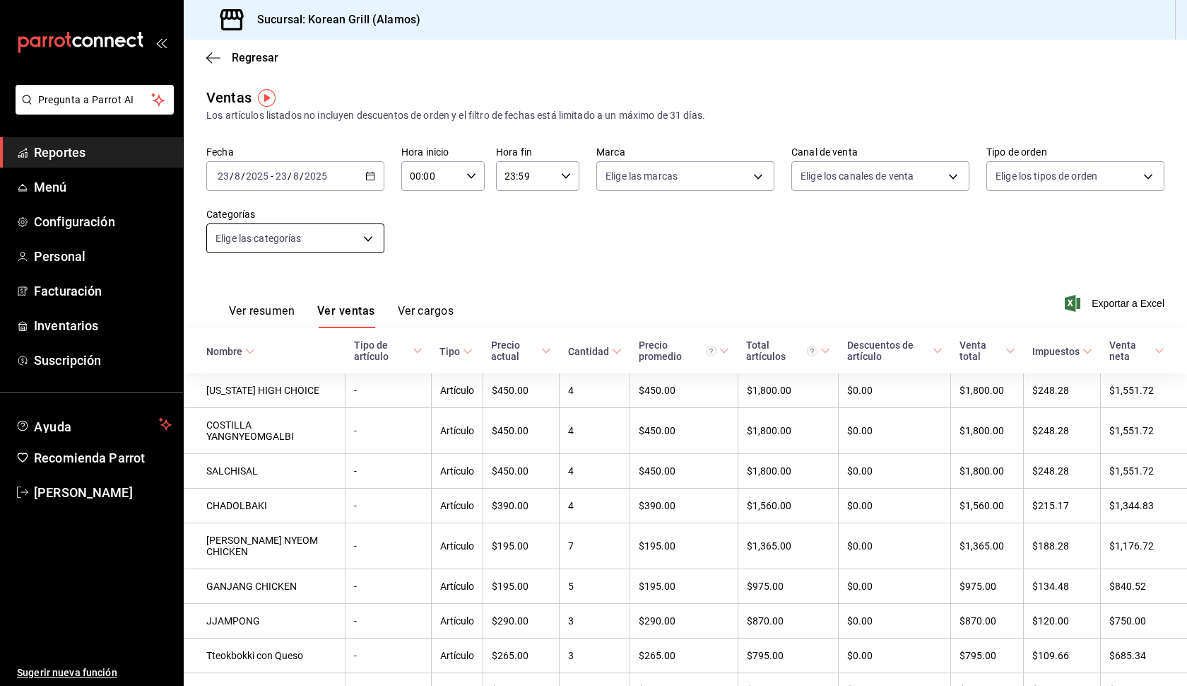
click at [370, 234] on body "Pregunta a Parrot AI Reportes Menú Configuración Personal Facturación Inventari…" at bounding box center [593, 343] width 1187 height 686
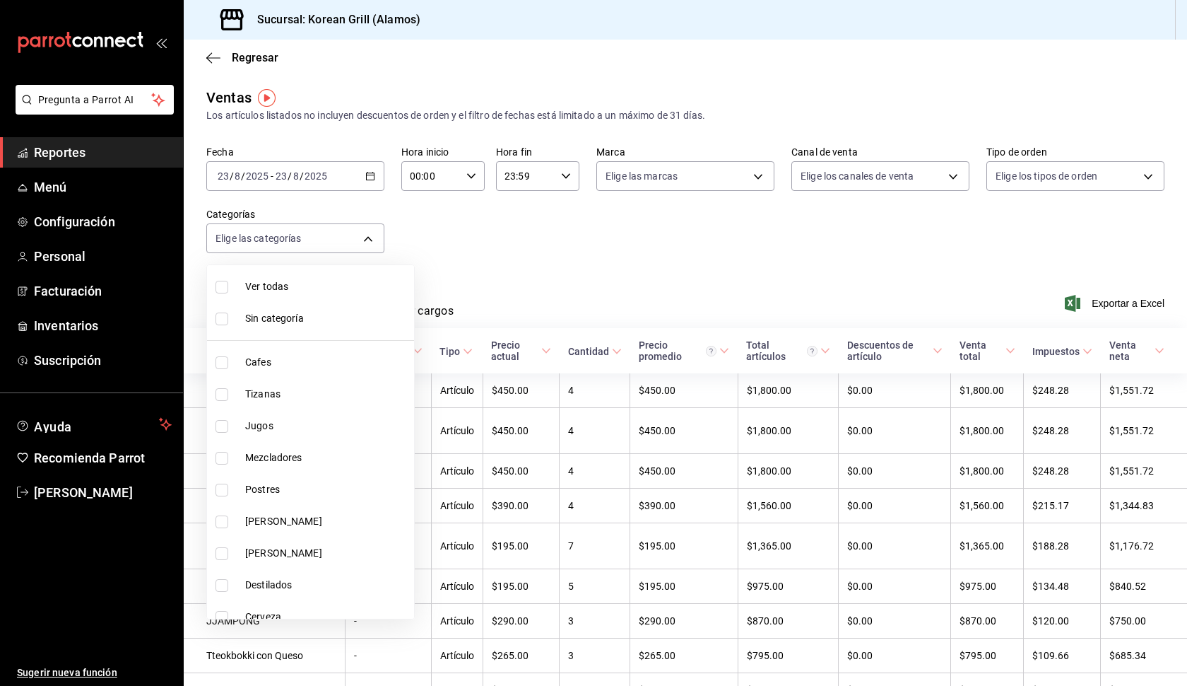
click at [427, 254] on div at bounding box center [593, 343] width 1187 height 686
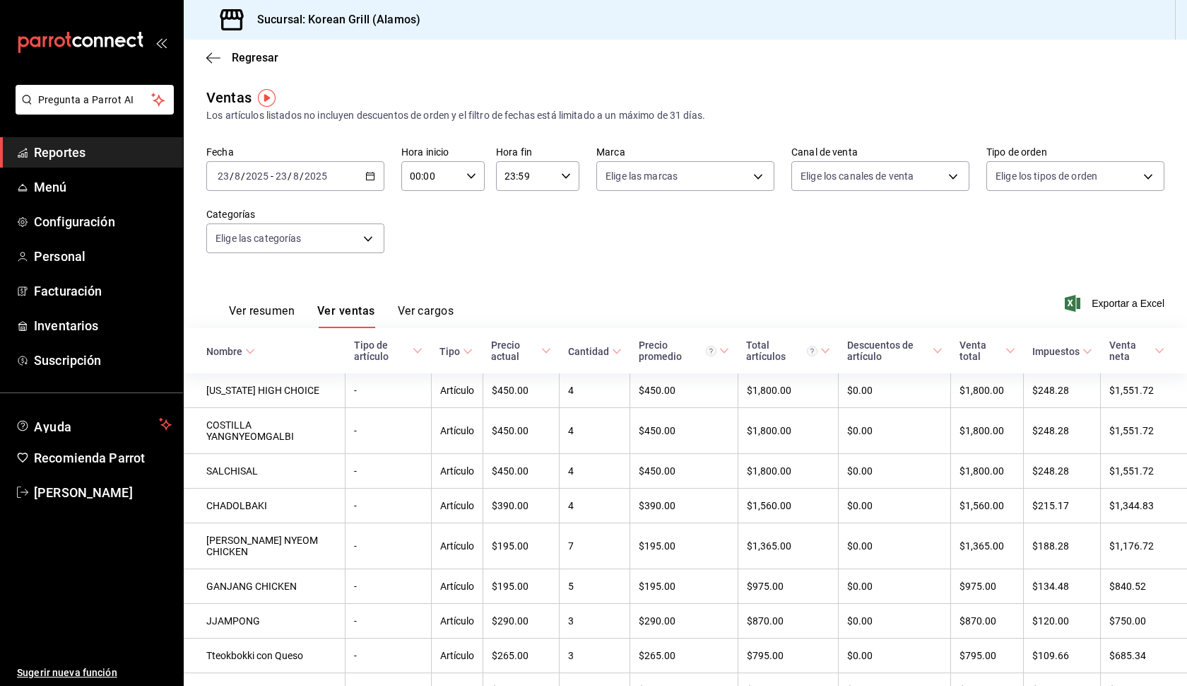
click at [370, 174] on icon "button" at bounding box center [370, 176] width 10 height 10
click at [213, 54] on icon "button" at bounding box center [213, 58] width 14 height 13
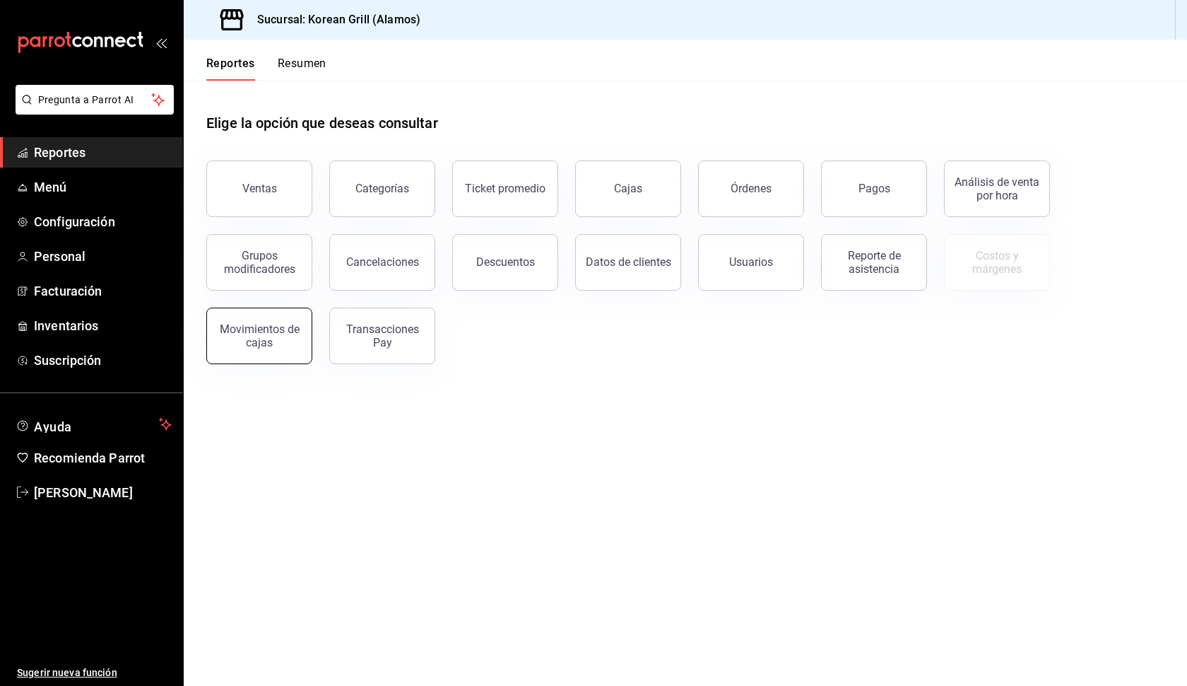
click at [284, 346] on div "Movimientos de cajas" at bounding box center [260, 335] width 88 height 27
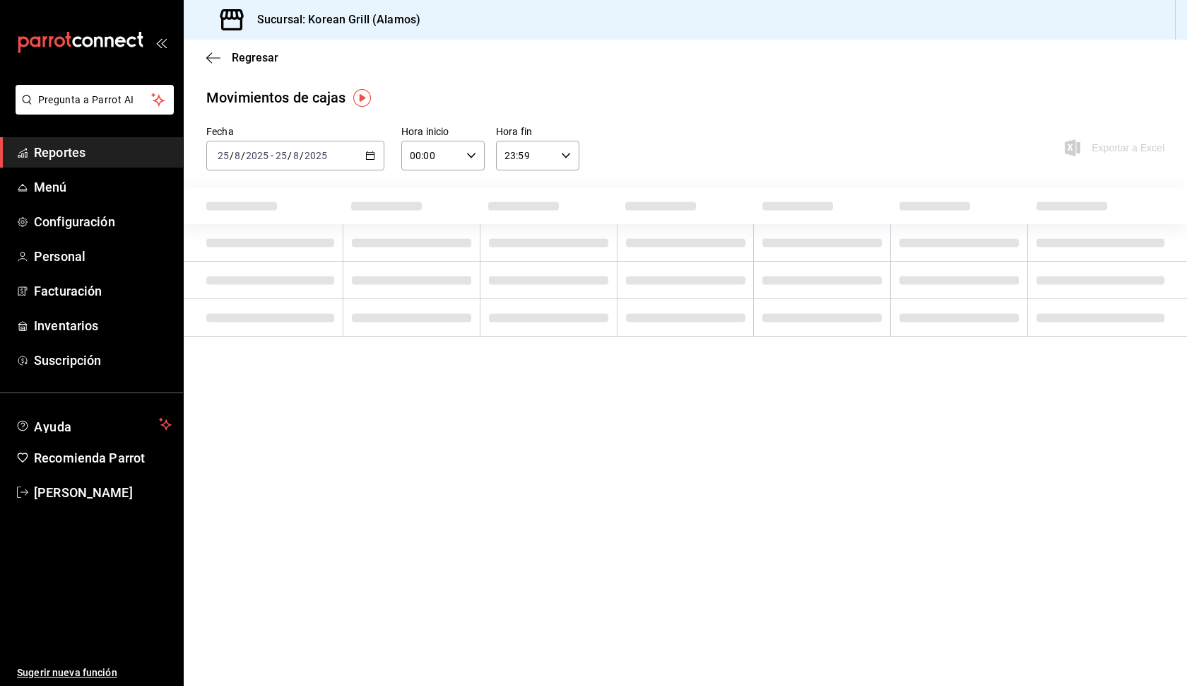
click at [375, 155] on div "[DATE] [DATE] - [DATE] [DATE]" at bounding box center [295, 156] width 178 height 30
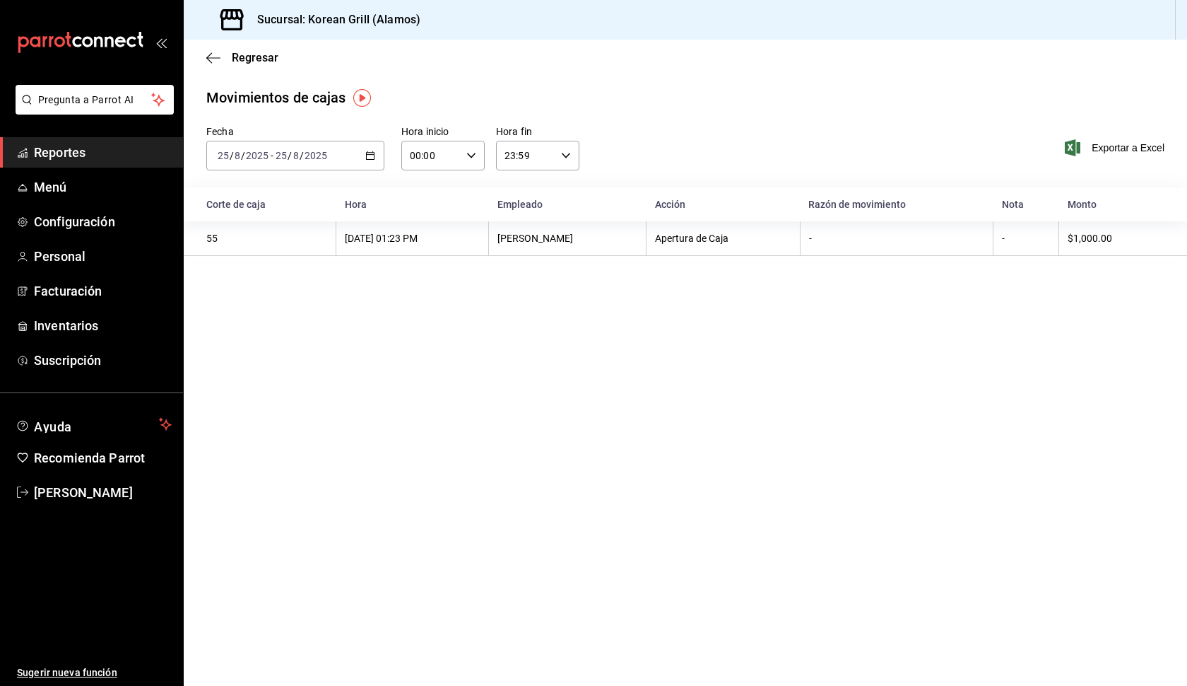
click at [462, 334] on main "Regresar Movimientos [PERSON_NAME] Fecha [DATE] [DATE] - [DATE] [DATE] Hora ini…" at bounding box center [686, 363] width 1004 height 646
click at [373, 153] on icon "button" at bounding box center [370, 156] width 10 height 10
click at [261, 194] on span "Hoy" at bounding box center [273, 198] width 110 height 15
click at [369, 156] on icon "button" at bounding box center [370, 156] width 10 height 10
click at [283, 238] on li "Ayer" at bounding box center [273, 230] width 132 height 32
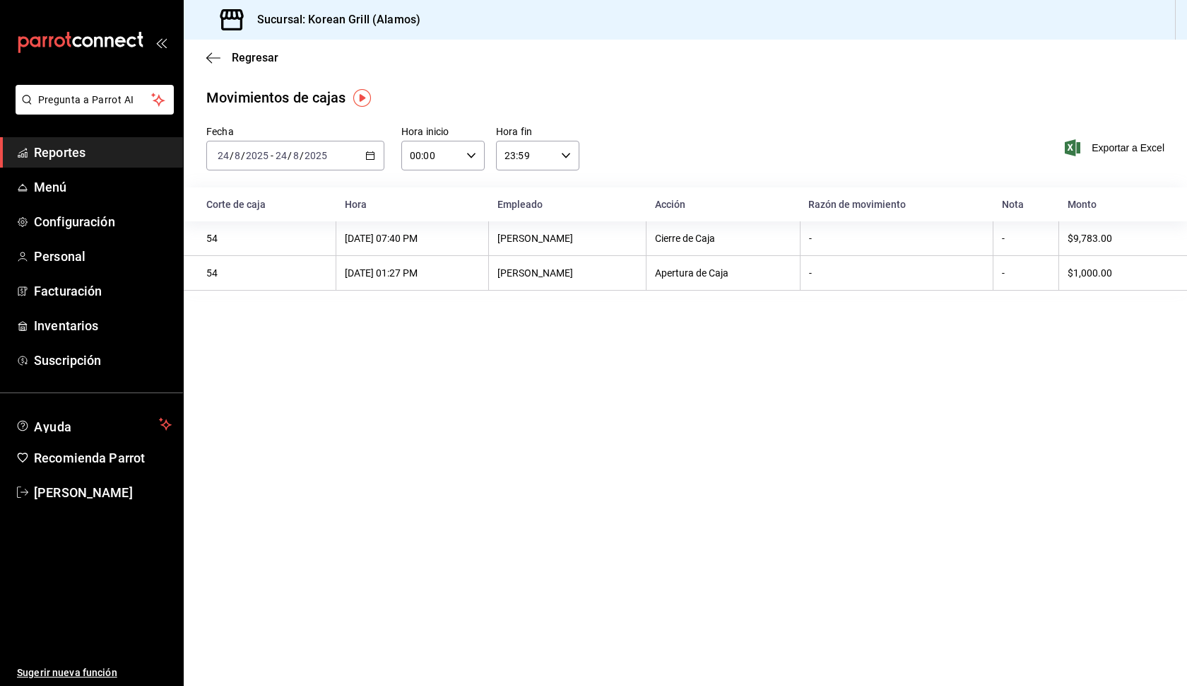
click at [370, 153] on \(Stroke\) "button" at bounding box center [370, 156] width 8 height 8
click at [304, 201] on span "Hoy" at bounding box center [273, 198] width 110 height 15
click at [250, 59] on span "Regresar" at bounding box center [255, 57] width 47 height 13
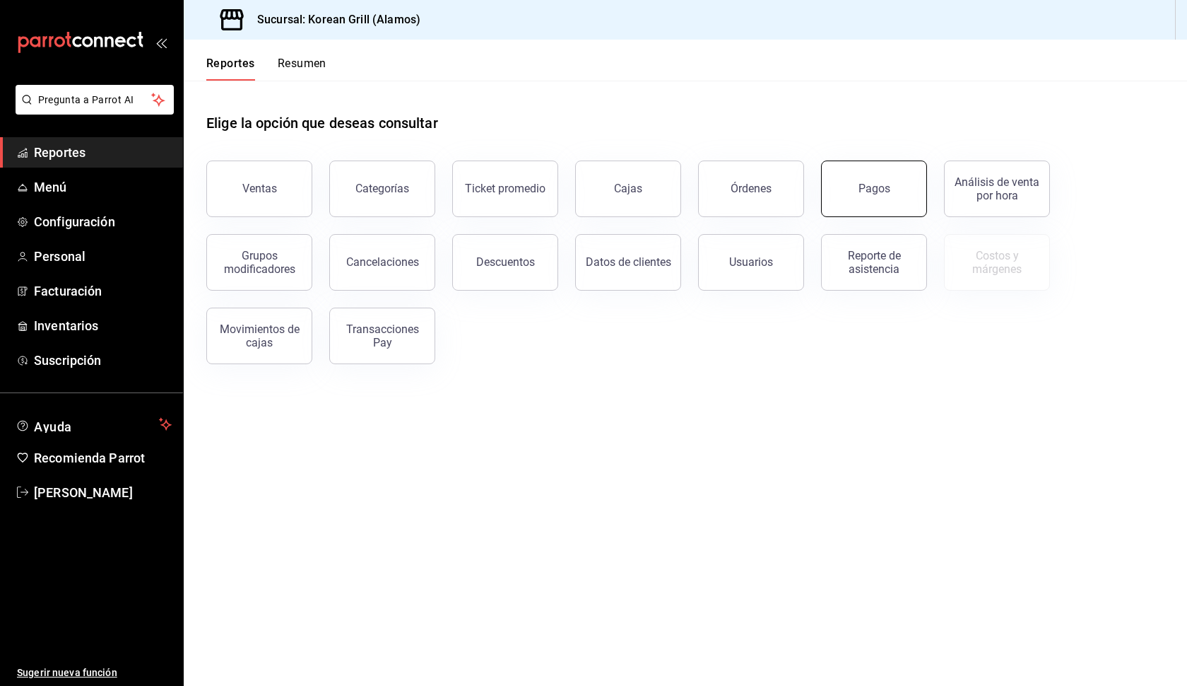
click at [893, 184] on button "Pagos" at bounding box center [874, 188] width 106 height 57
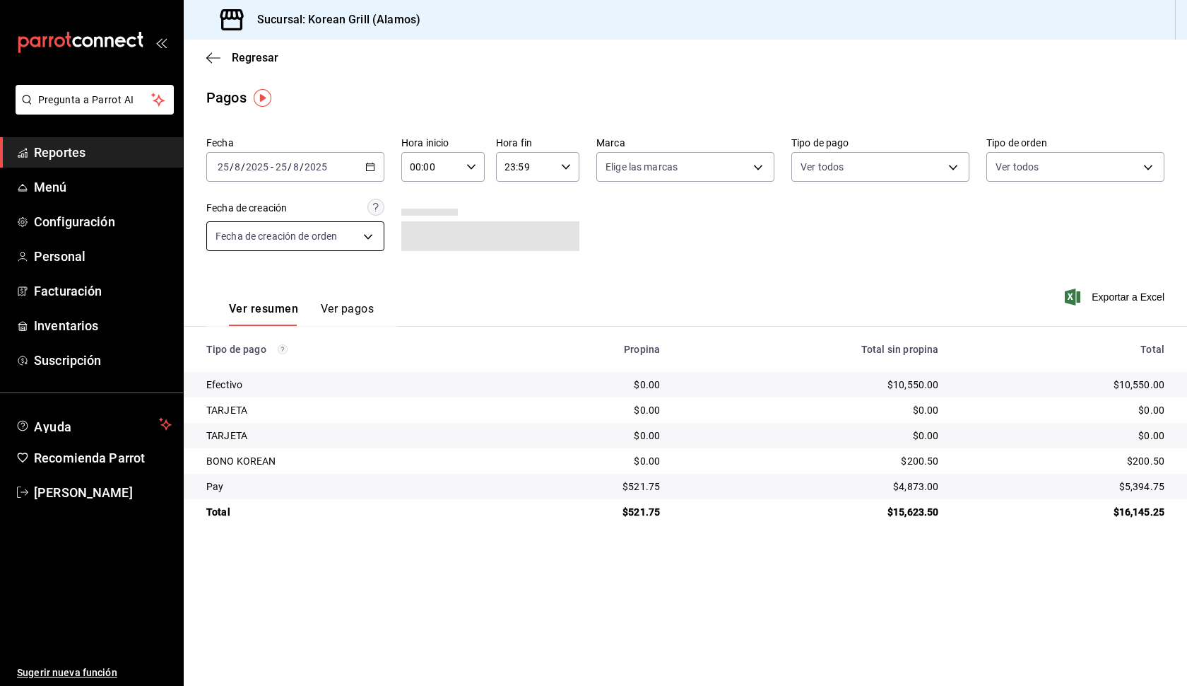
click at [372, 240] on body "Pregunta a Parrot AI Reportes Menú Configuración Personal Facturación Inventari…" at bounding box center [593, 343] width 1187 height 686
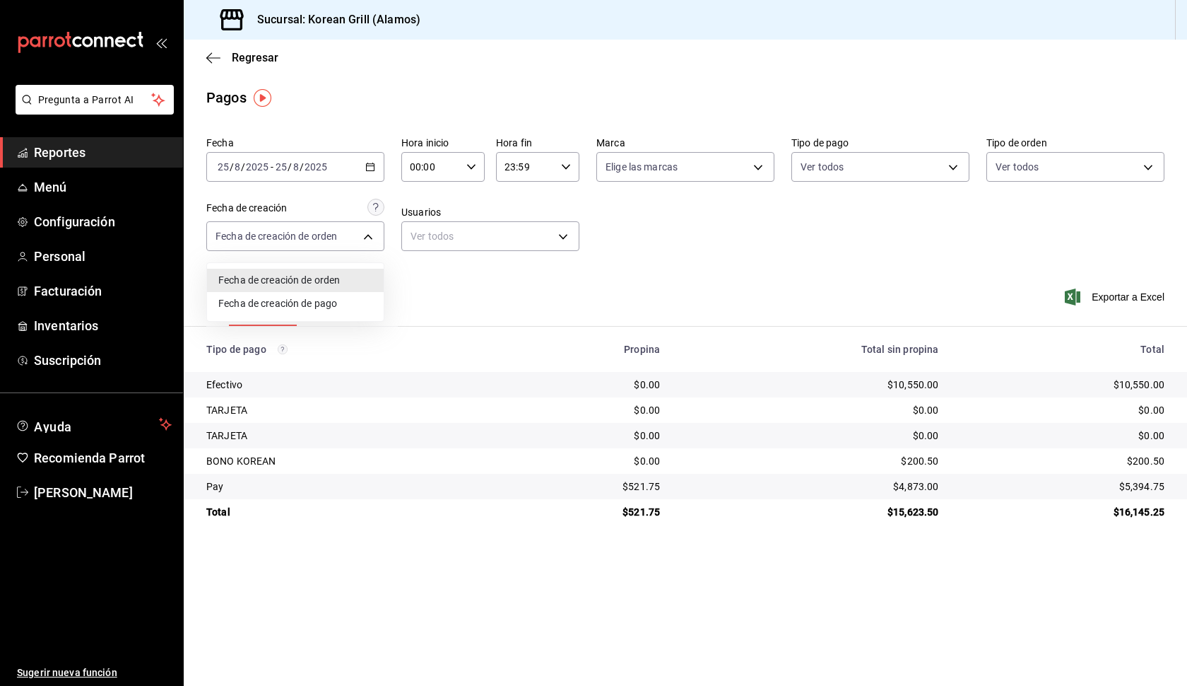
click at [447, 281] on div at bounding box center [593, 343] width 1187 height 686
click at [362, 307] on button "Ver pagos" at bounding box center [347, 314] width 53 height 24
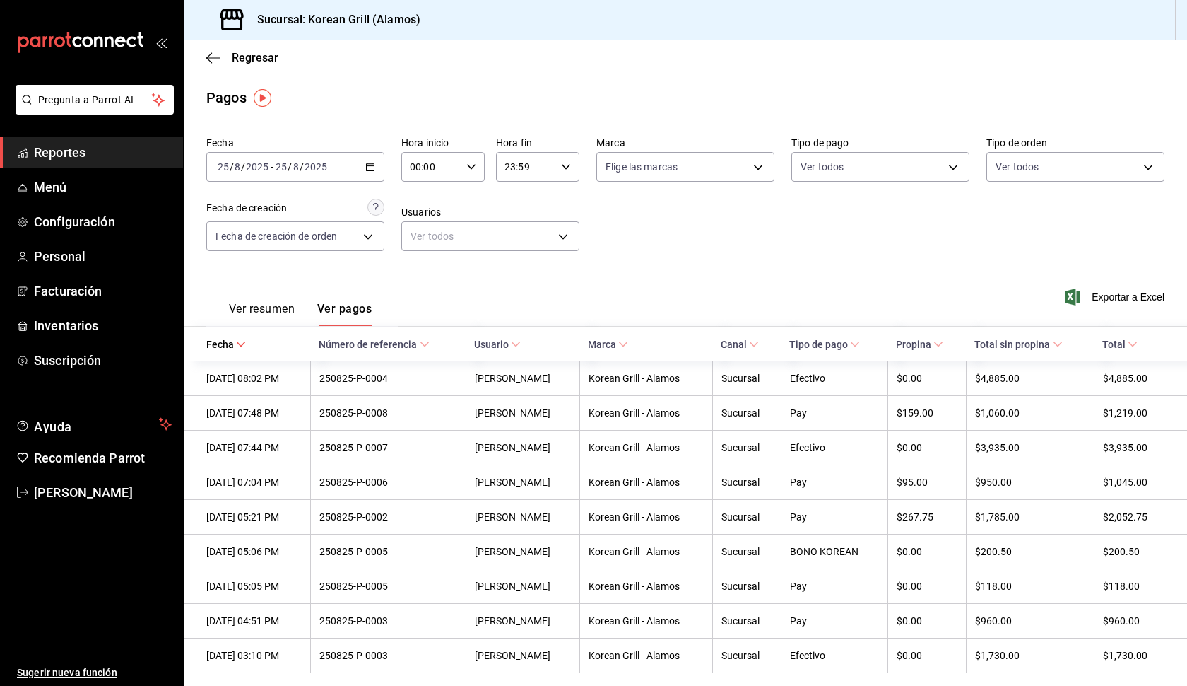
click at [375, 165] on icon "button" at bounding box center [370, 167] width 10 height 10
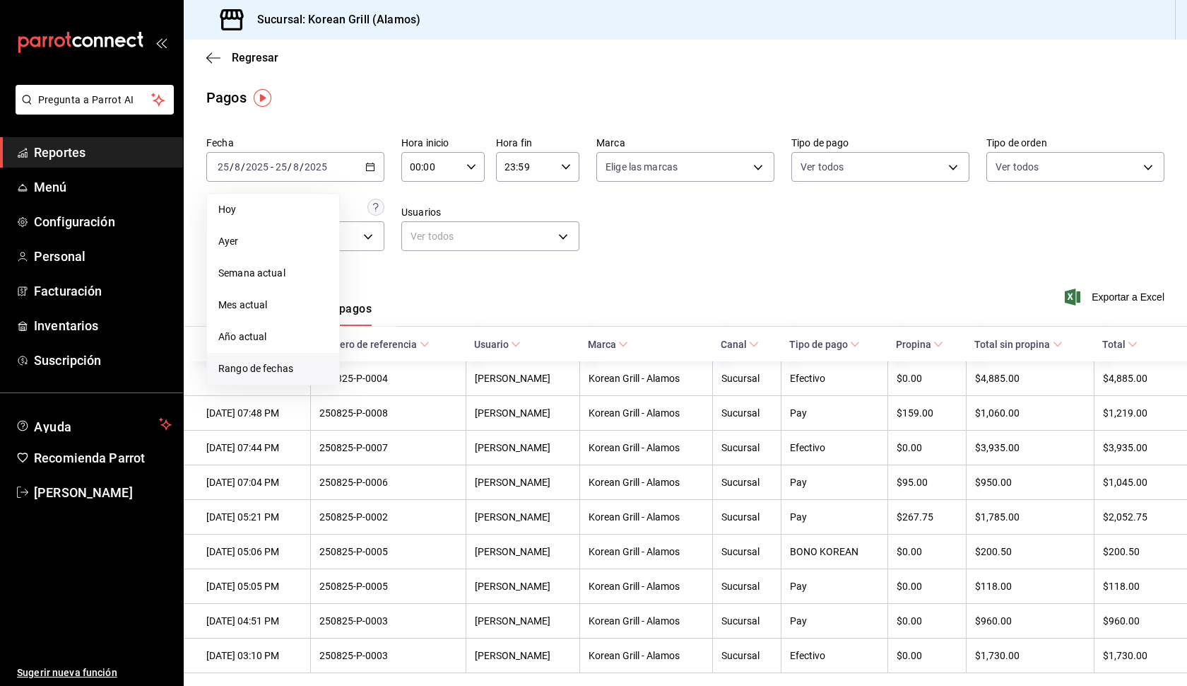
click at [287, 369] on span "Rango de fechas" at bounding box center [273, 368] width 110 height 15
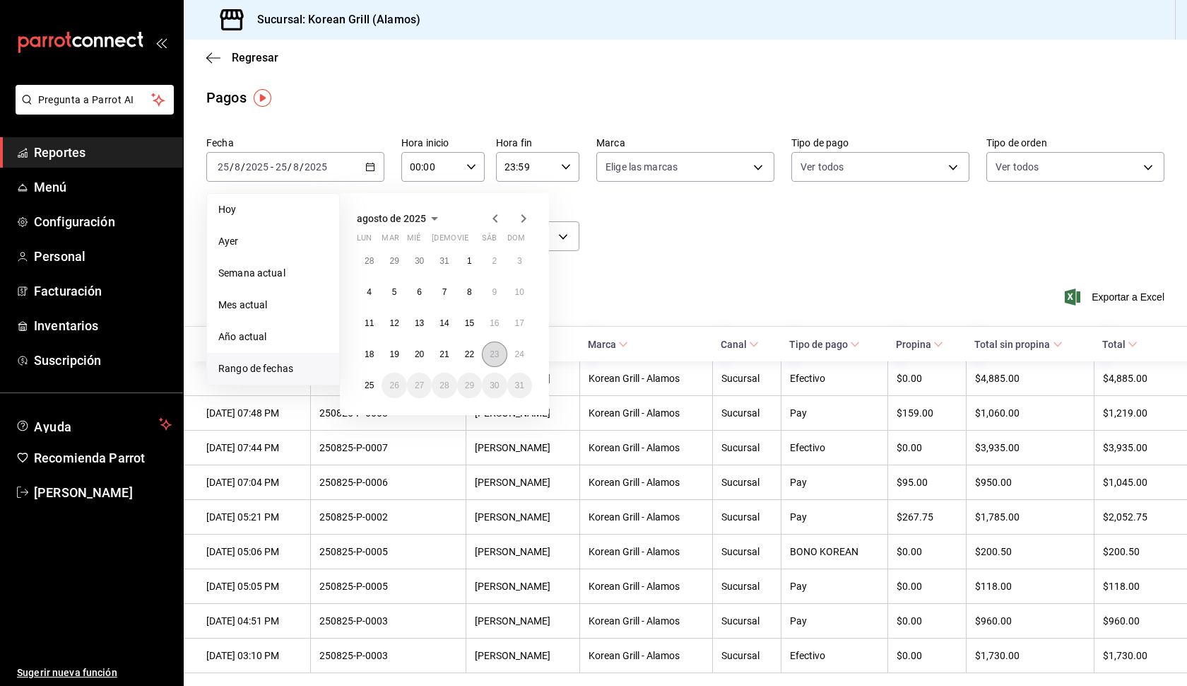
click at [501, 353] on button "23" at bounding box center [494, 353] width 25 height 25
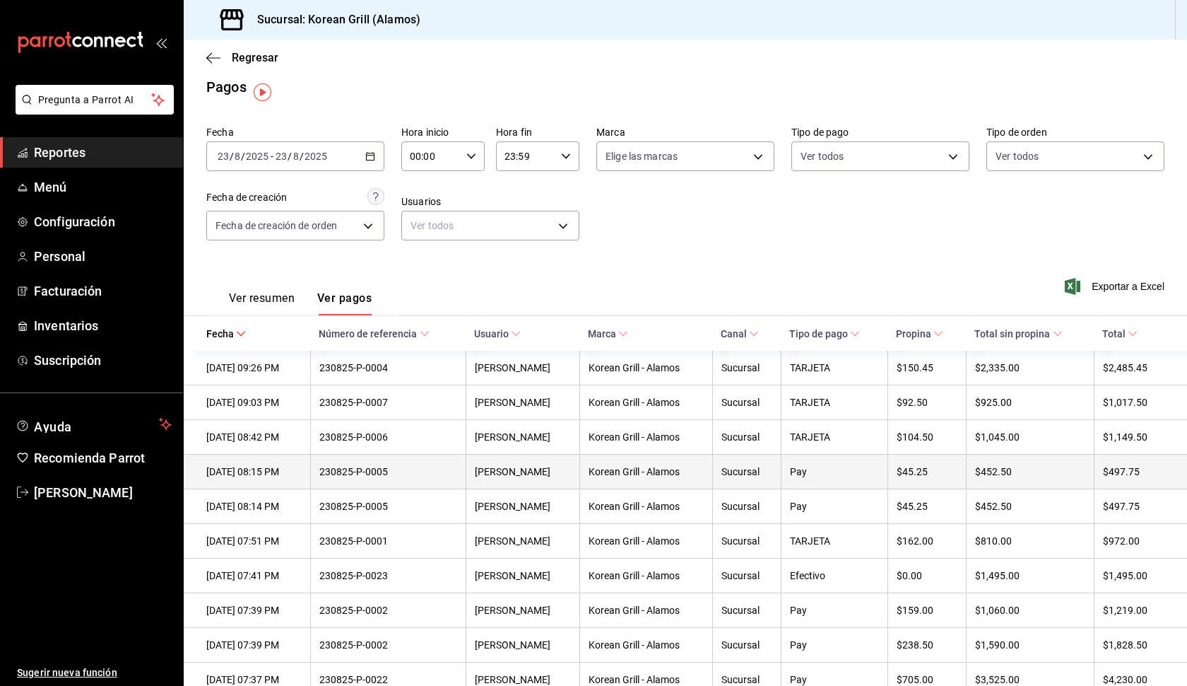
scroll to position [13, 0]
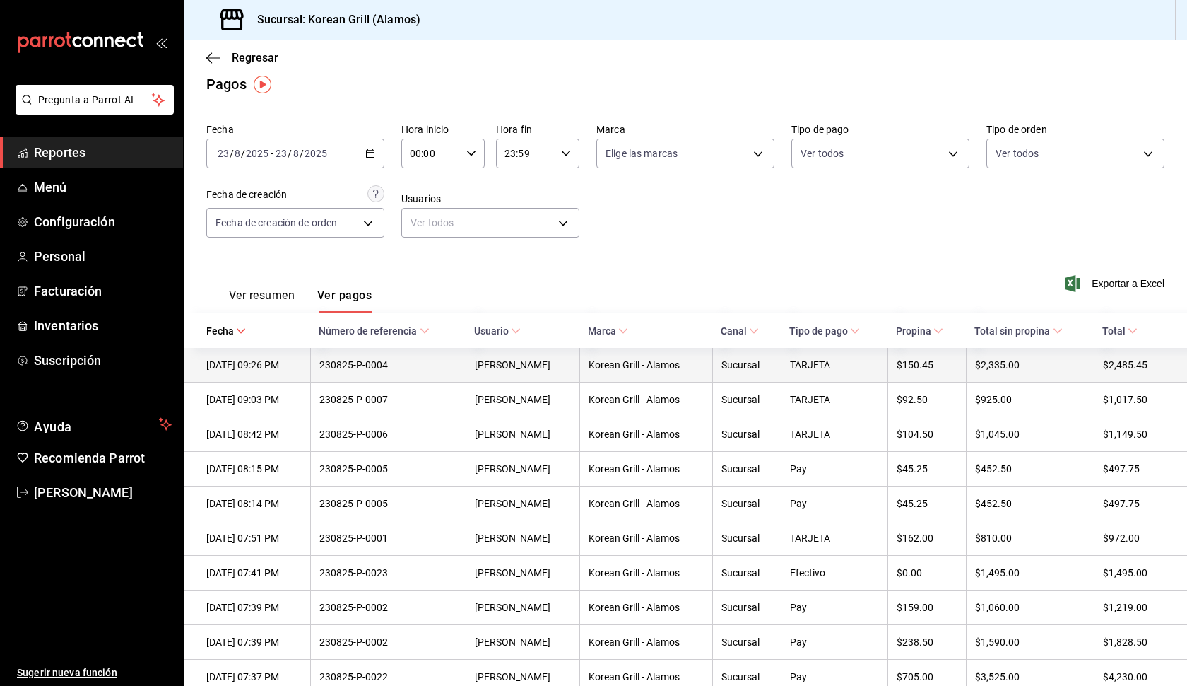
click at [539, 370] on div "[PERSON_NAME]" at bounding box center [523, 364] width 96 height 11
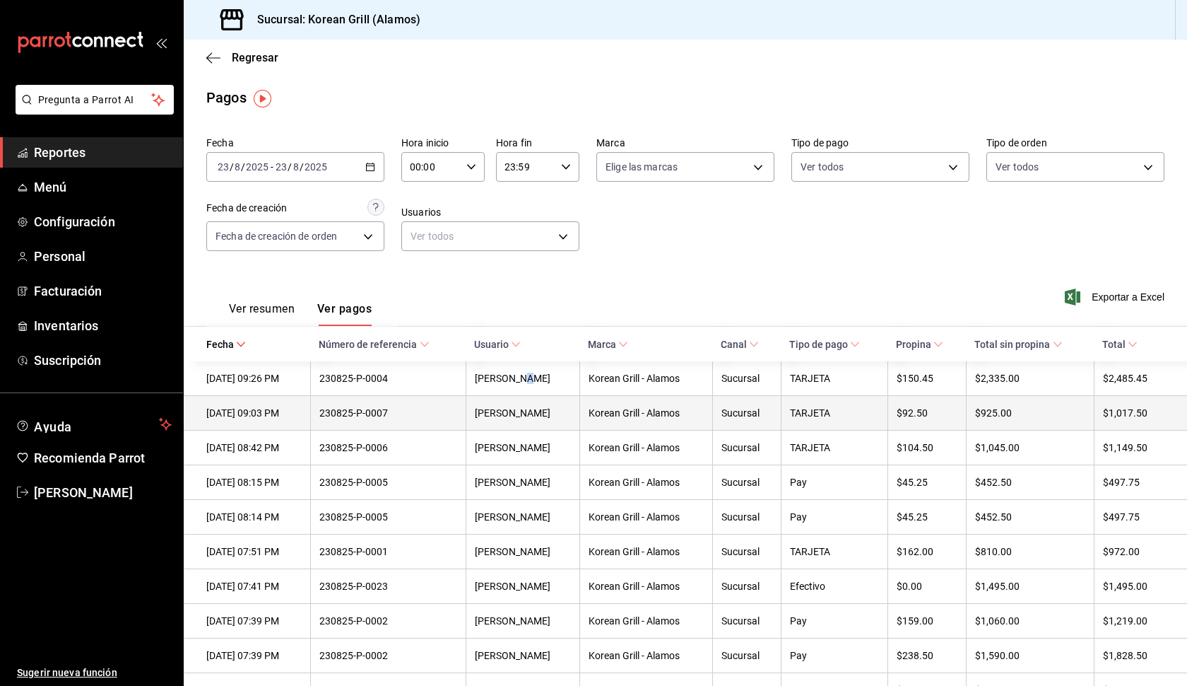
scroll to position [0, 0]
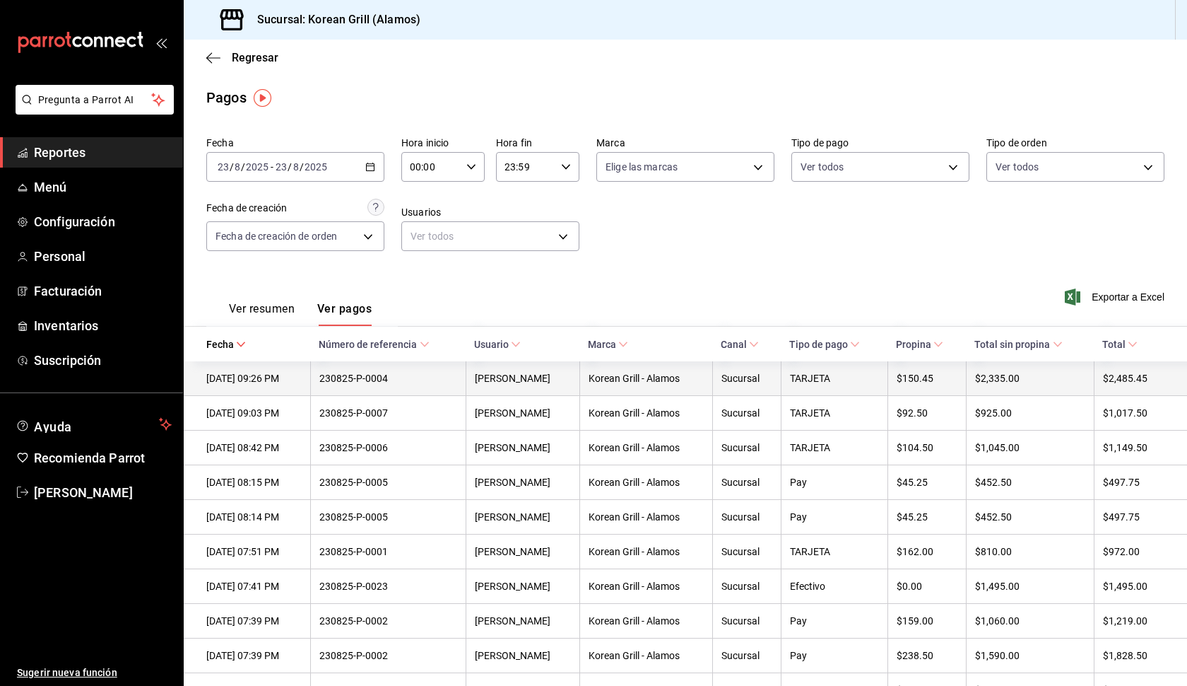
click at [1086, 378] on div "$2,335.00" at bounding box center [1030, 377] width 110 height 11
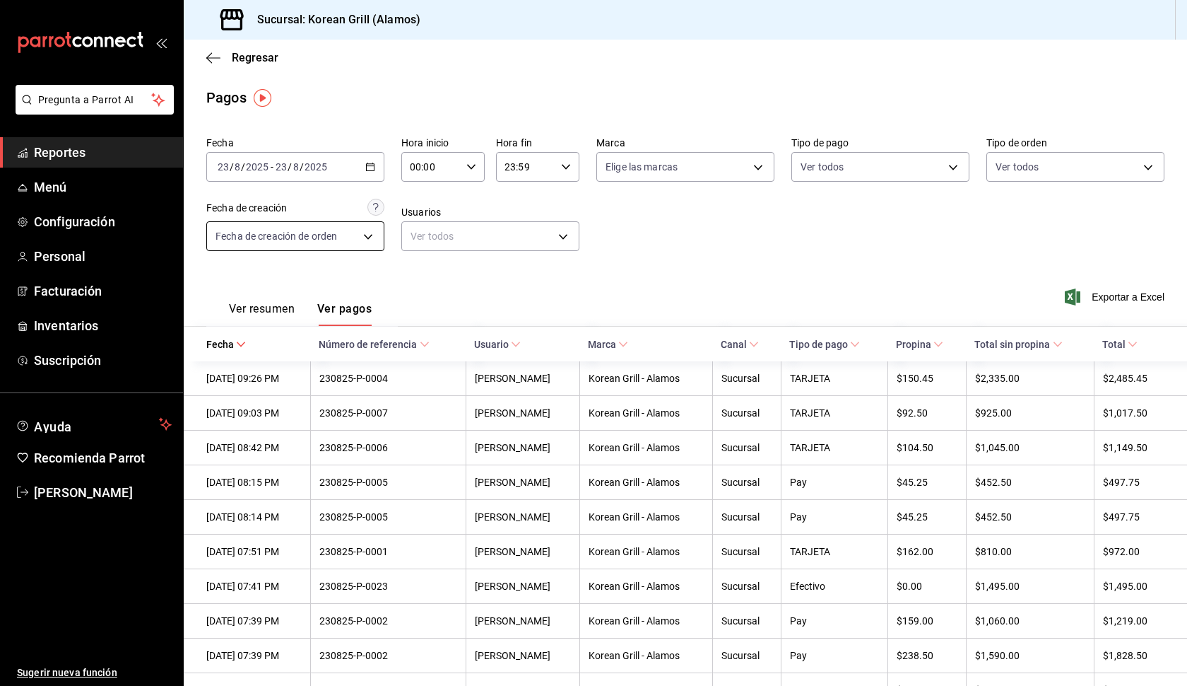
click at [365, 234] on body "Pregunta a Parrot AI Reportes Menú Configuración Personal Facturación Inventari…" at bounding box center [593, 343] width 1187 height 686
click at [370, 167] on div at bounding box center [593, 343] width 1187 height 686
click at [370, 167] on icon "button" at bounding box center [370, 167] width 10 height 10
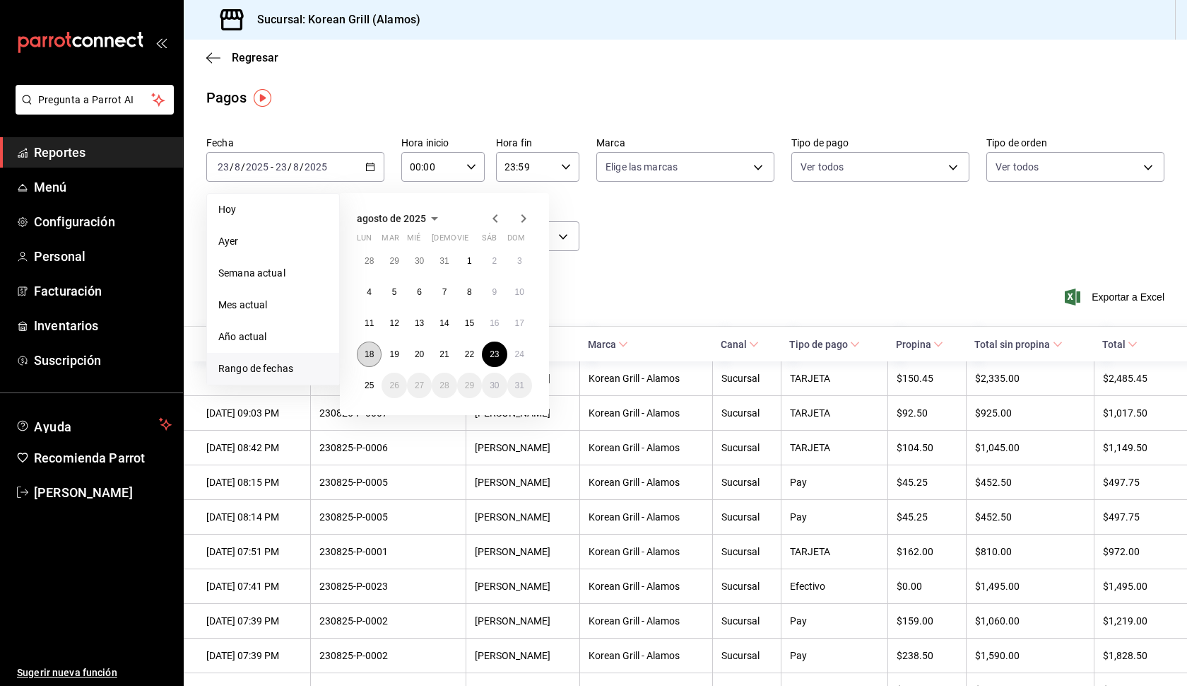
click at [370, 349] on abbr "18" at bounding box center [369, 354] width 9 height 10
click at [526, 352] on button "24" at bounding box center [519, 353] width 25 height 25
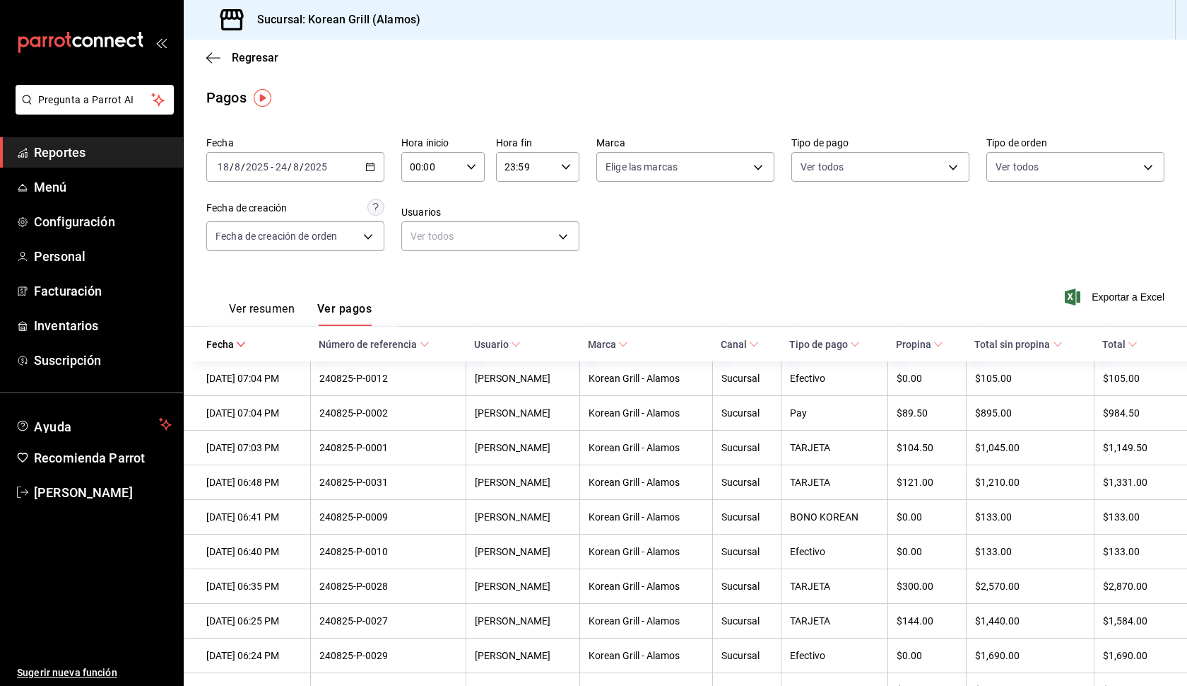
click at [282, 309] on button "Ver resumen" at bounding box center [262, 314] width 66 height 24
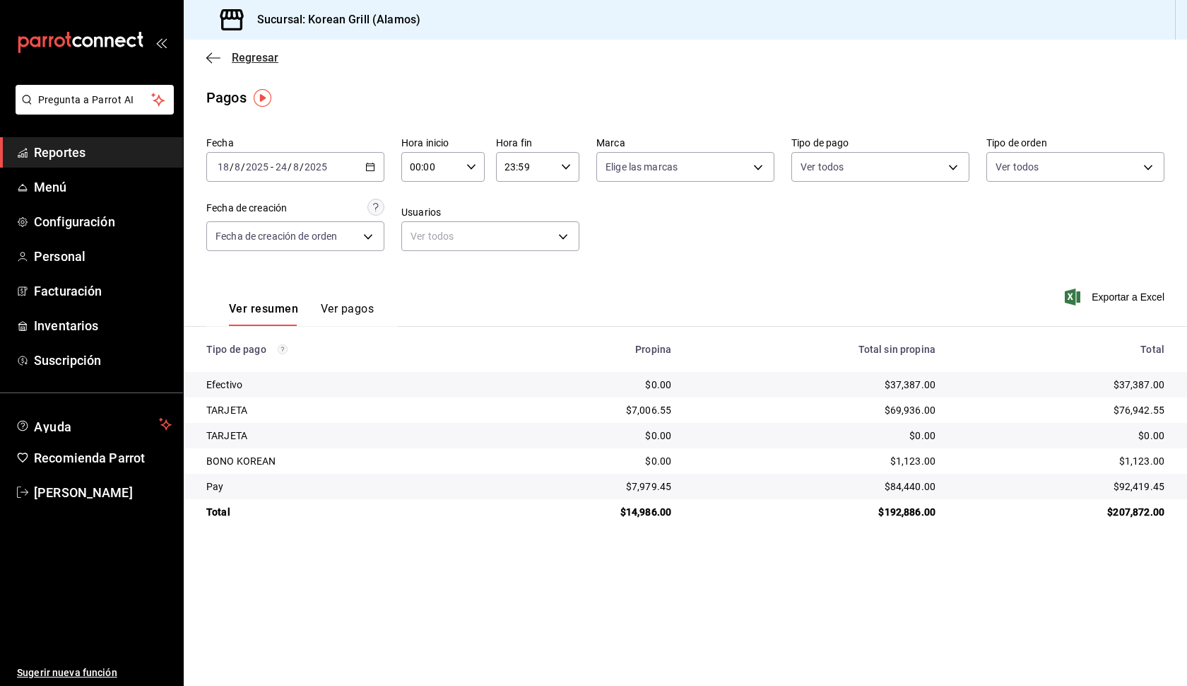
click at [252, 58] on span "Regresar" at bounding box center [255, 57] width 47 height 13
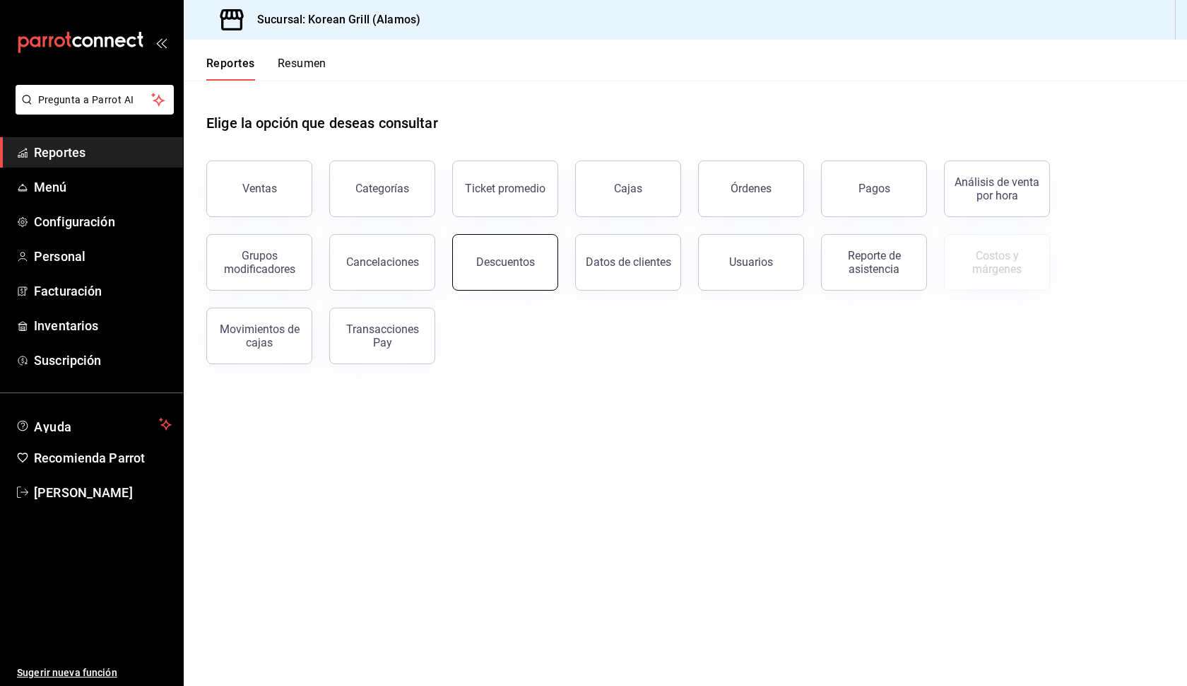
click at [503, 266] on div "Descuentos" at bounding box center [505, 261] width 59 height 13
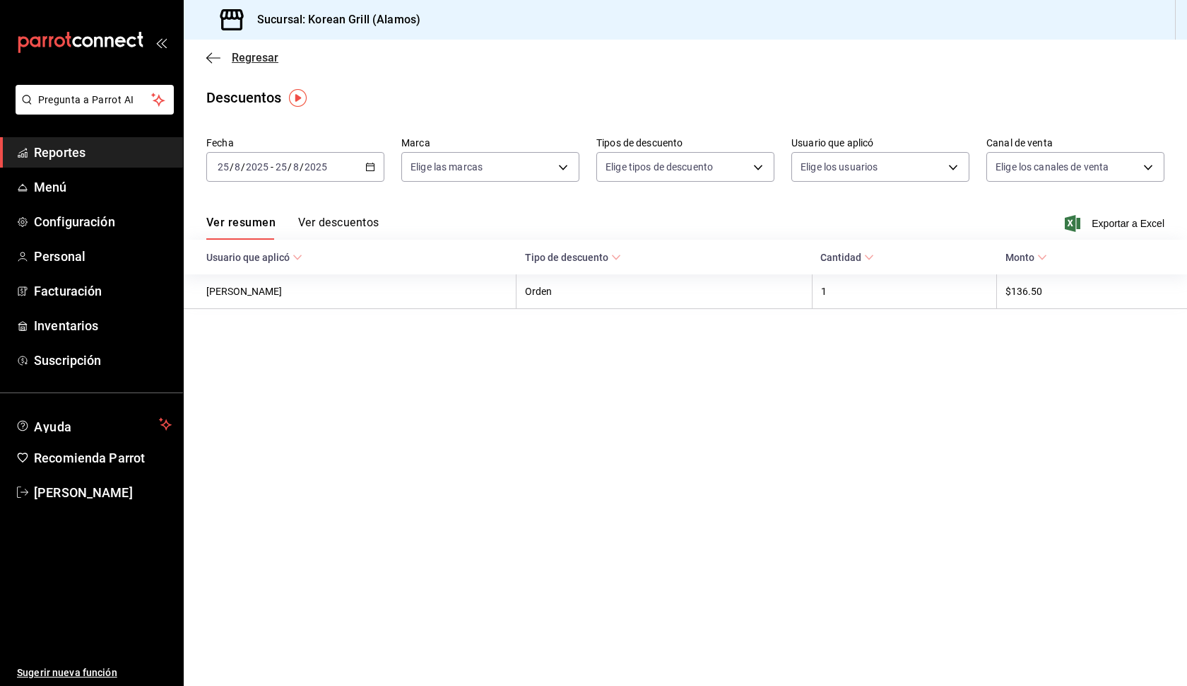
click at [254, 57] on span "Regresar" at bounding box center [255, 57] width 47 height 13
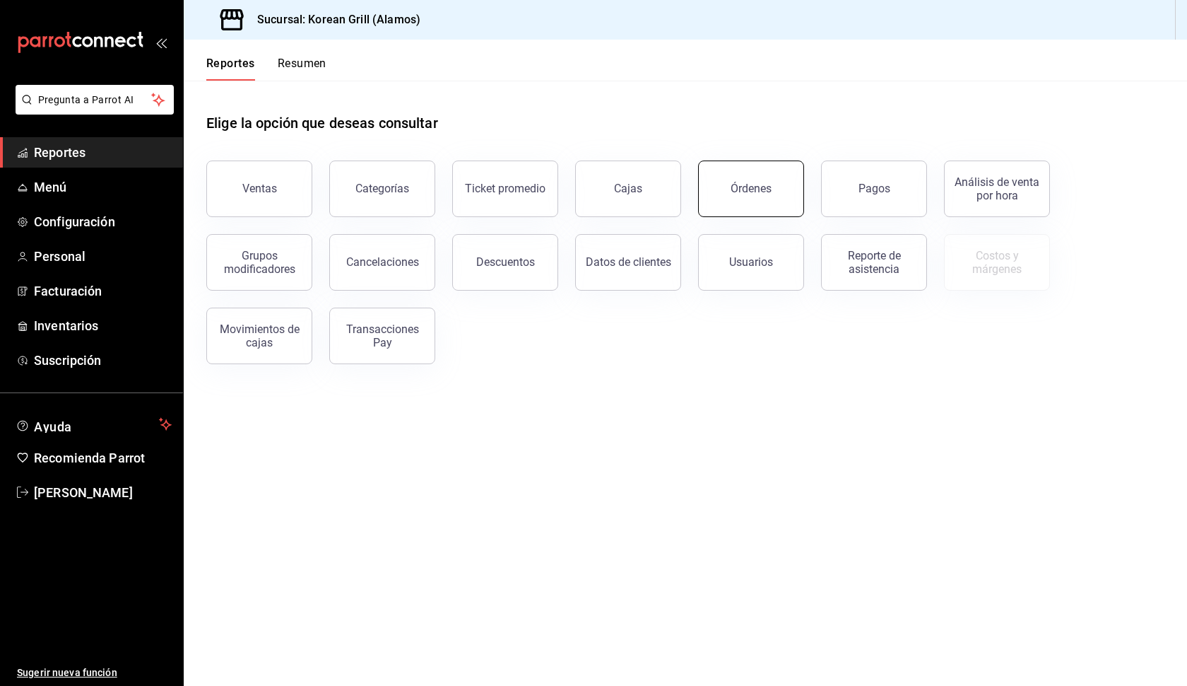
click at [761, 195] on button "Órdenes" at bounding box center [751, 188] width 106 height 57
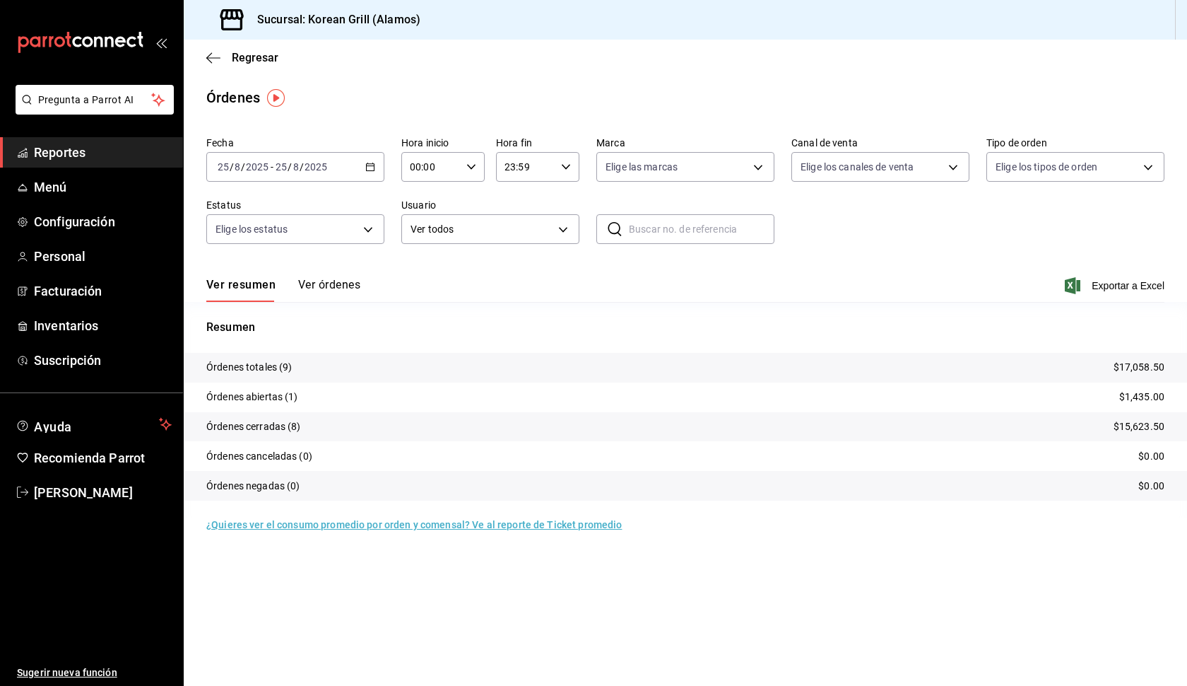
click at [347, 288] on button "Ver órdenes" at bounding box center [329, 290] width 62 height 24
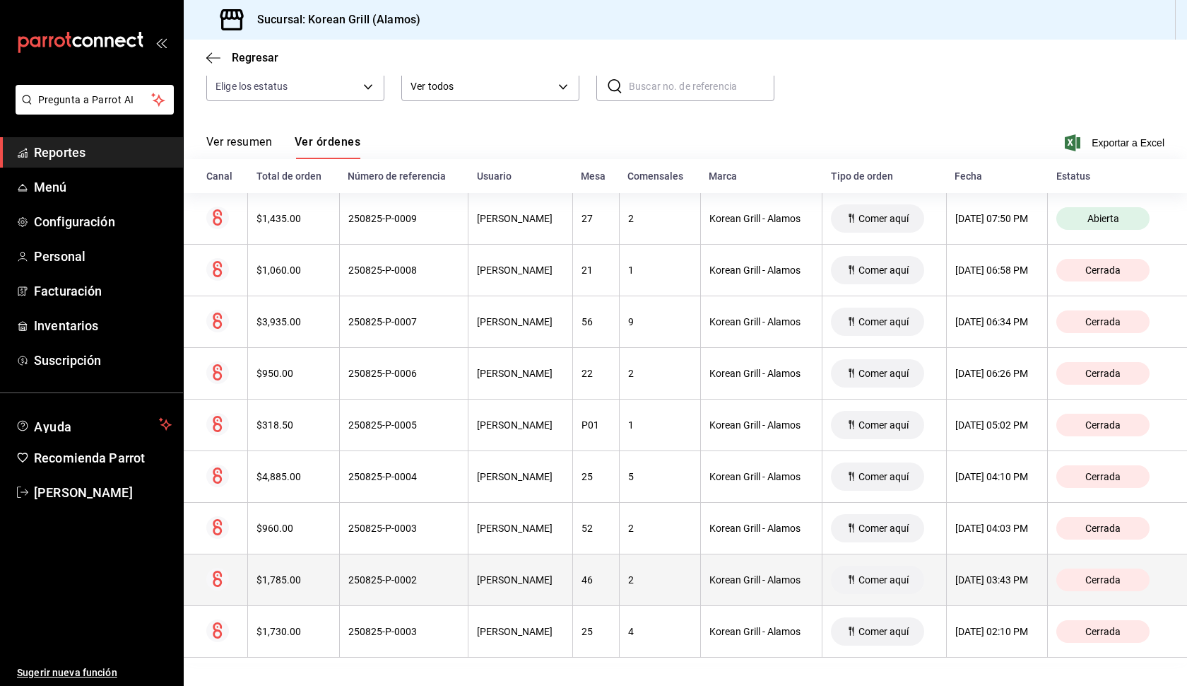
click at [514, 577] on div "[PERSON_NAME]" at bounding box center [520, 579] width 87 height 11
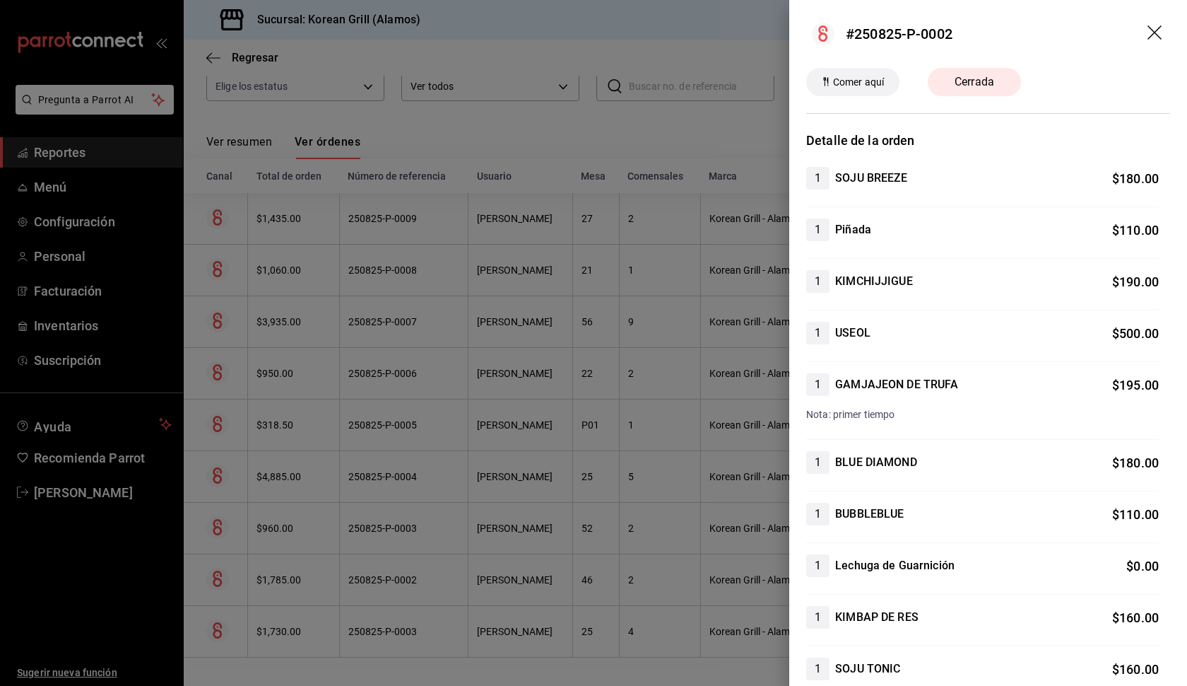
click at [1158, 33] on icon "drag" at bounding box center [1156, 33] width 17 height 17
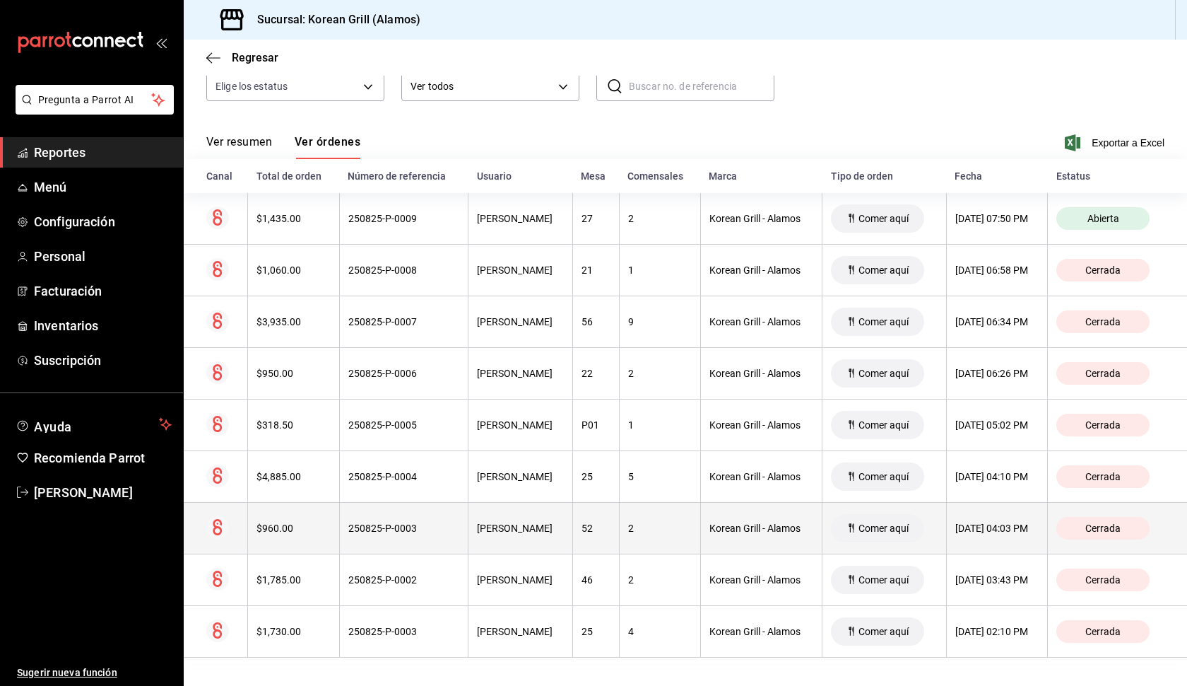
click at [489, 535] on th "[PERSON_NAME]" at bounding box center [521, 529] width 105 height 52
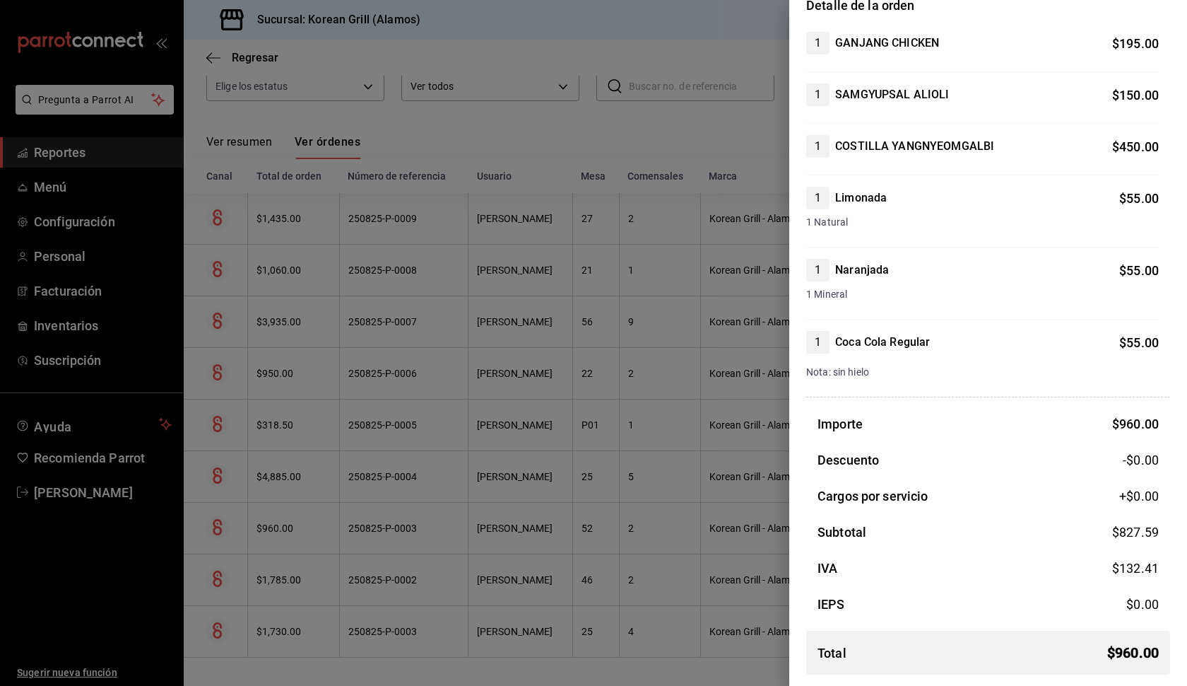
scroll to position [135, 0]
click at [539, 627] on div at bounding box center [593, 343] width 1187 height 686
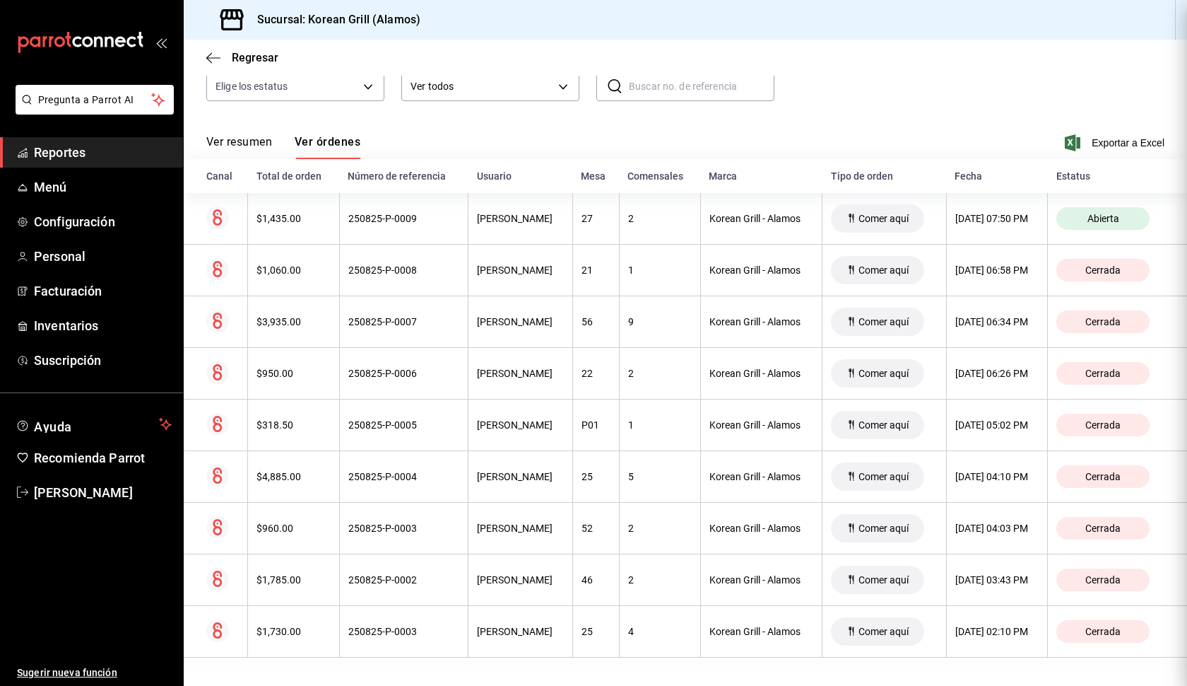
scroll to position [0, 0]
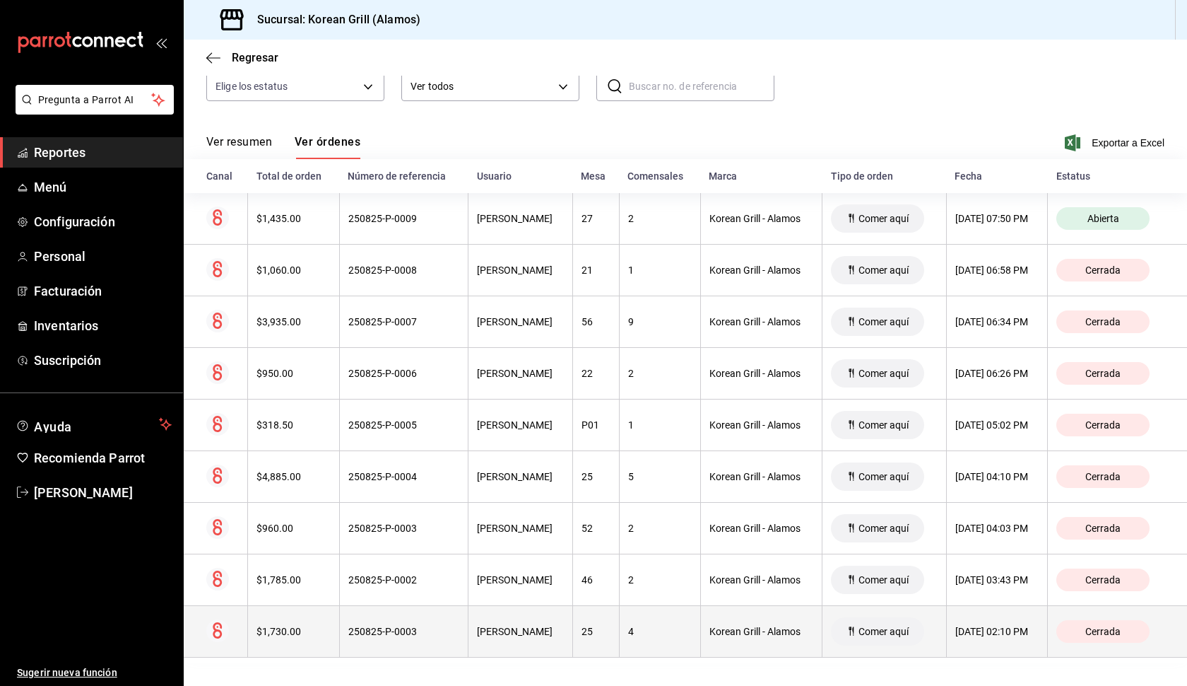
click at [539, 630] on div "[PERSON_NAME]" at bounding box center [520, 631] width 87 height 11
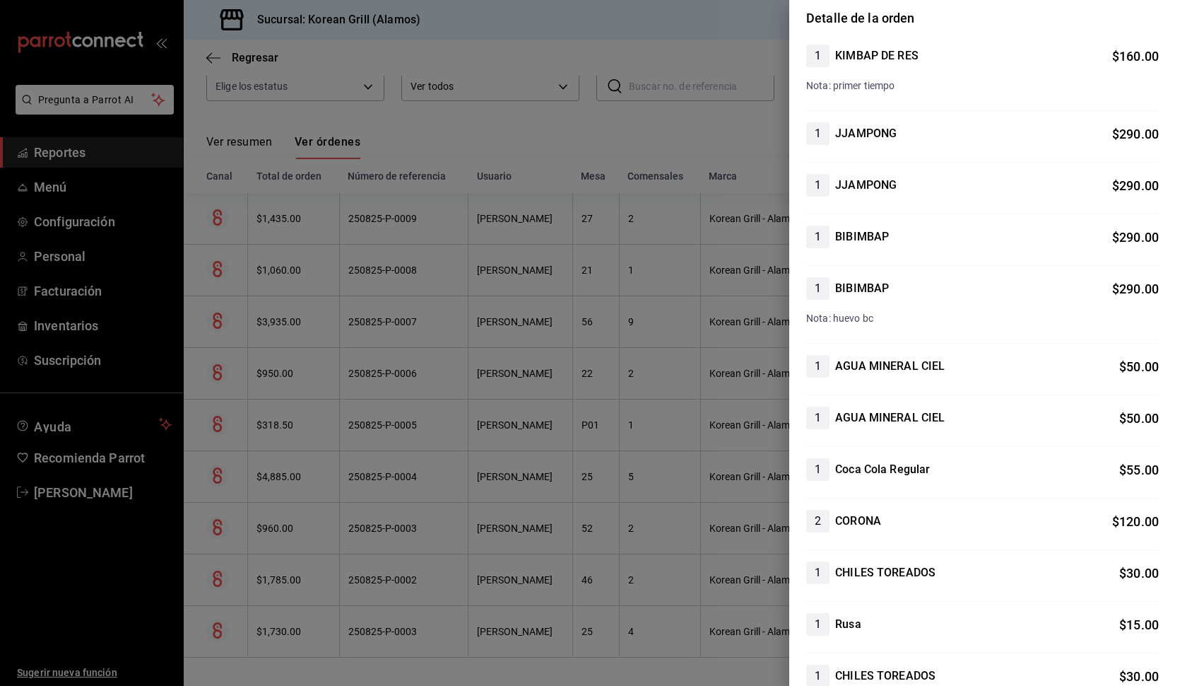
scroll to position [1, 0]
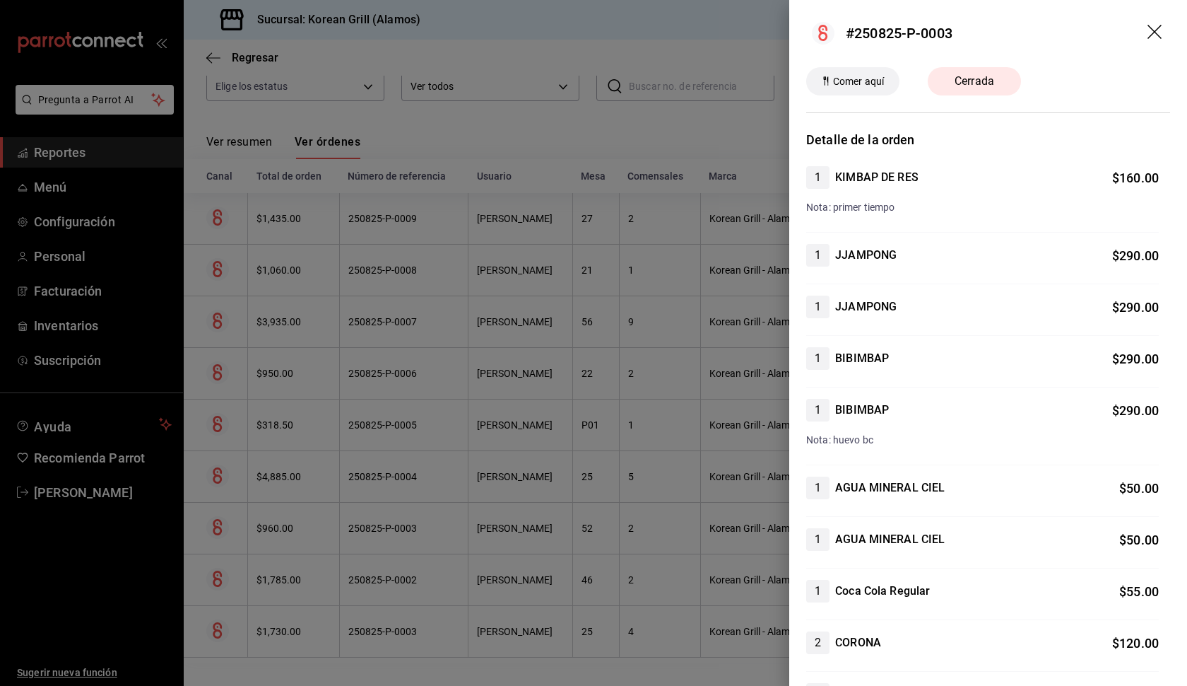
click at [534, 581] on div at bounding box center [593, 343] width 1187 height 686
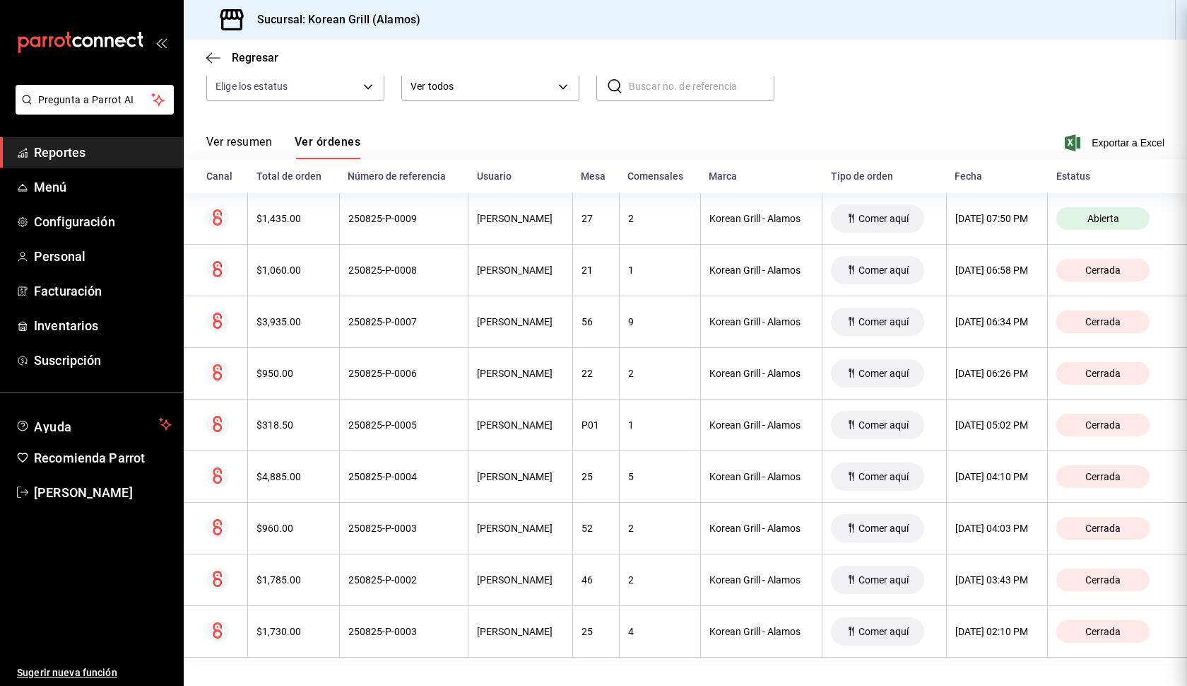
scroll to position [0, 0]
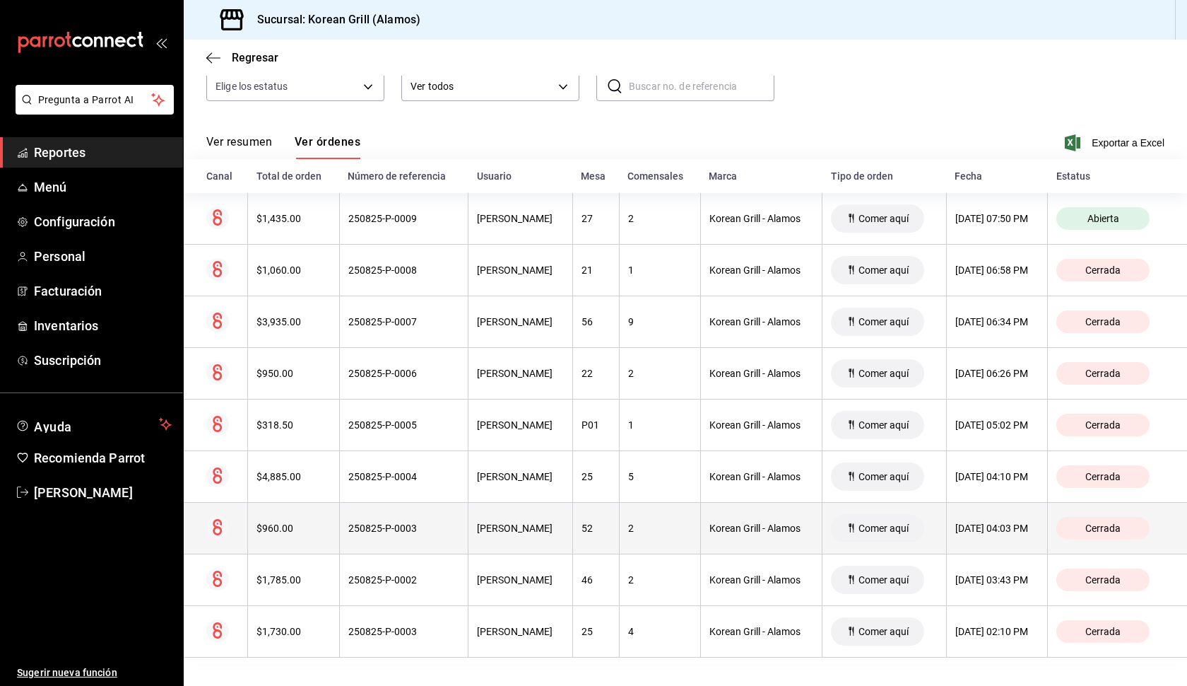
click at [537, 539] on th "[PERSON_NAME]" at bounding box center [521, 529] width 105 height 52
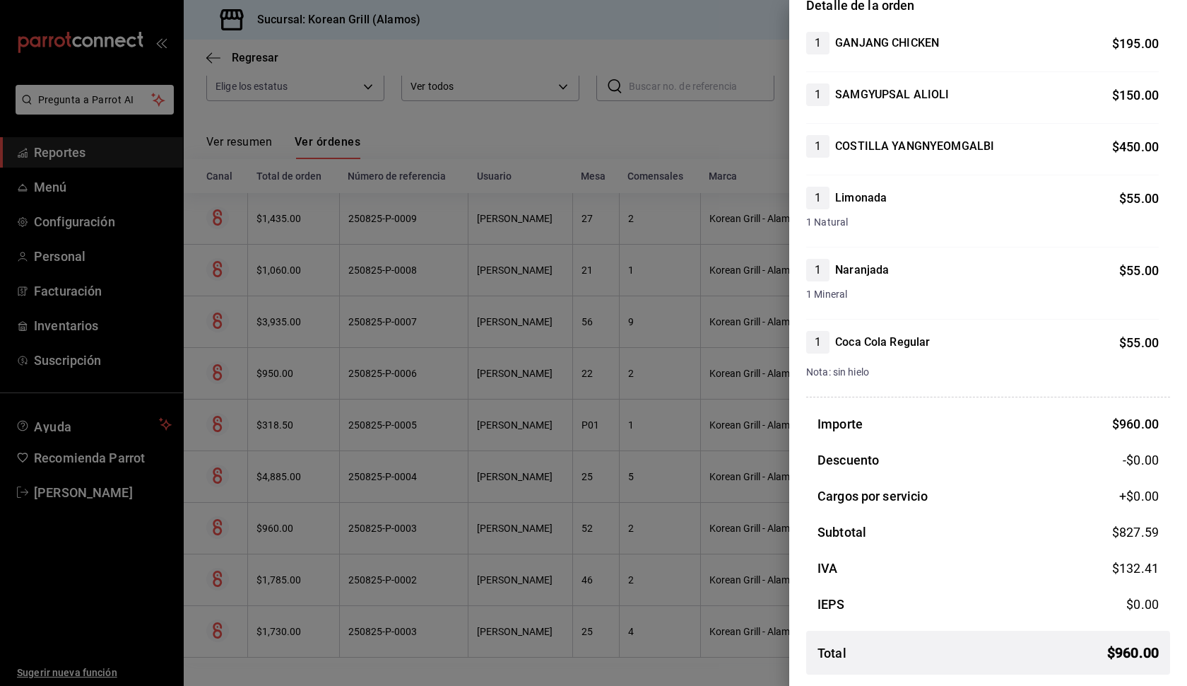
scroll to position [135, 0]
click at [543, 493] on div at bounding box center [593, 343] width 1187 height 686
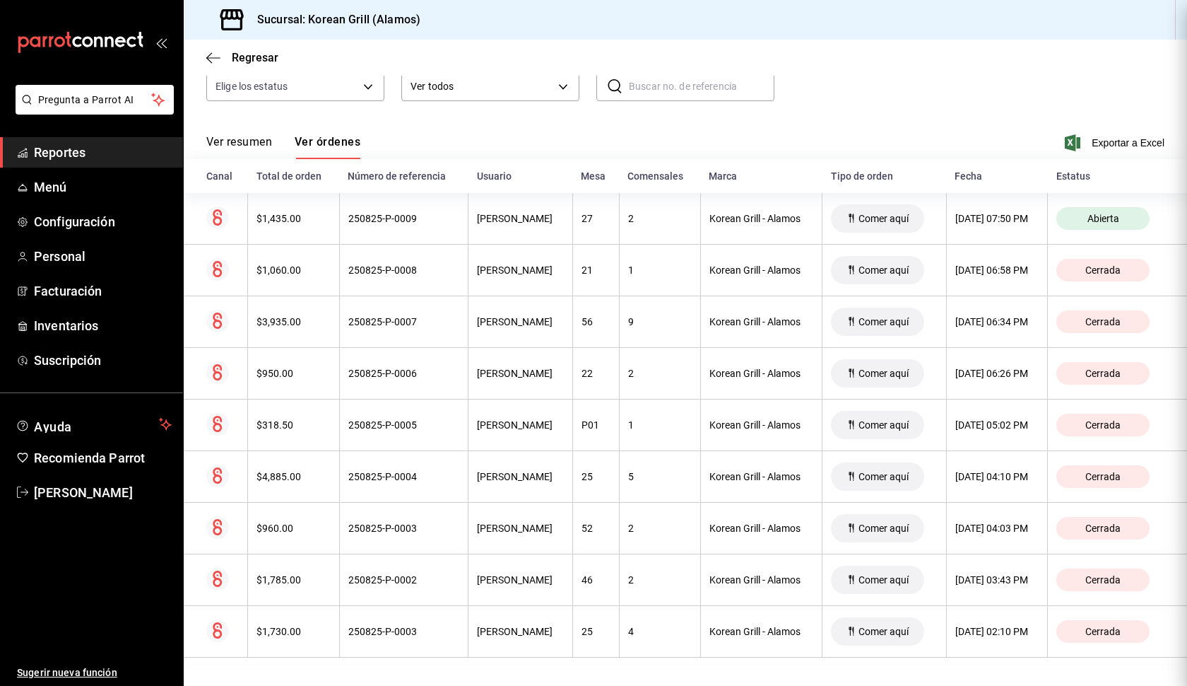
scroll to position [0, 0]
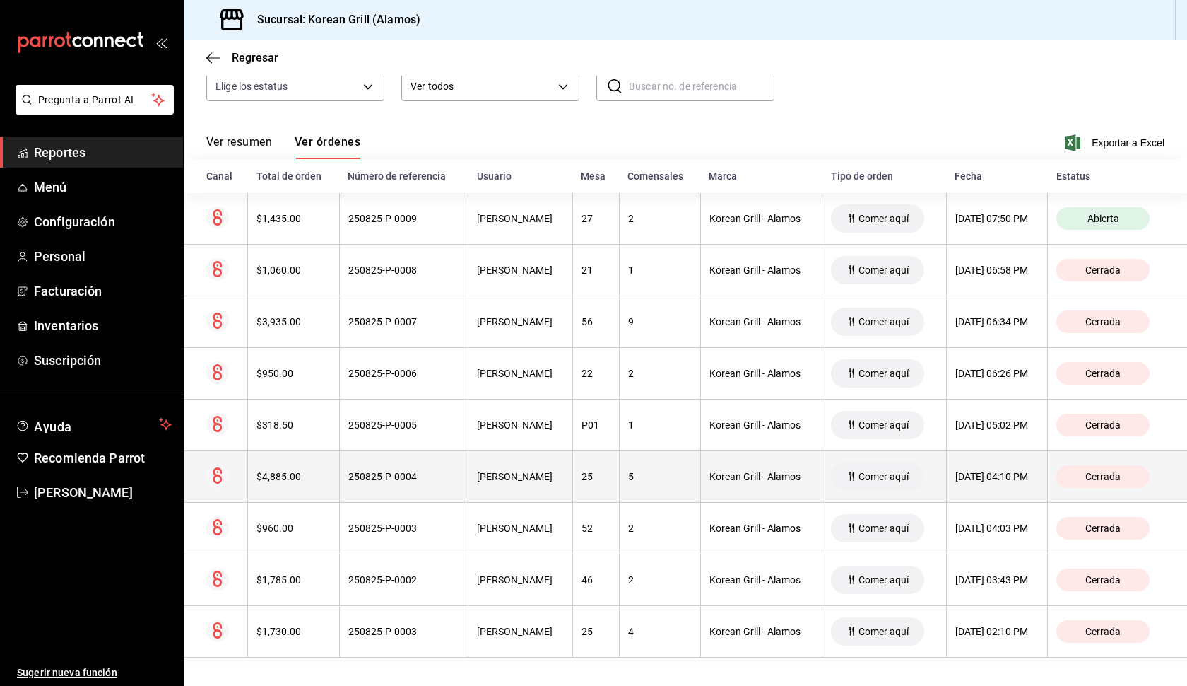
click at [534, 475] on div "[PERSON_NAME]" at bounding box center [520, 476] width 87 height 11
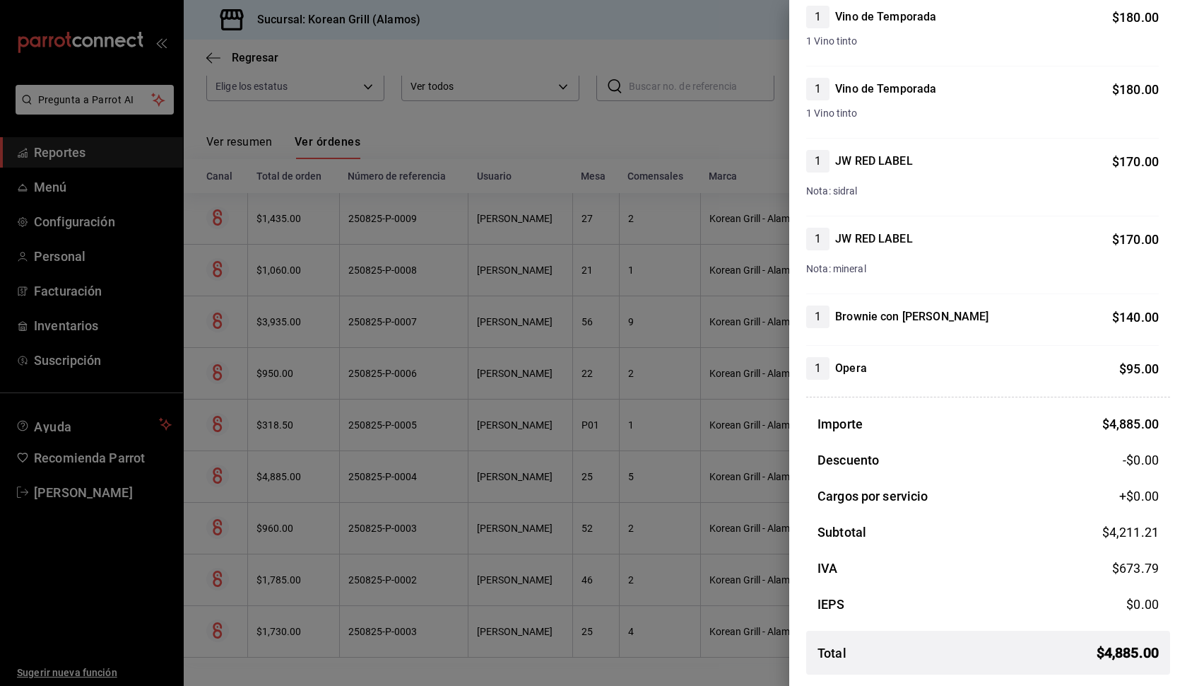
scroll to position [1586, 0]
click at [532, 537] on div at bounding box center [593, 343] width 1187 height 686
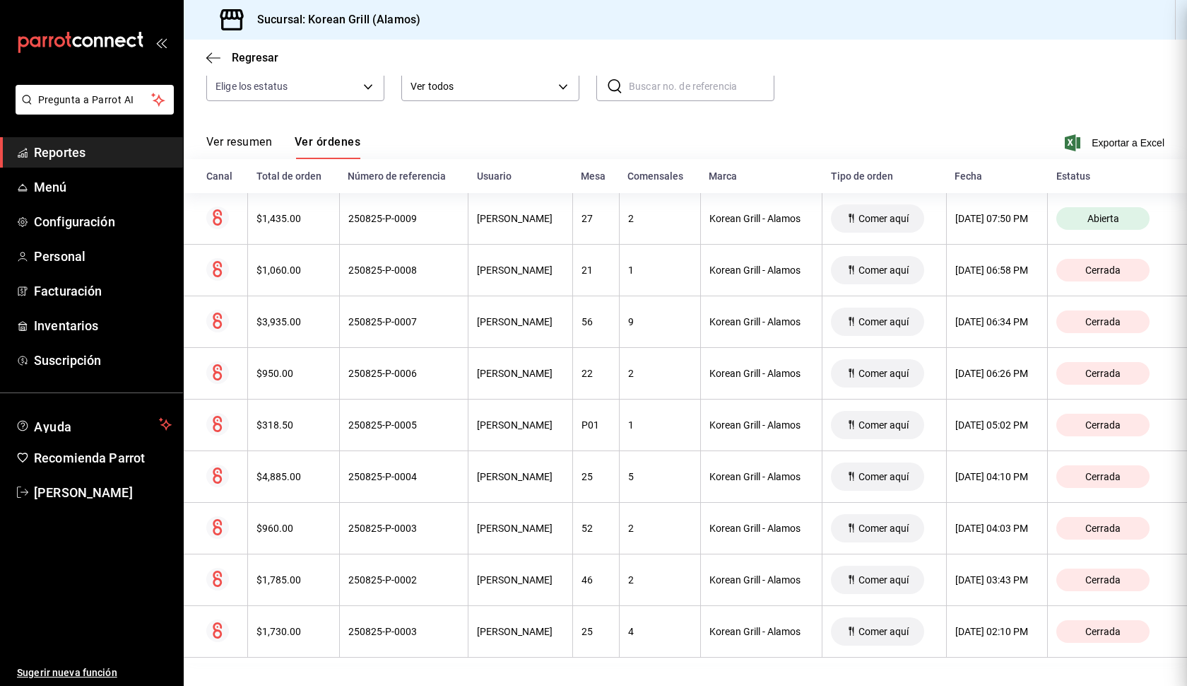
scroll to position [0, 0]
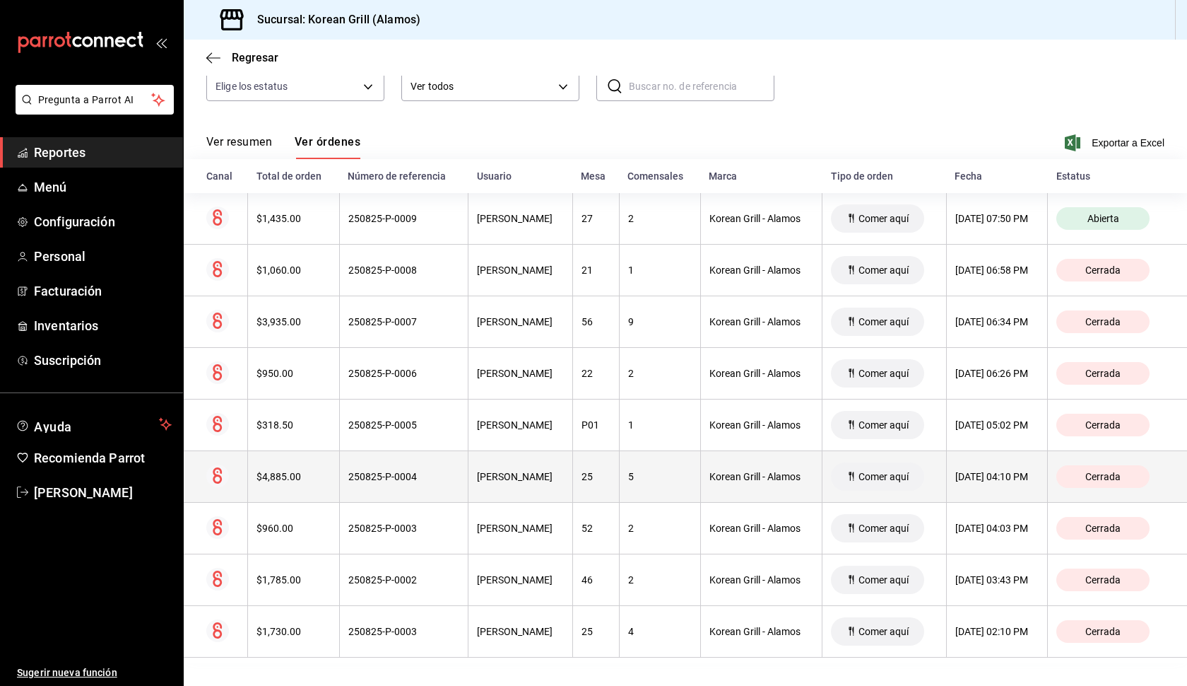
click at [536, 488] on th "[PERSON_NAME]" at bounding box center [521, 477] width 105 height 52
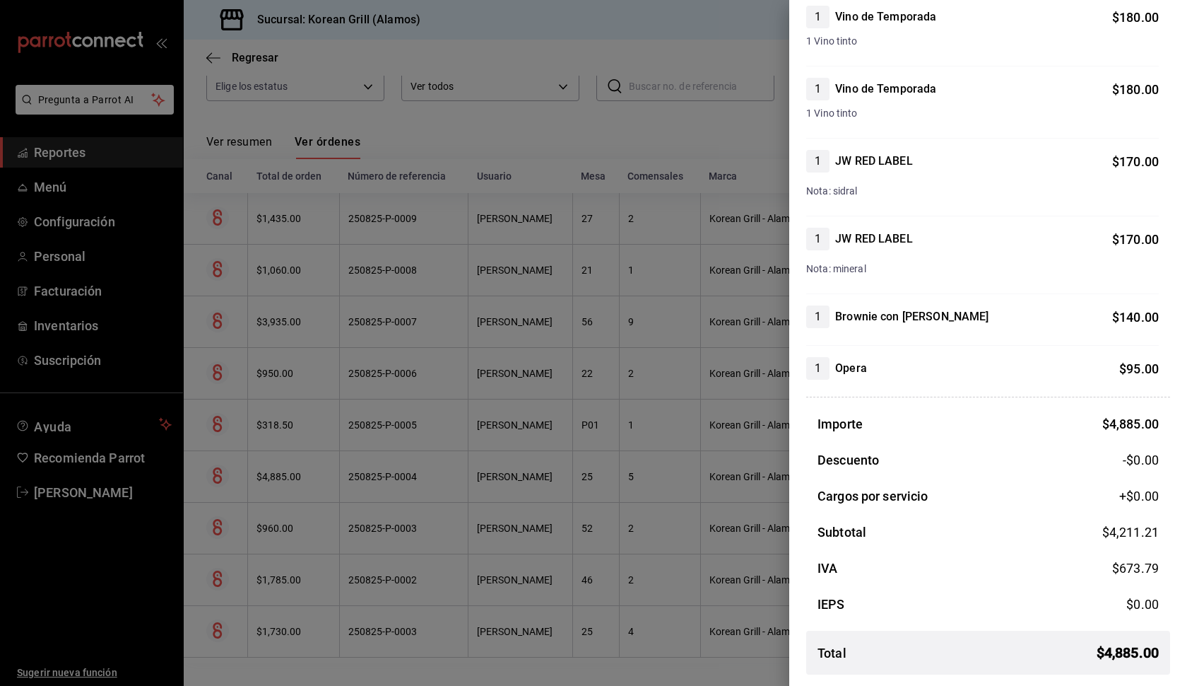
scroll to position [1586, 0]
click at [542, 453] on div at bounding box center [593, 343] width 1187 height 686
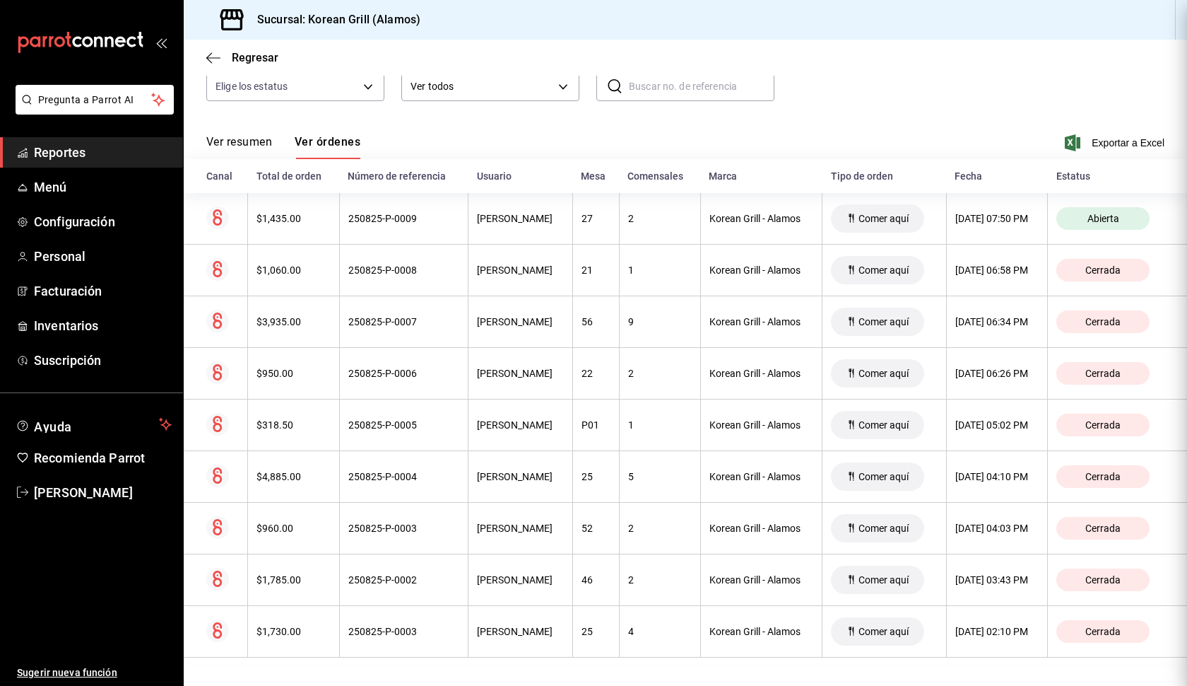
scroll to position [0, 0]
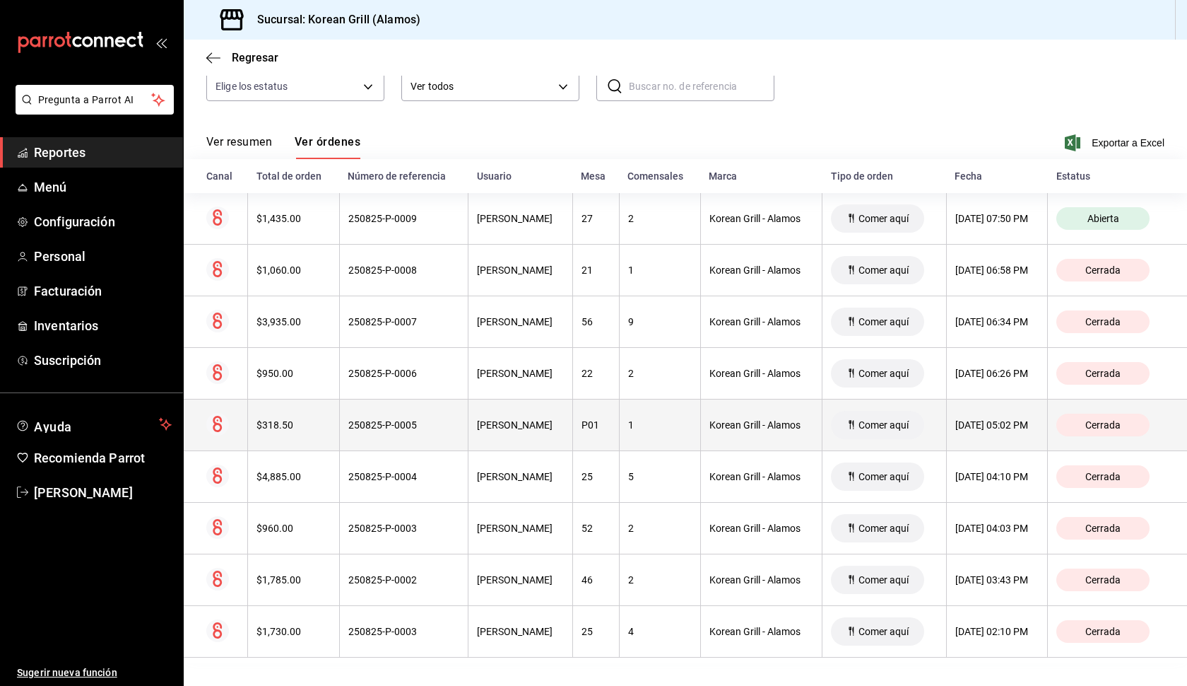
click at [539, 431] on th "[PERSON_NAME]" at bounding box center [521, 425] width 105 height 52
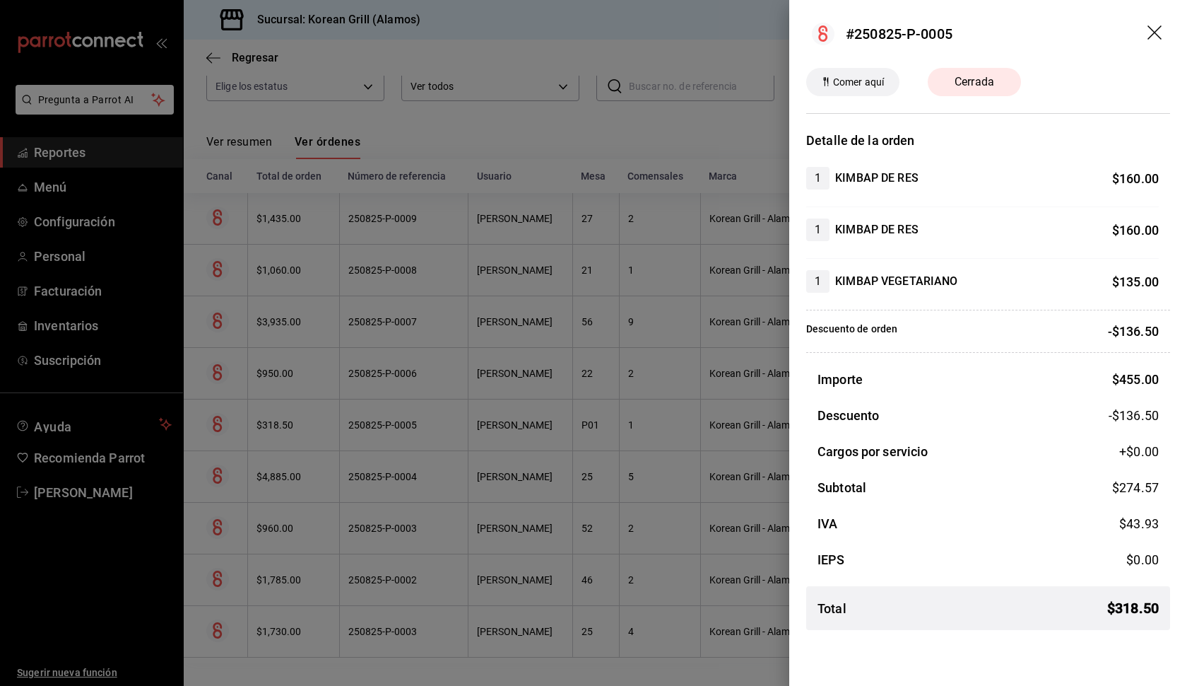
click at [524, 531] on div at bounding box center [593, 343] width 1187 height 686
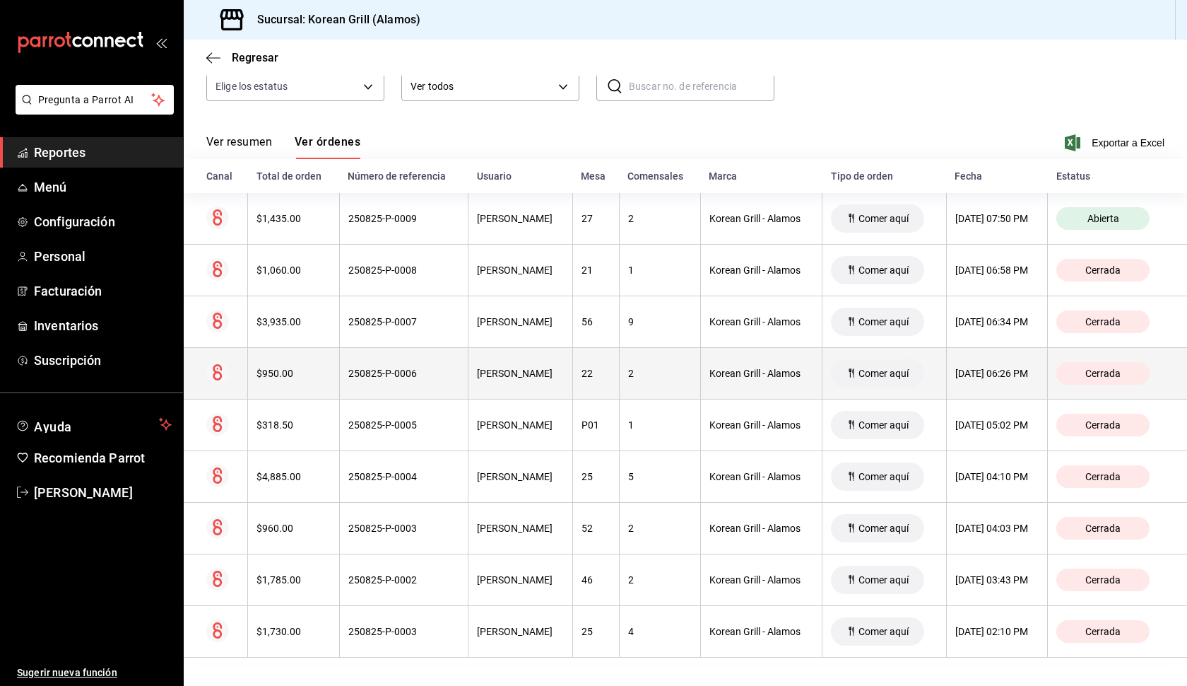
click at [532, 377] on div "[PERSON_NAME]" at bounding box center [520, 373] width 87 height 11
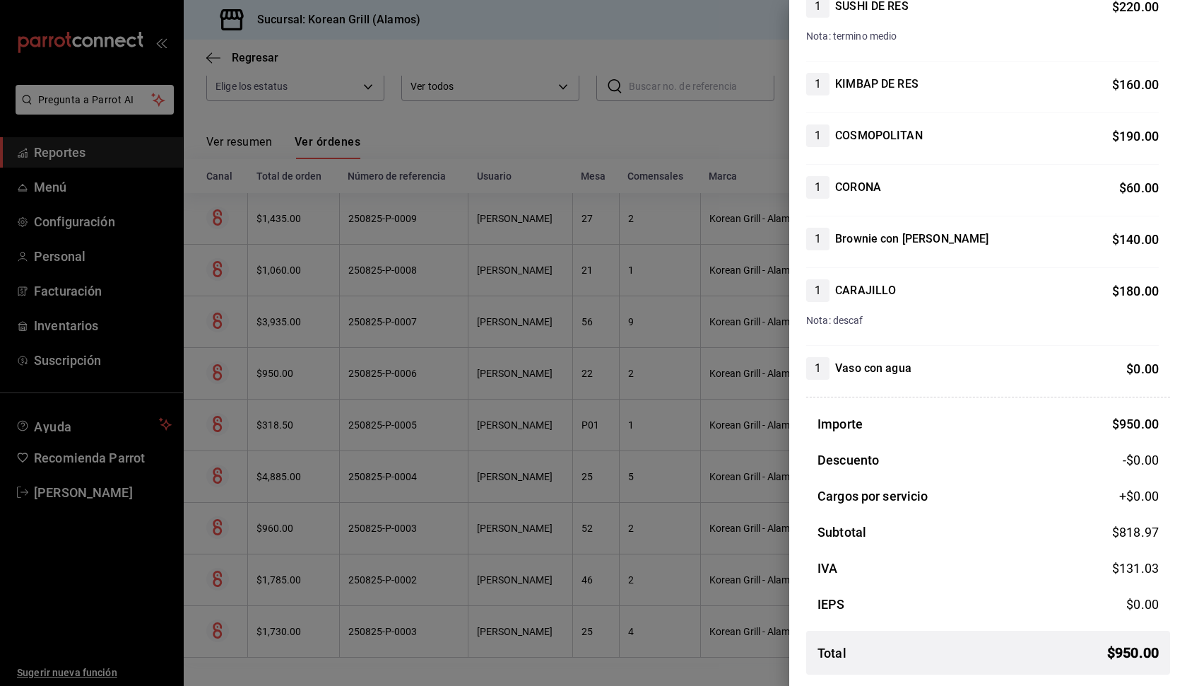
scroll to position [172, 0]
click at [495, 383] on div at bounding box center [593, 343] width 1187 height 686
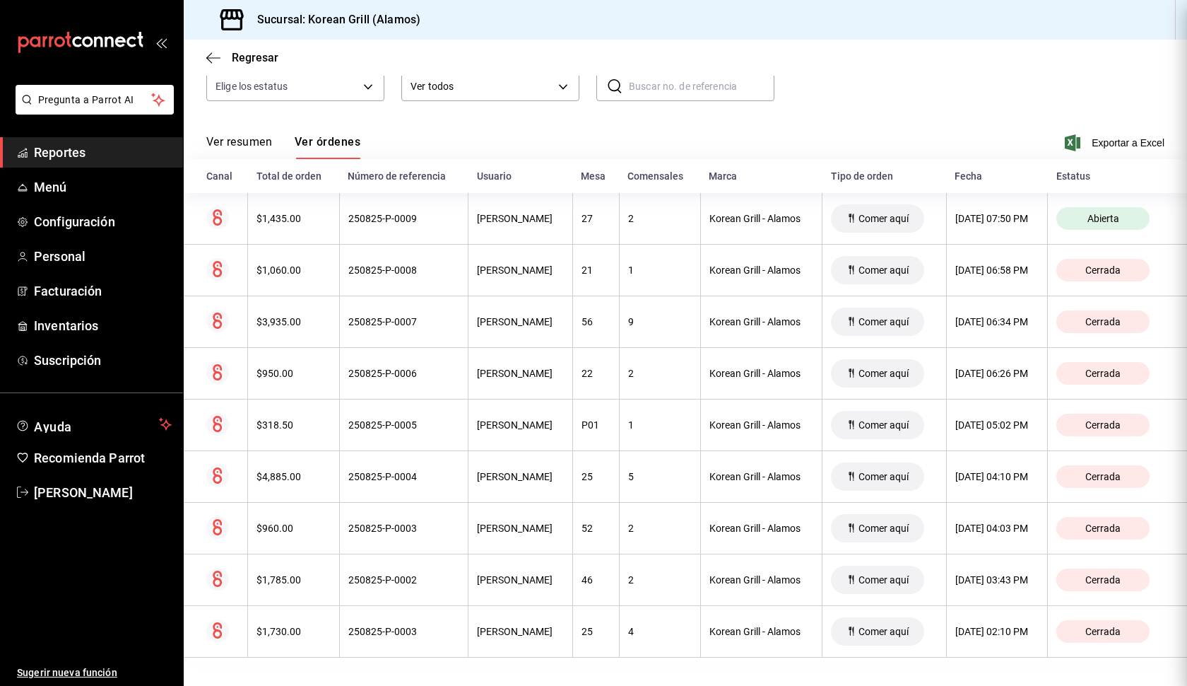
scroll to position [0, 0]
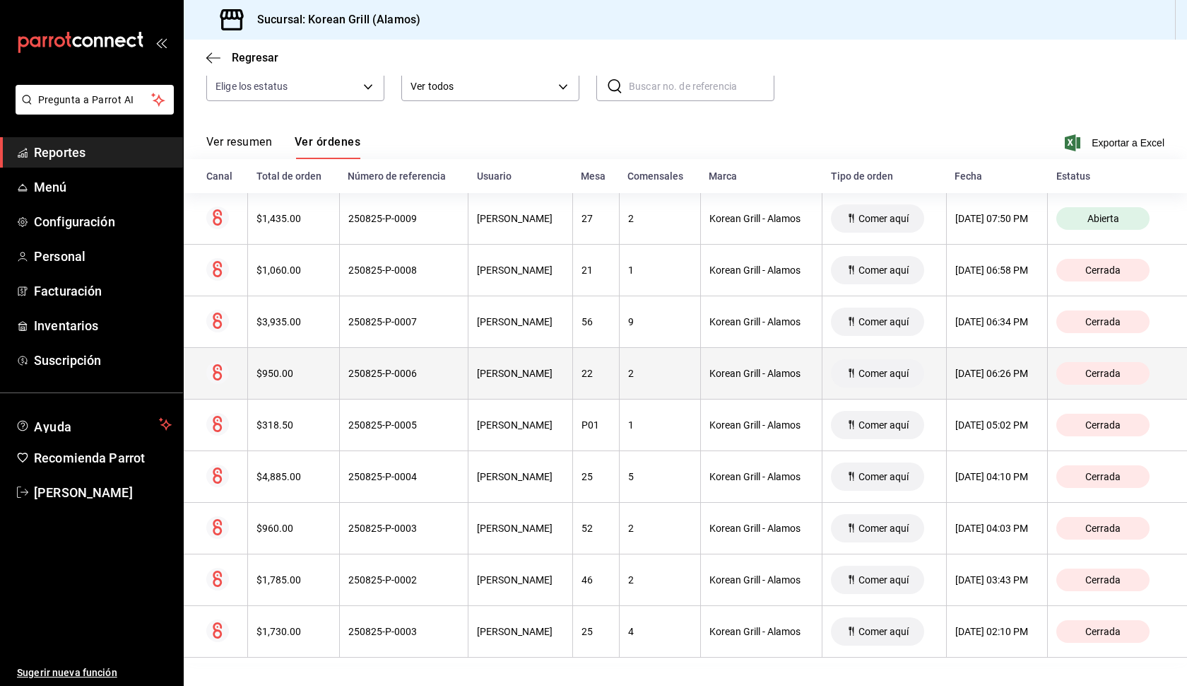
click at [495, 382] on th "[PERSON_NAME]" at bounding box center [521, 374] width 105 height 52
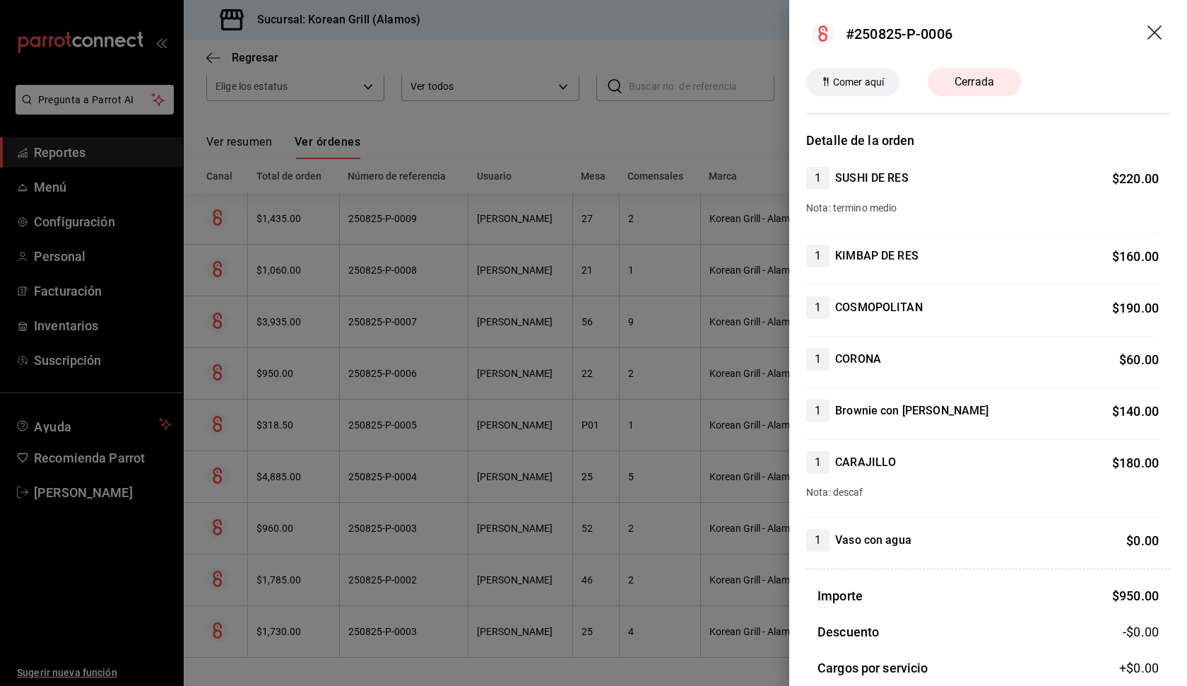
click at [506, 321] on div at bounding box center [593, 343] width 1187 height 686
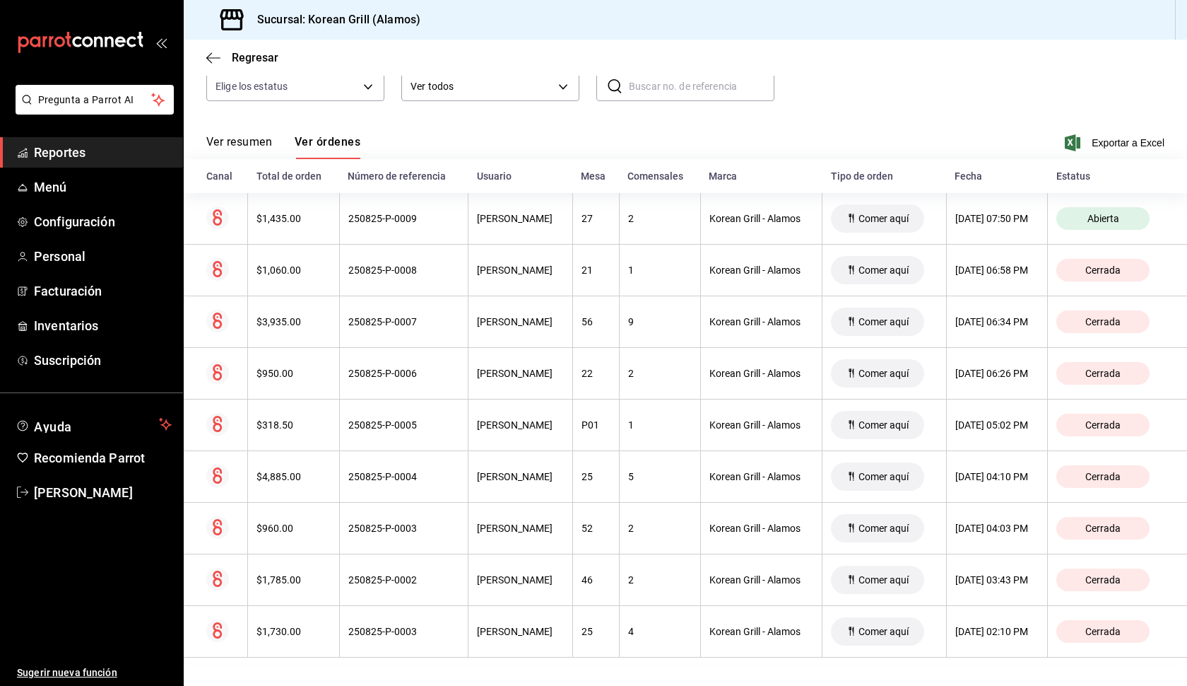
click at [507, 321] on div "[PERSON_NAME]" at bounding box center [520, 321] width 87 height 11
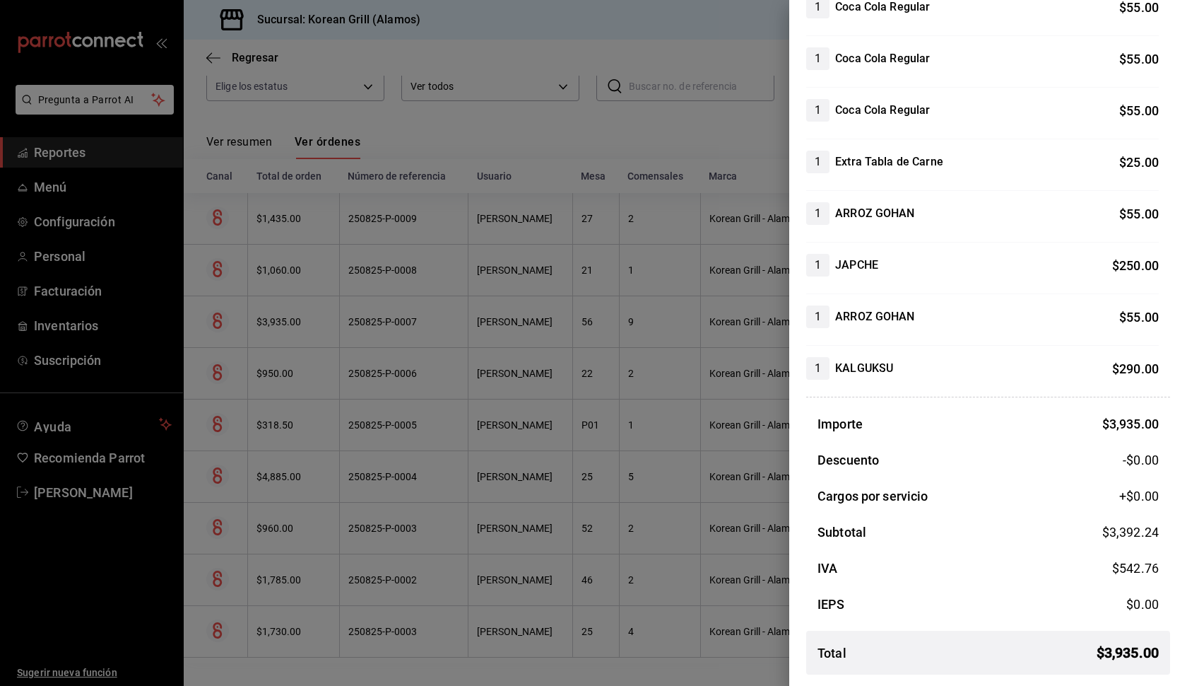
scroll to position [790, 0]
click at [570, 284] on div at bounding box center [593, 343] width 1187 height 686
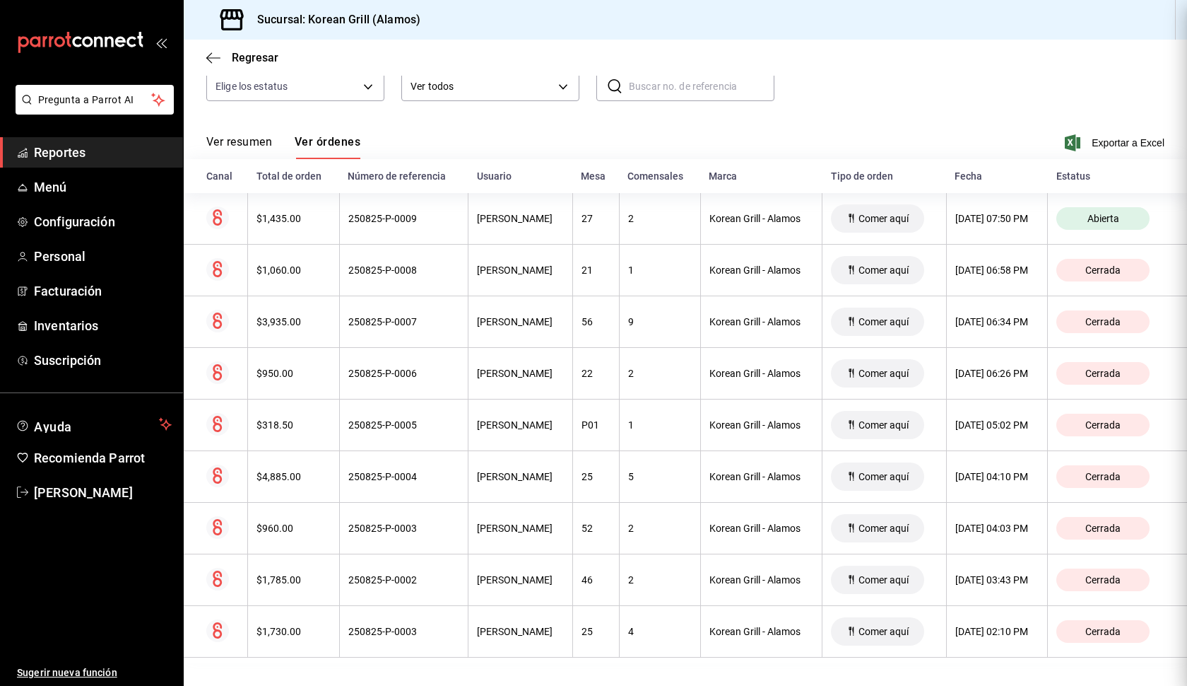
scroll to position [0, 0]
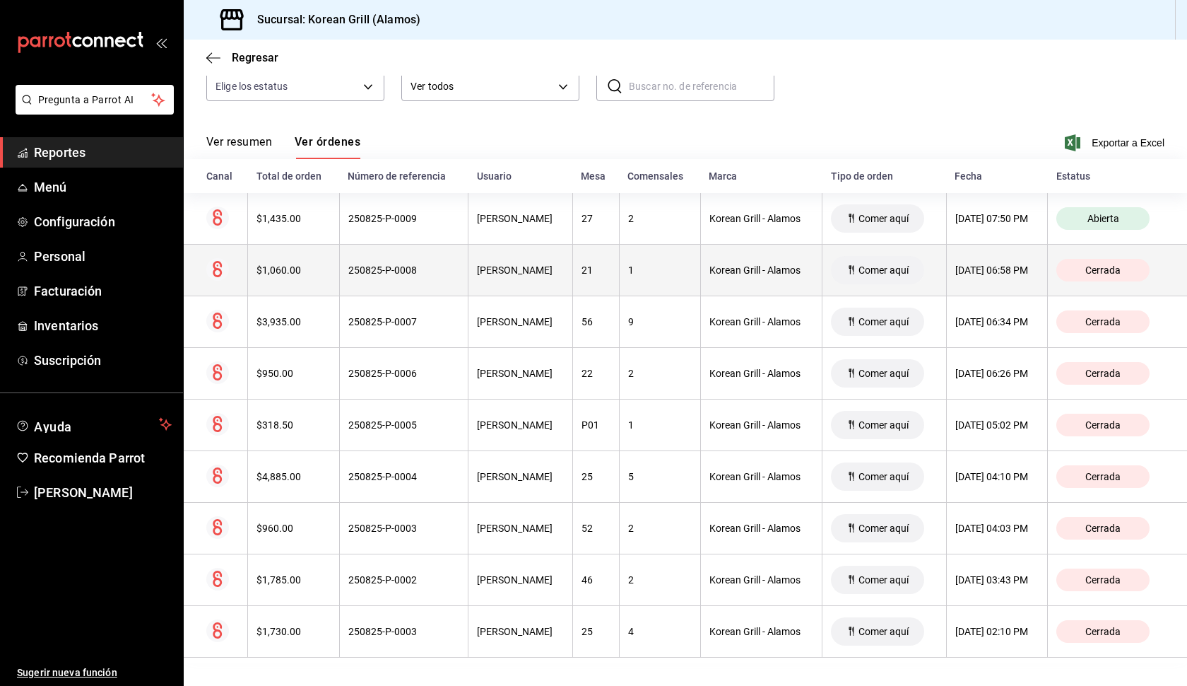
click at [559, 276] on th "[PERSON_NAME]" at bounding box center [521, 271] width 105 height 52
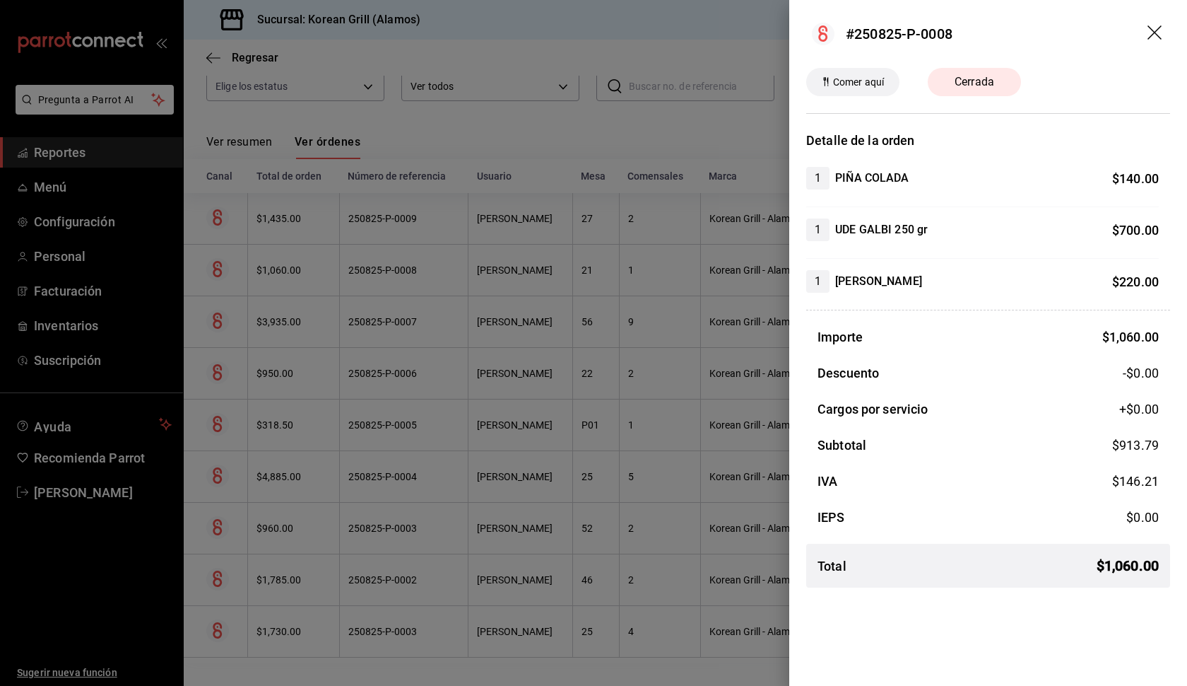
click at [563, 278] on div at bounding box center [593, 343] width 1187 height 686
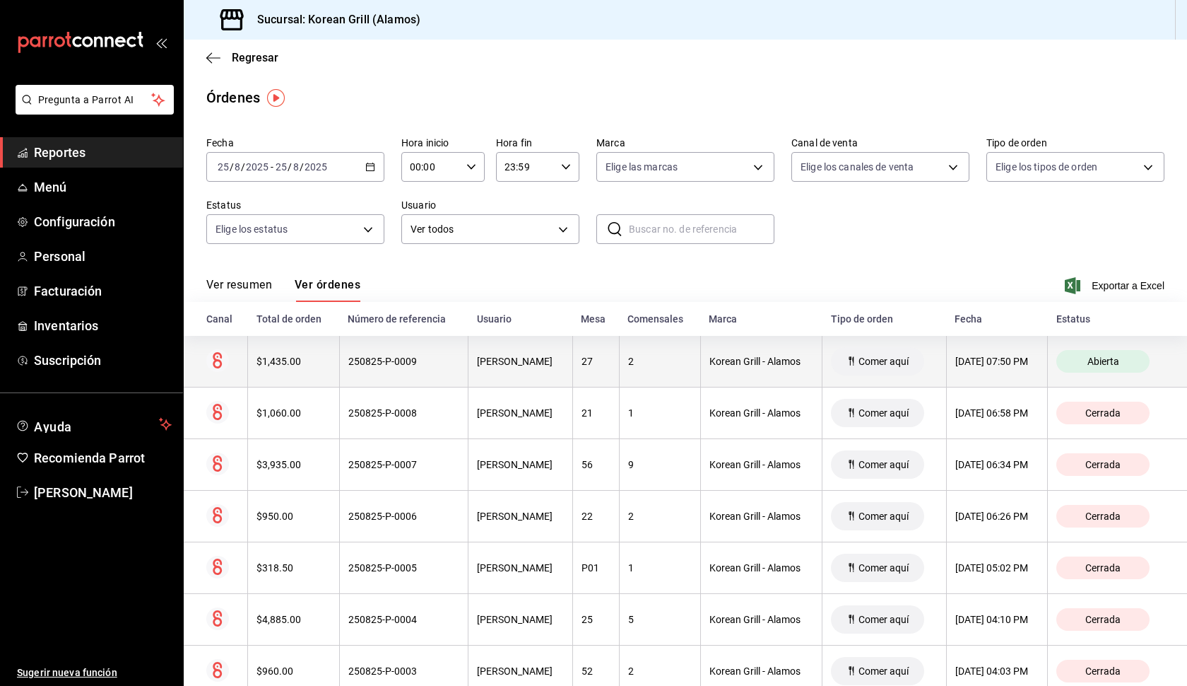
click at [558, 357] on th "[PERSON_NAME]" at bounding box center [521, 362] width 105 height 52
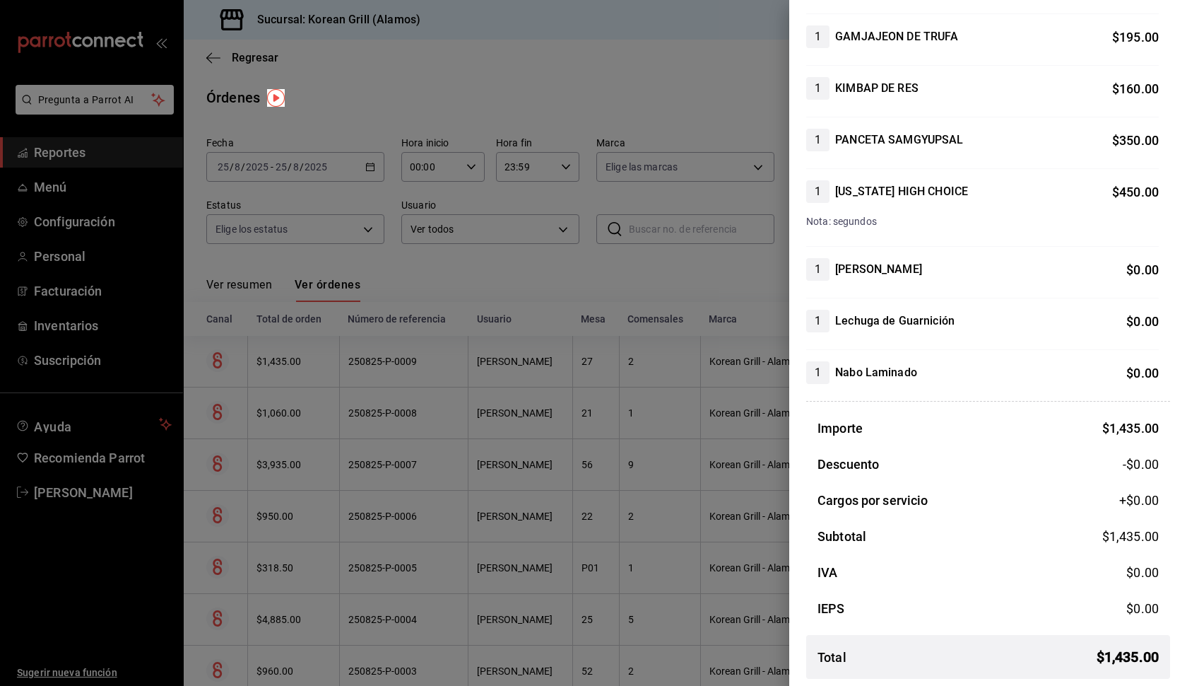
scroll to position [247, 0]
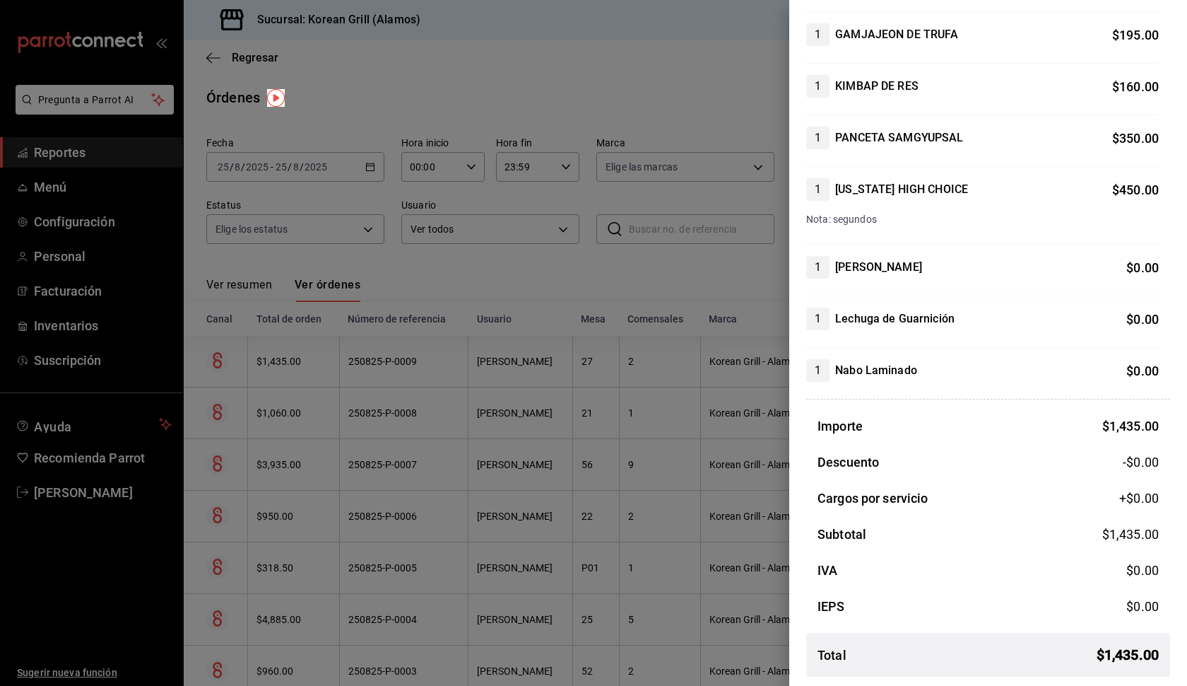
click at [578, 443] on div at bounding box center [593, 343] width 1187 height 686
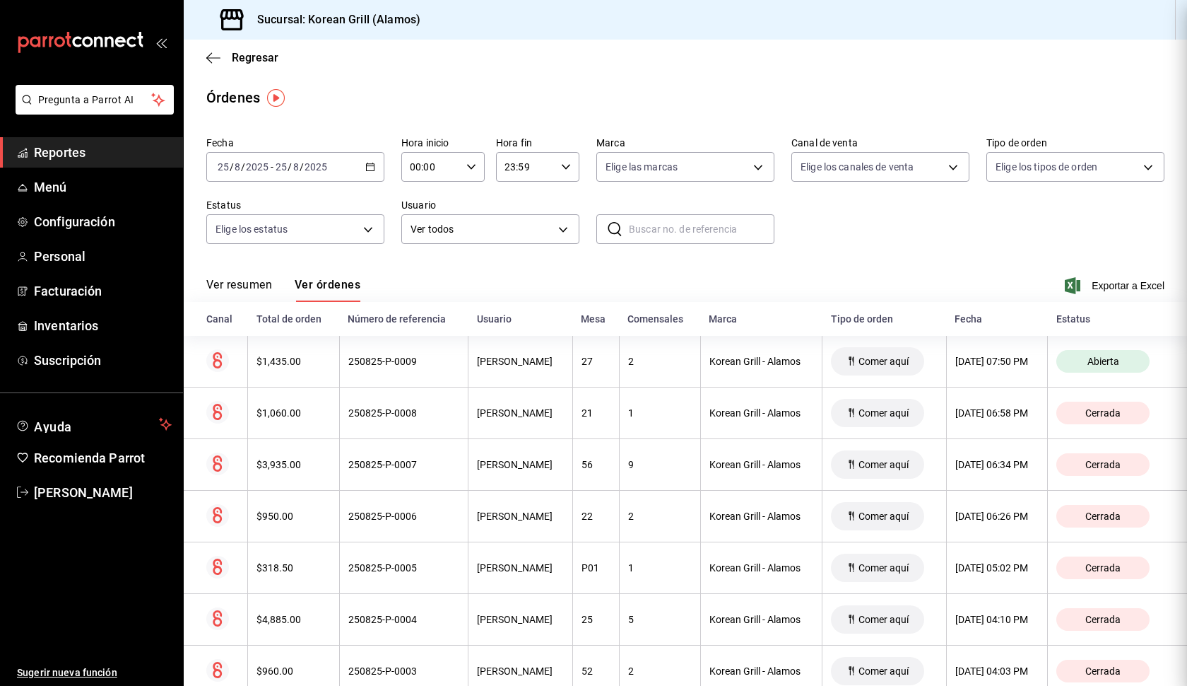
scroll to position [0, 0]
click at [211, 56] on icon "button" at bounding box center [213, 58] width 14 height 13
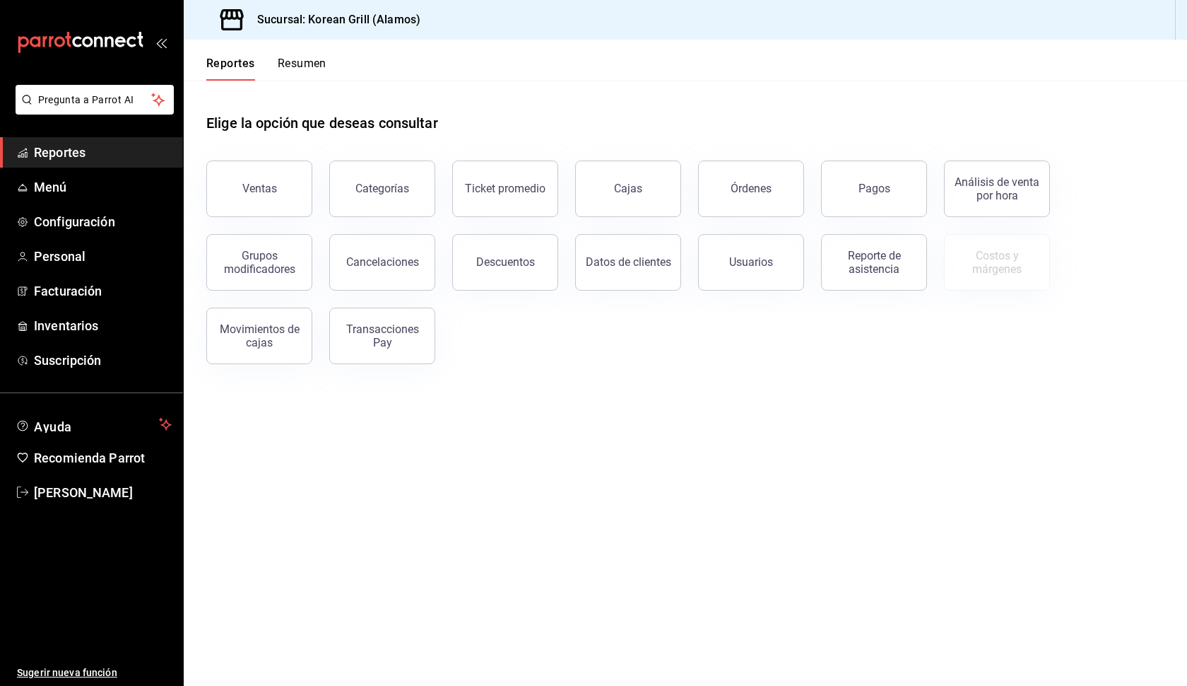
click at [303, 61] on button "Resumen" at bounding box center [302, 69] width 49 height 24
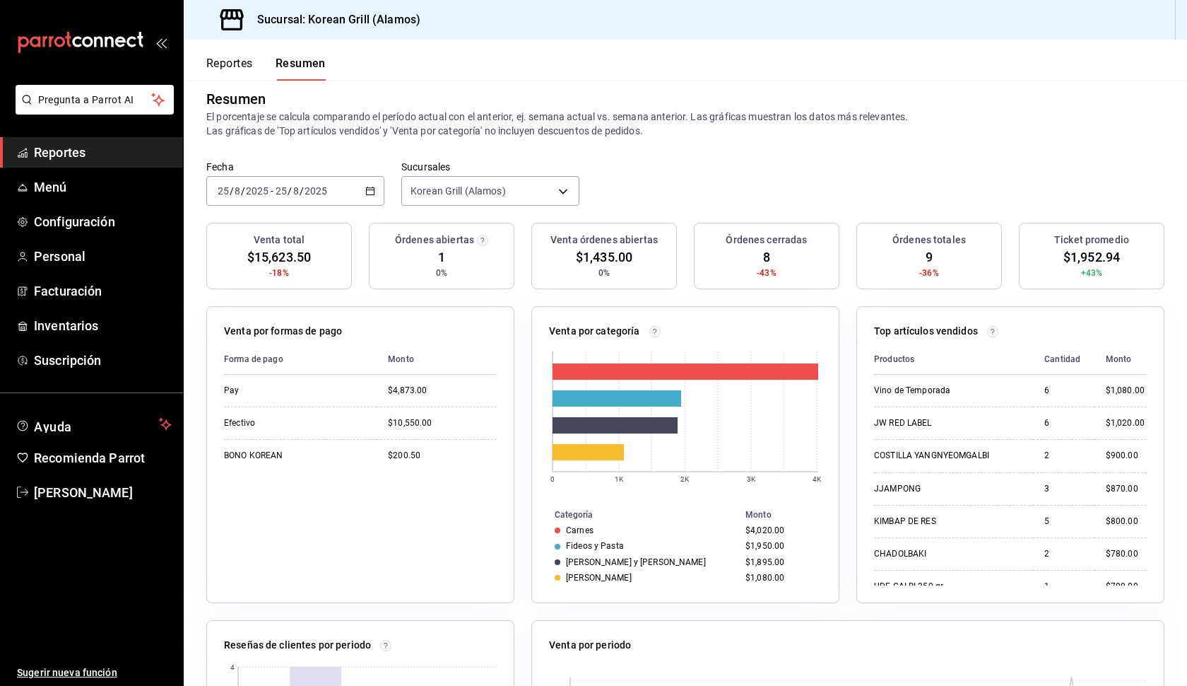
scroll to position [218, 0]
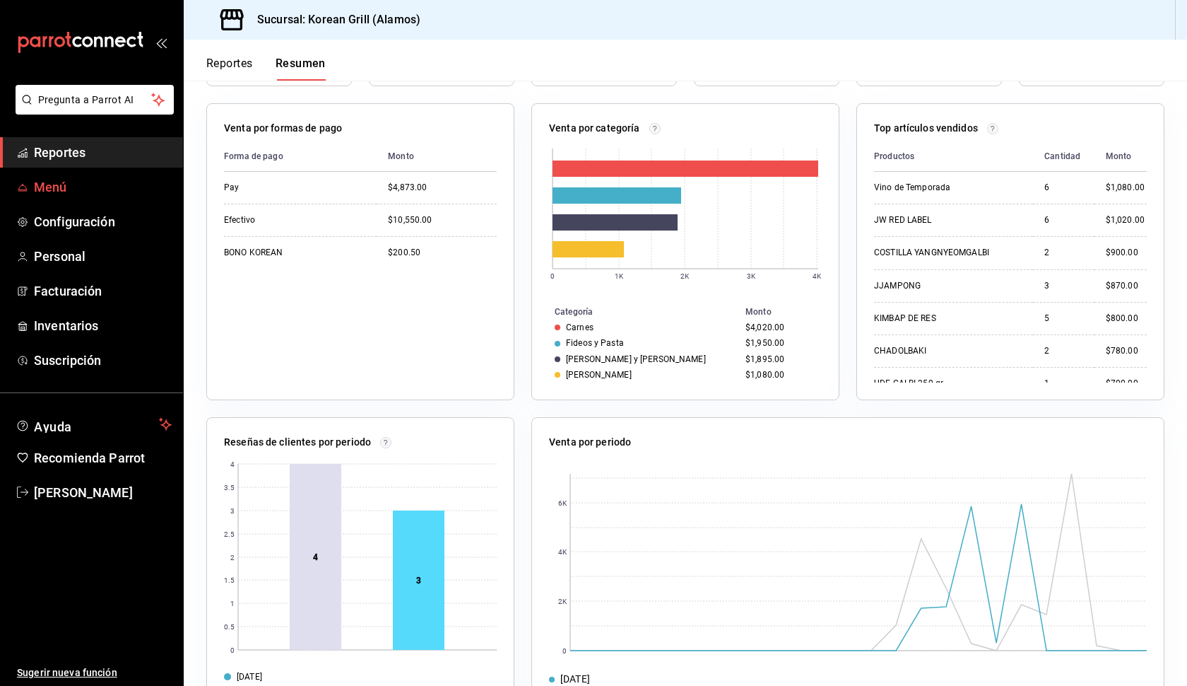
click at [61, 185] on span "Menú" at bounding box center [103, 186] width 138 height 19
